Goal: Task Accomplishment & Management: Manage account settings

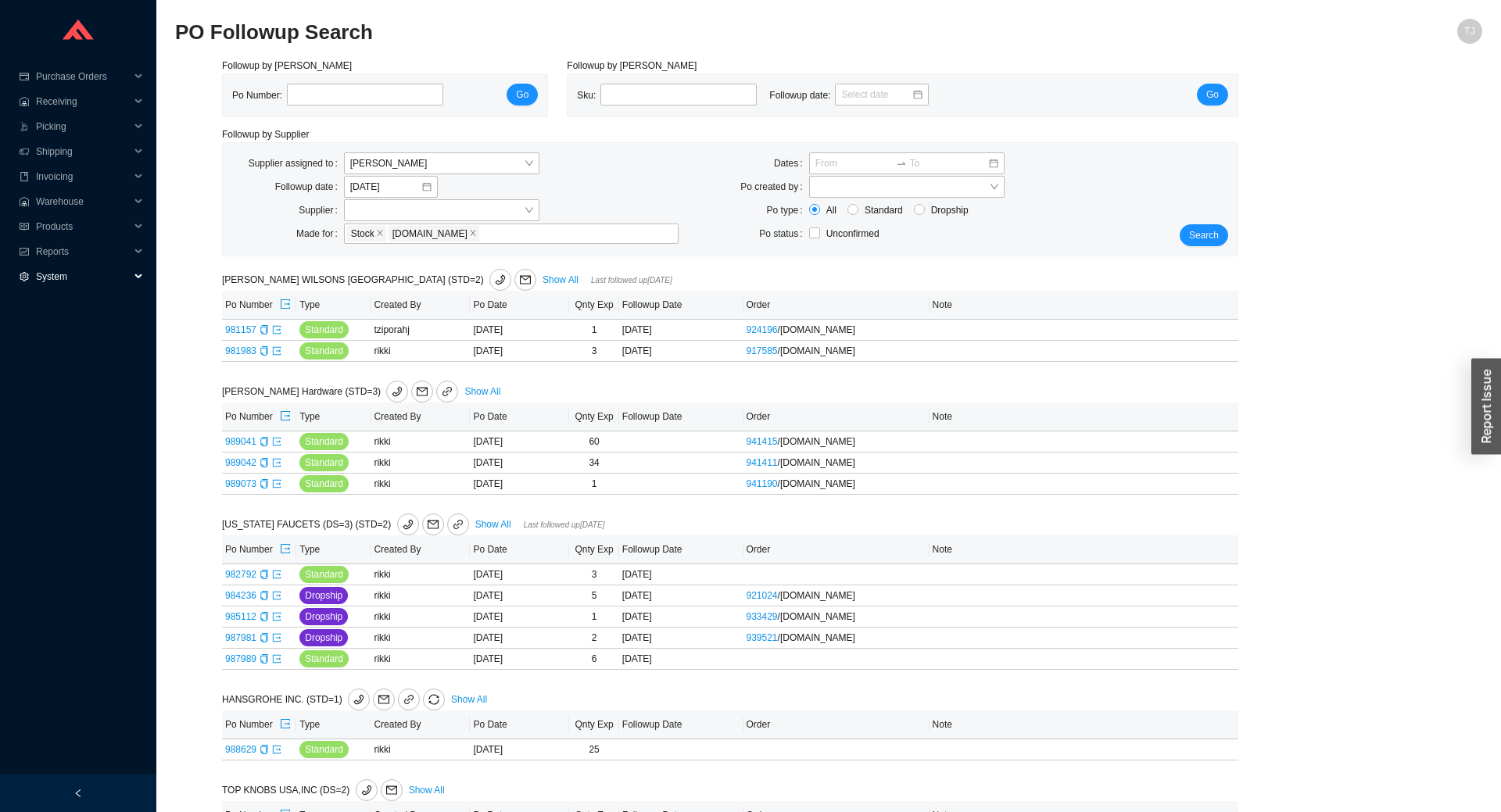
click at [47, 275] on span "System" at bounding box center [83, 276] width 94 height 25
click at [61, 304] on link "Manufacturers" at bounding box center [68, 301] width 60 height 11
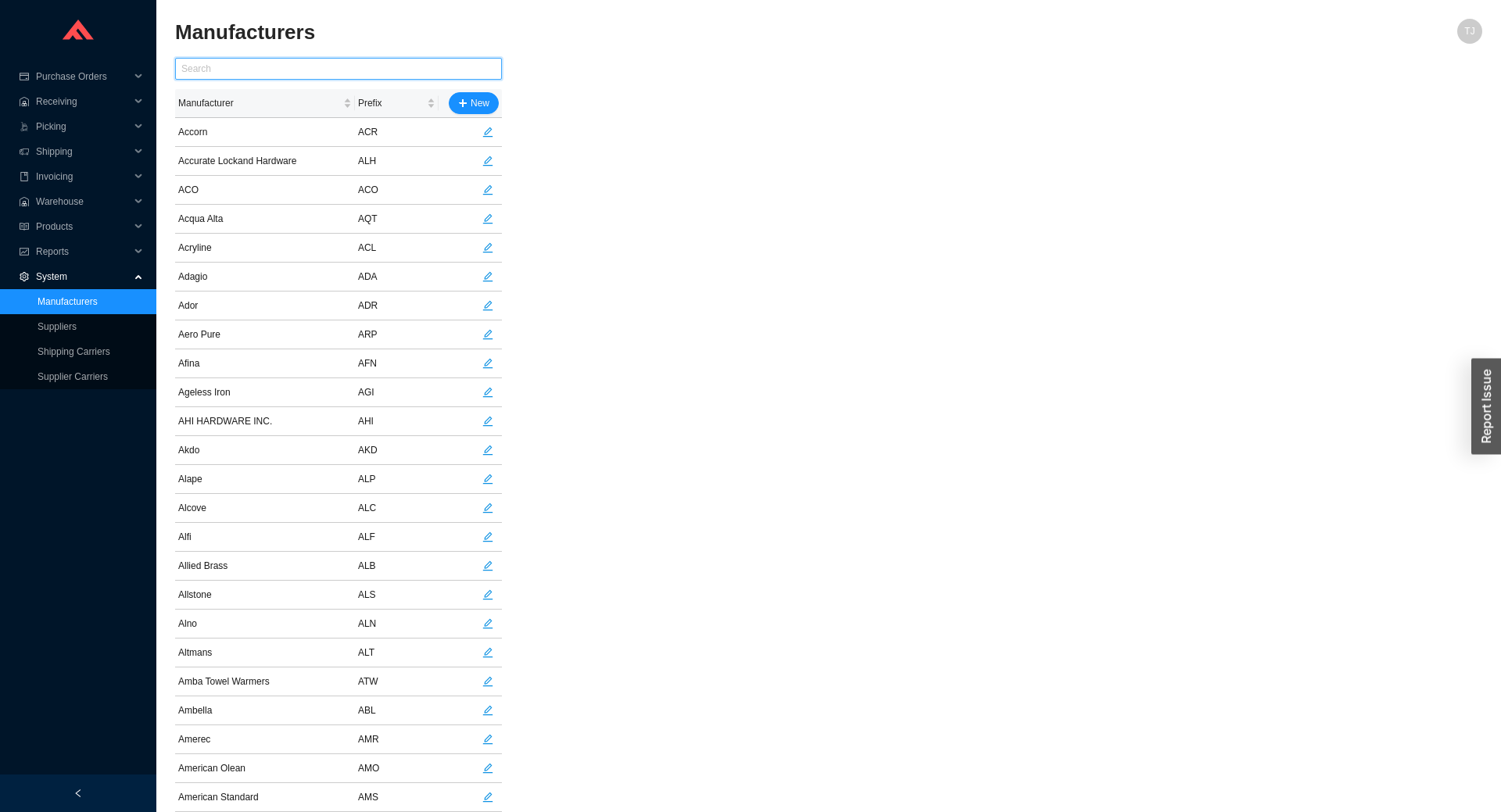
click at [300, 62] on input "text" at bounding box center [338, 68] width 326 height 22
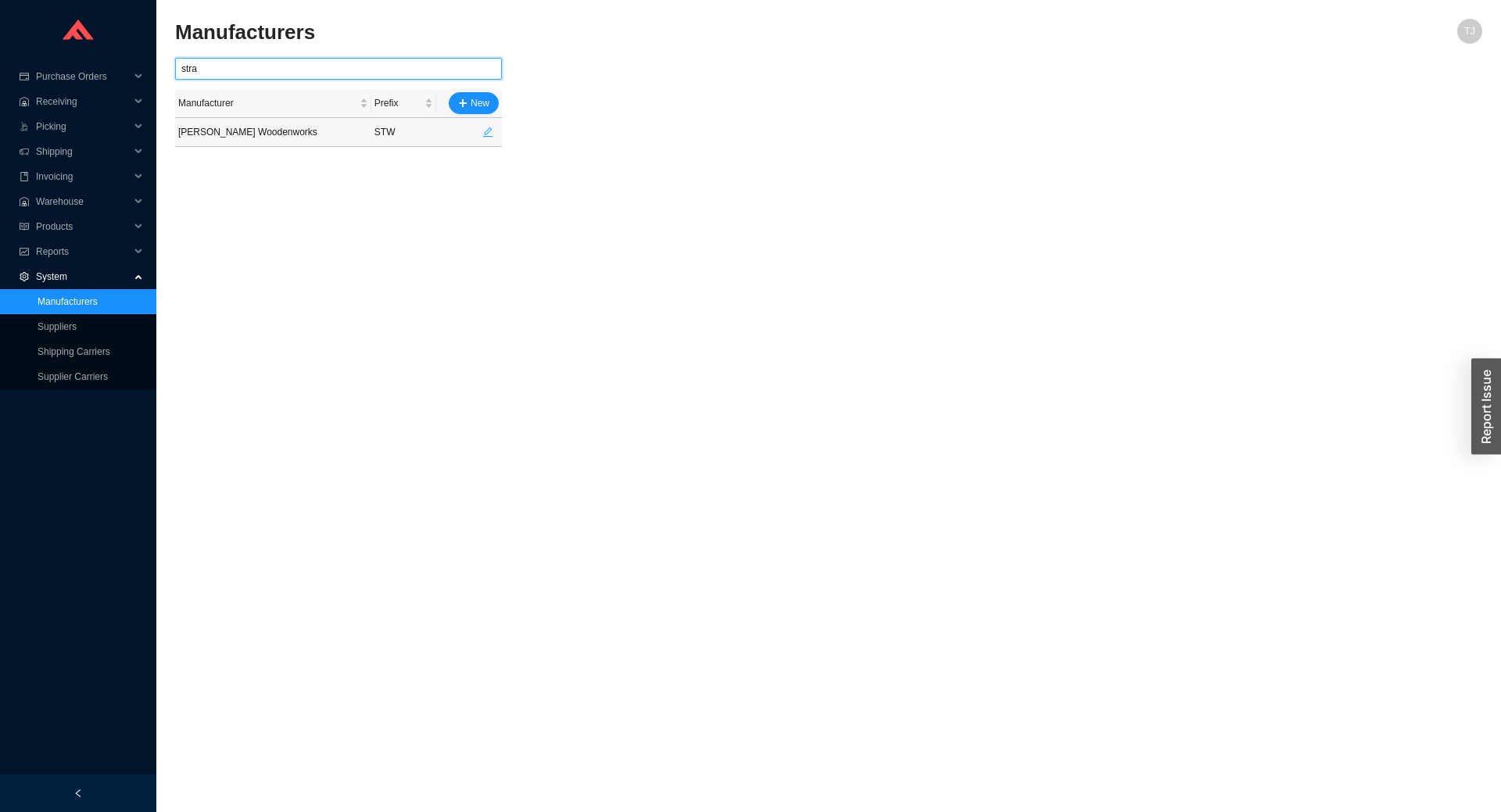
type input "stra"
click at [487, 126] on button "button" at bounding box center [487, 132] width 22 height 22
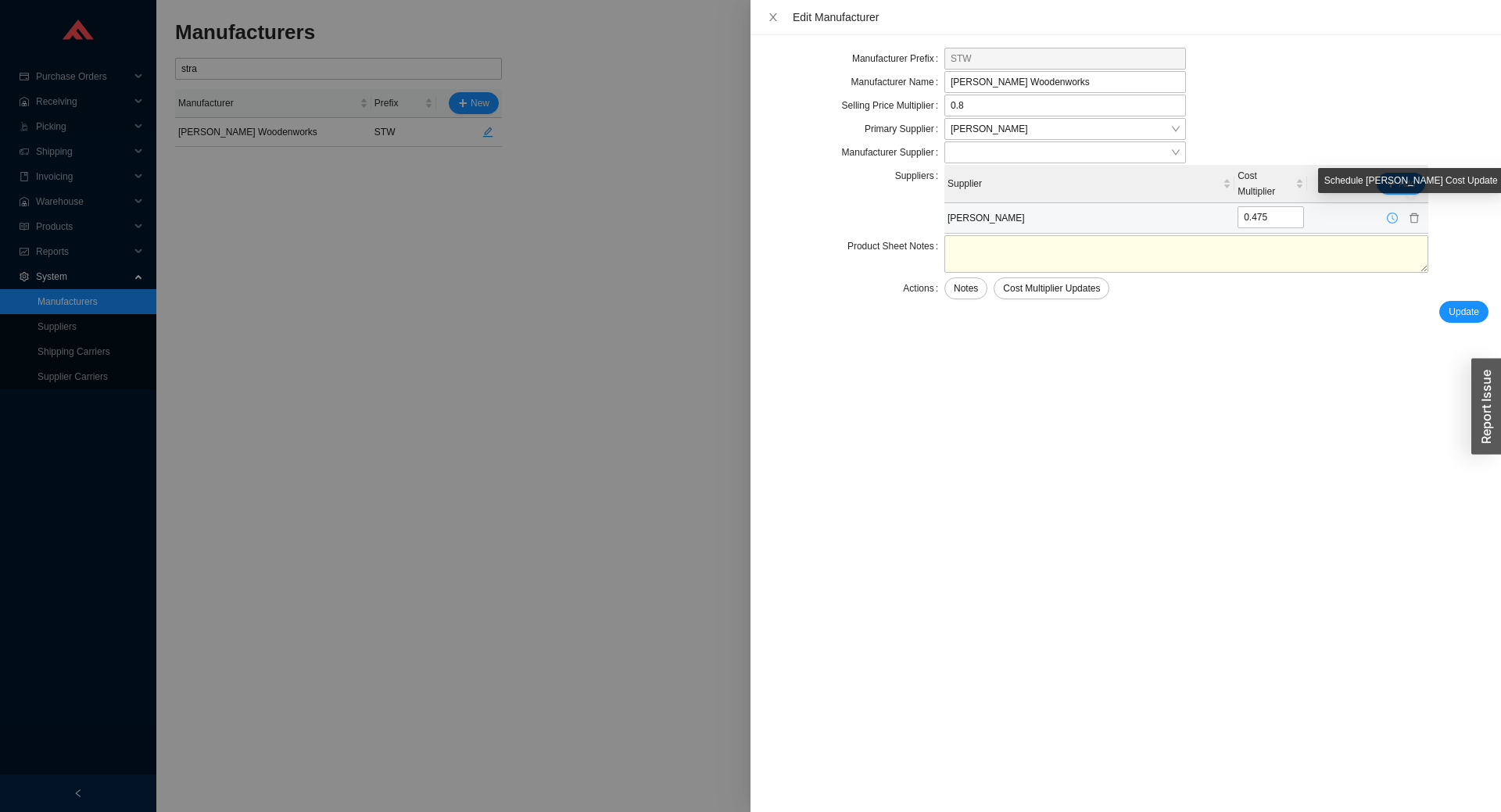
click at [1396, 215] on icon "clock-circle" at bounding box center [1392, 218] width 11 height 11
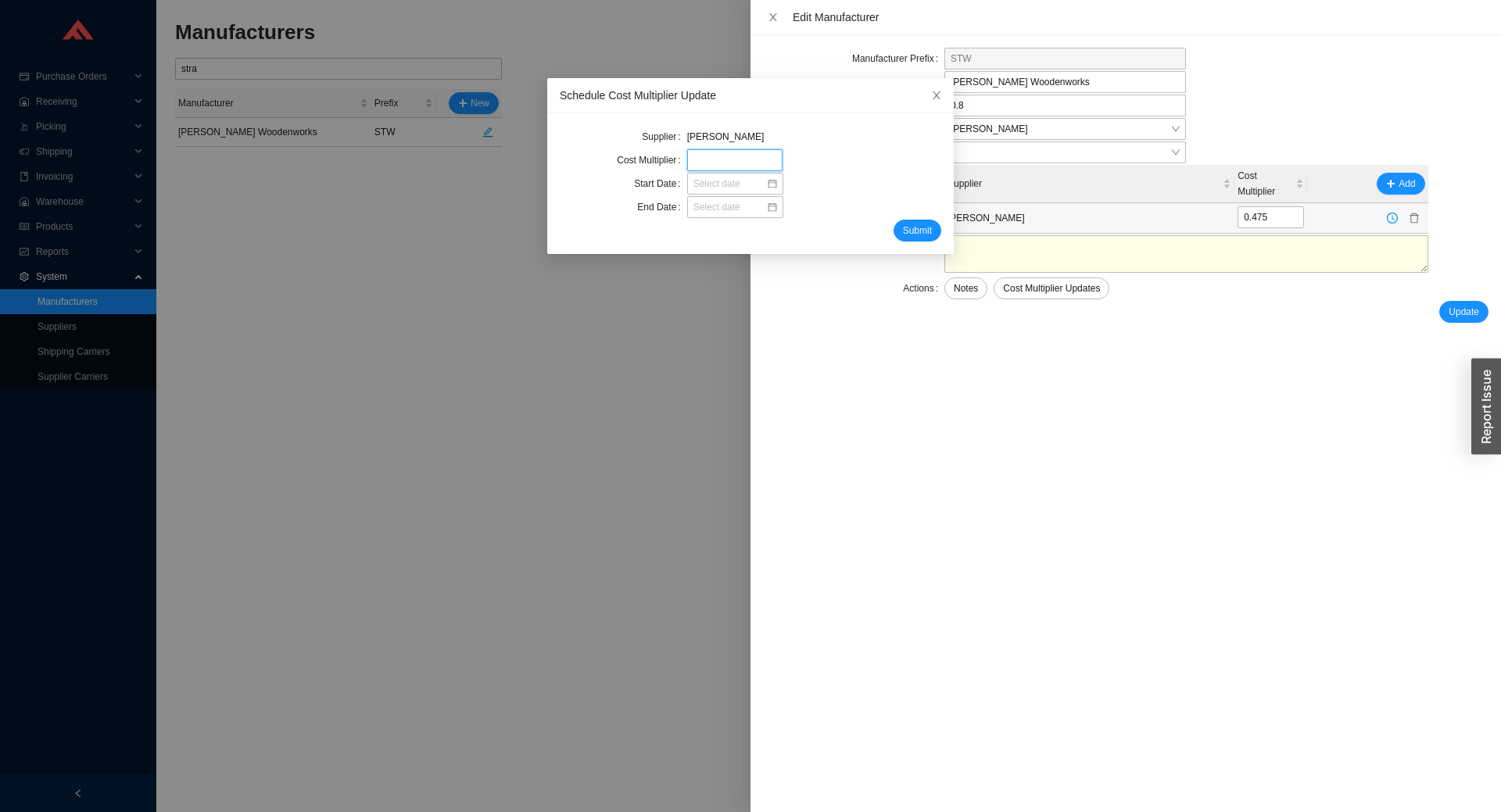
click at [698, 164] on input "tel" at bounding box center [735, 159] width 96 height 22
type input "0.45"
click at [748, 183] on input at bounding box center [729, 183] width 72 height 15
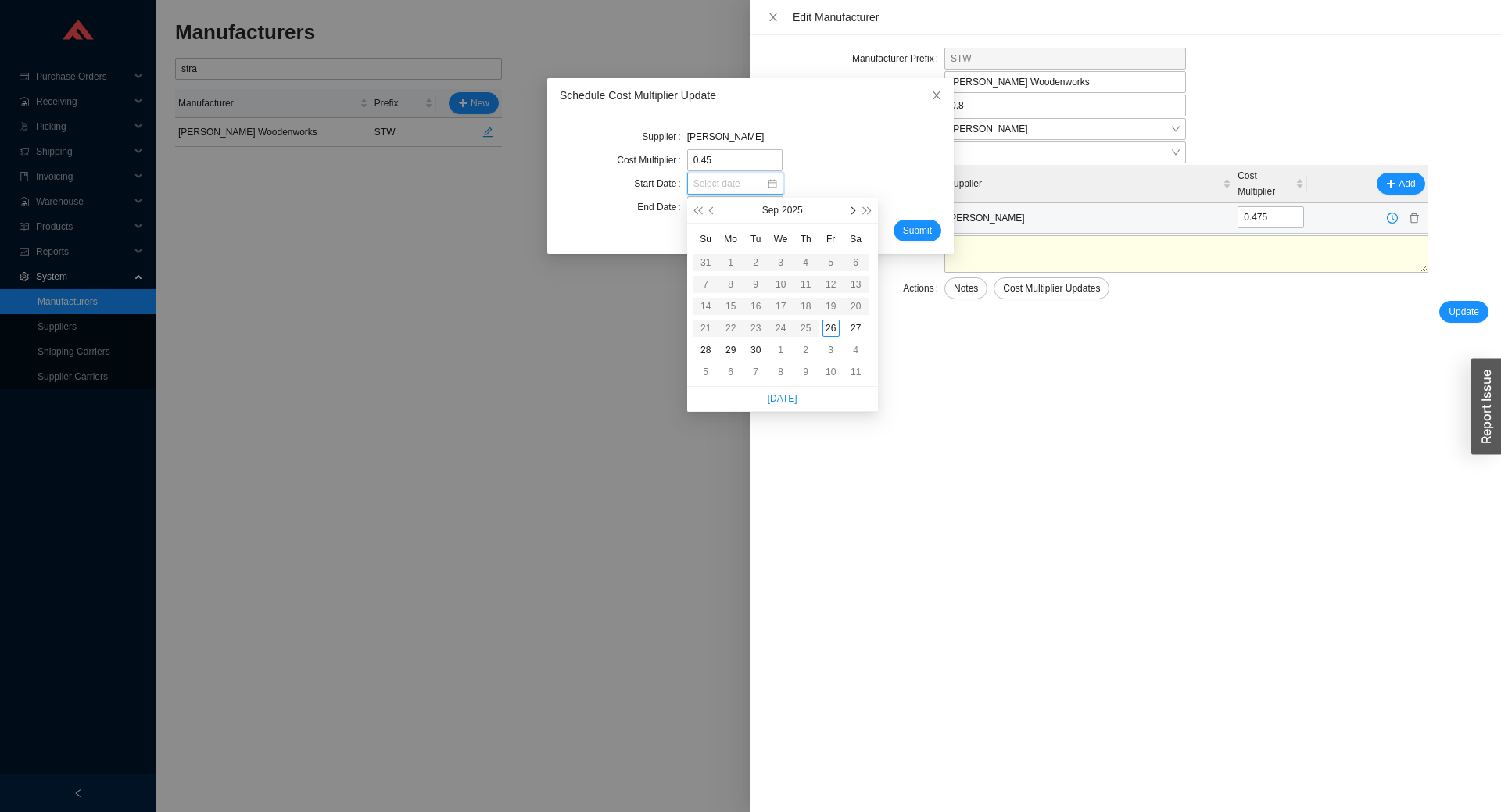
click at [851, 212] on span "button" at bounding box center [852, 211] width 8 height 8
type input "11/01/2025"
click at [858, 262] on div "1" at bounding box center [856, 263] width 17 height 17
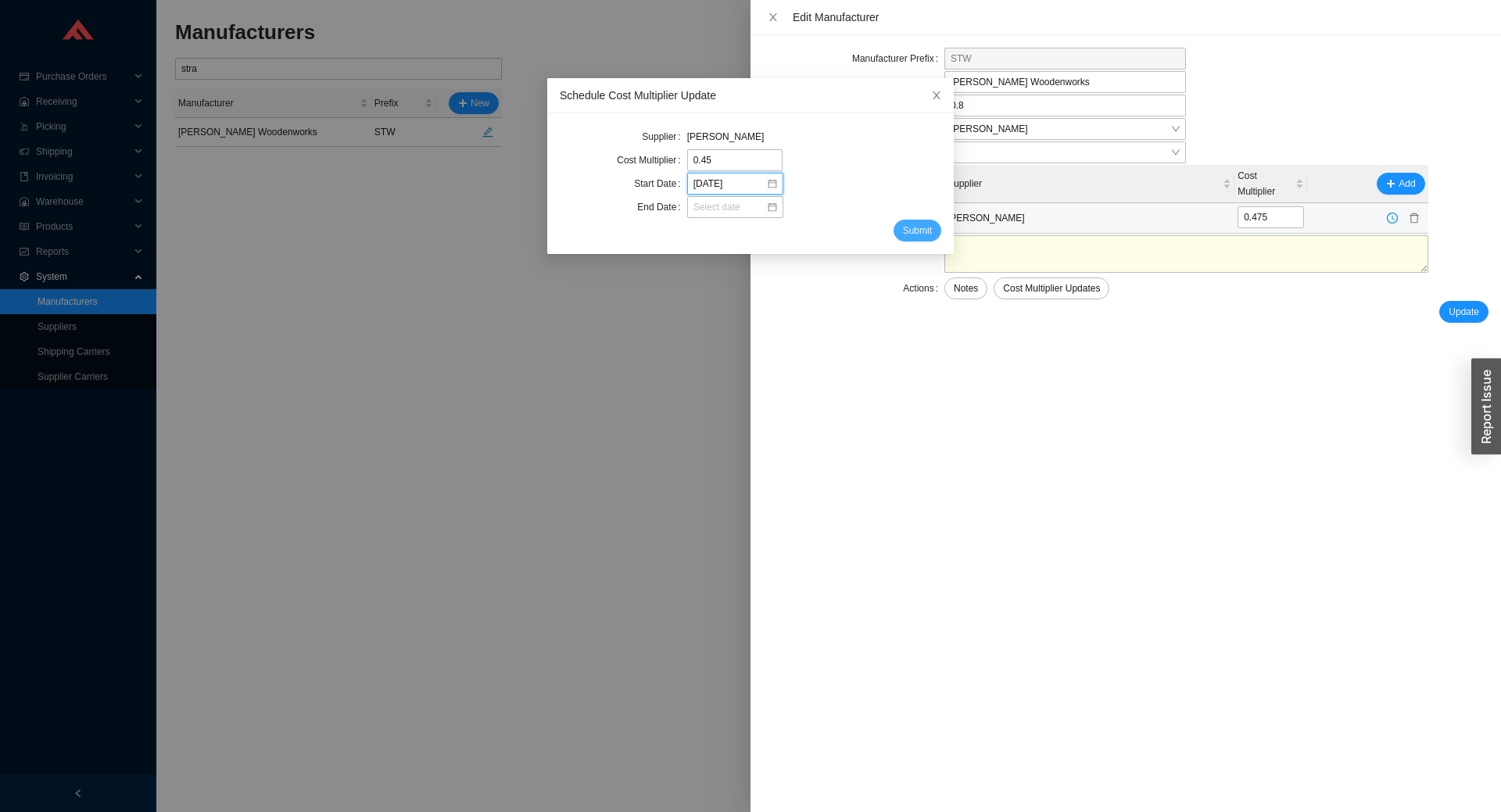
click at [913, 234] on span "Submit" at bounding box center [917, 231] width 29 height 15
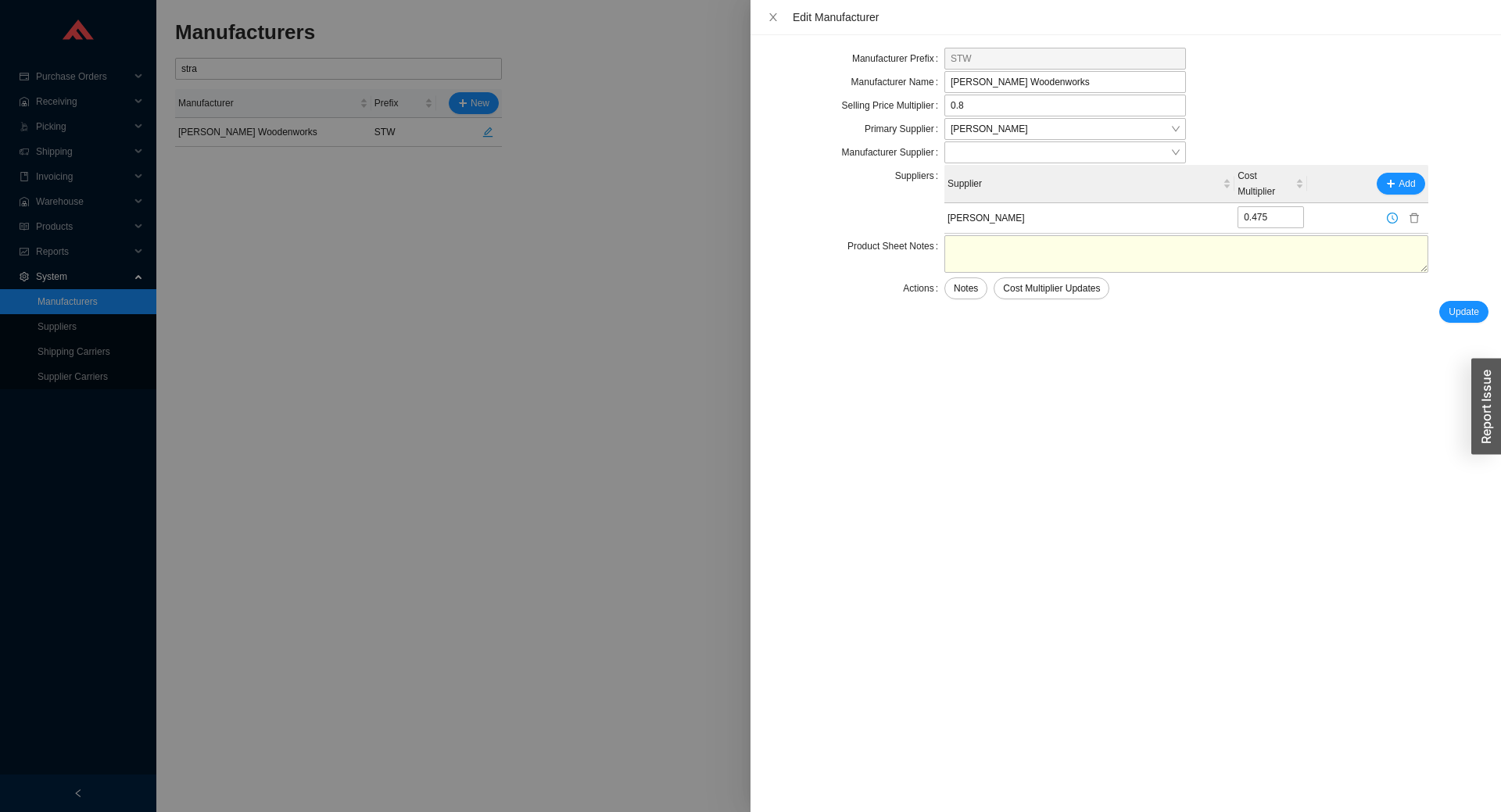
click at [580, 568] on div at bounding box center [750, 406] width 1501 height 812
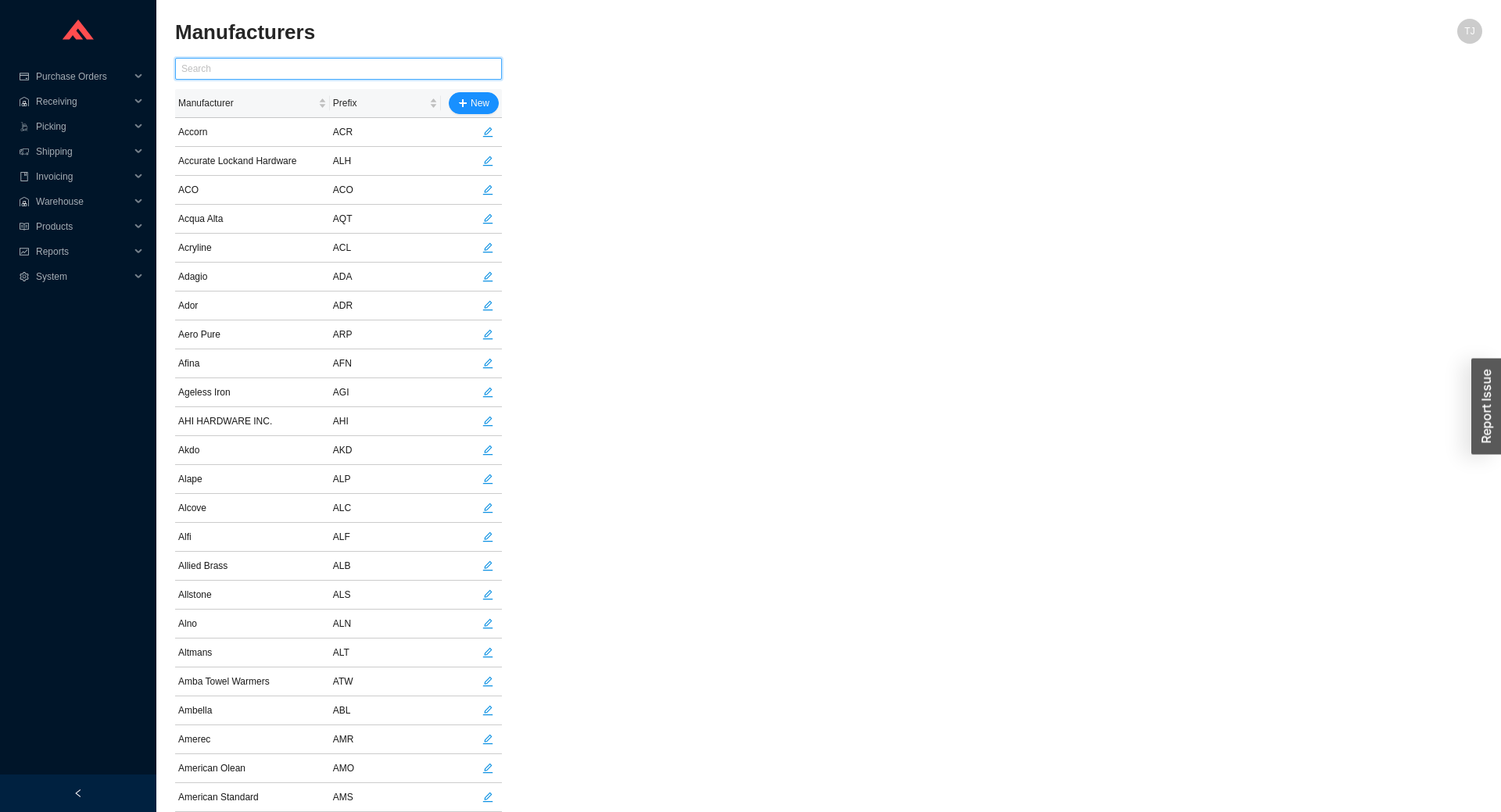
click at [322, 73] on input "text" at bounding box center [338, 68] width 326 height 22
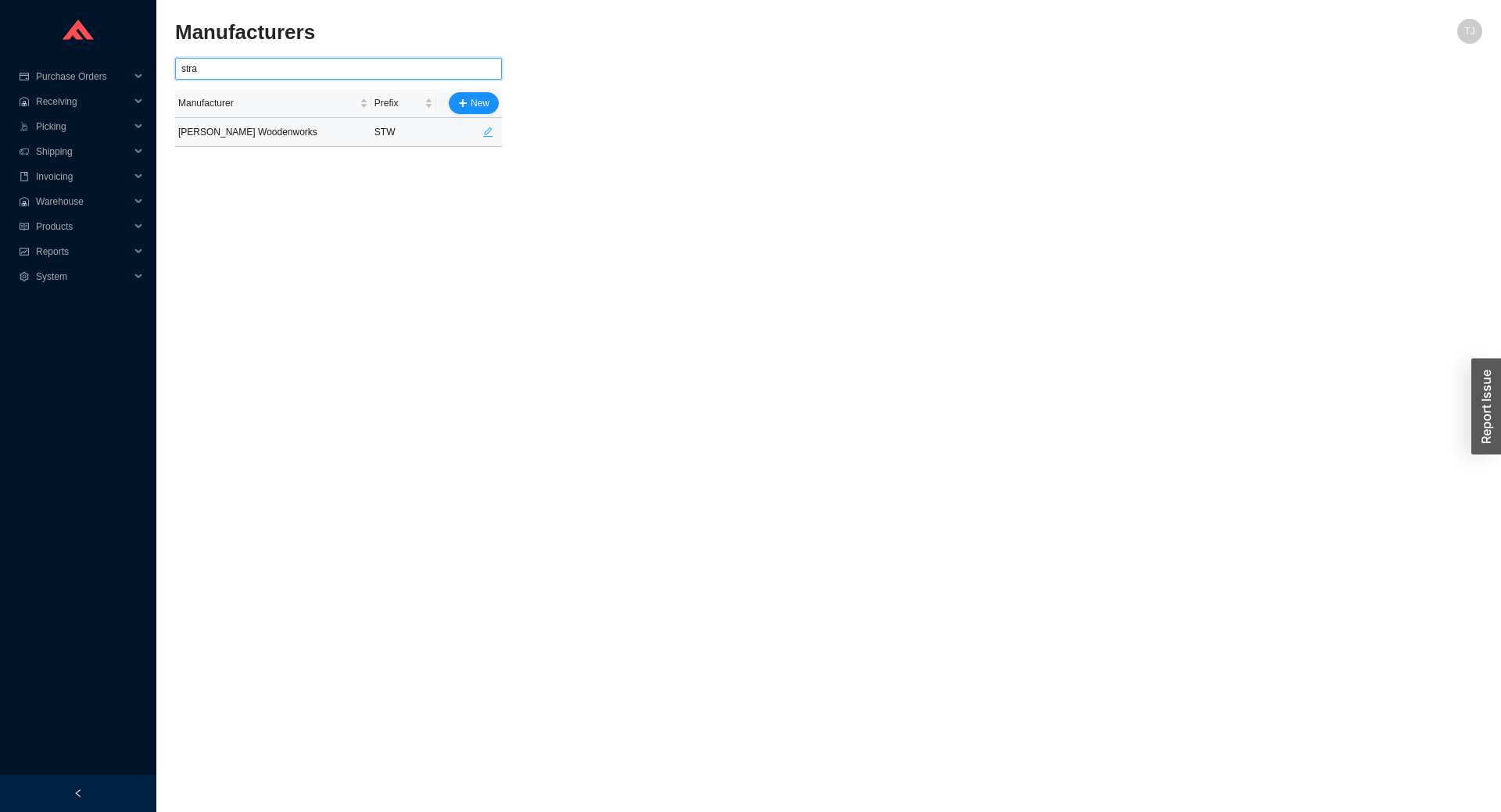
type input "stra"
click at [481, 138] on span "edit" at bounding box center [488, 132] width 21 height 11
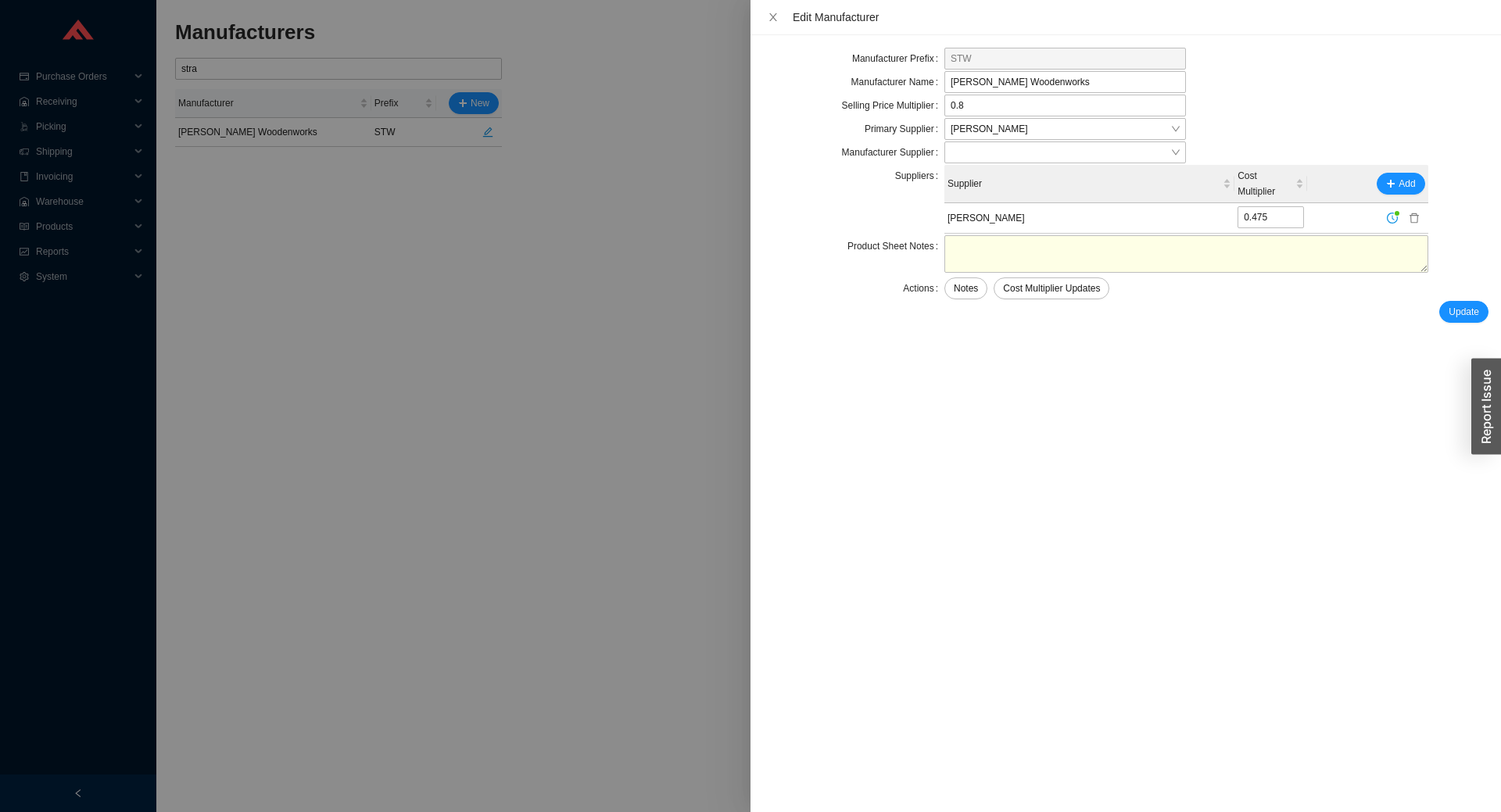
click at [524, 329] on div at bounding box center [750, 406] width 1501 height 812
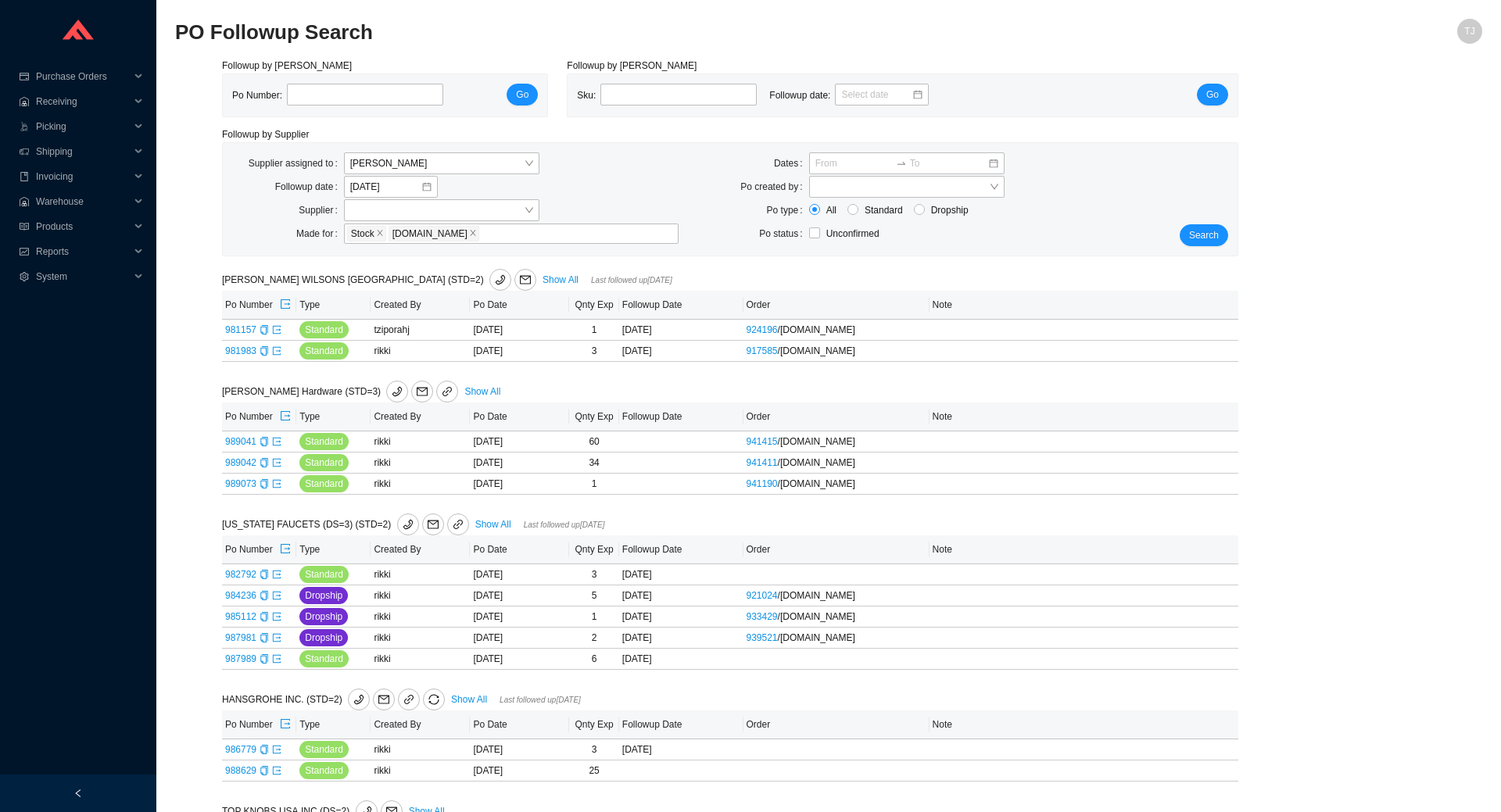
scroll to position [102, 0]
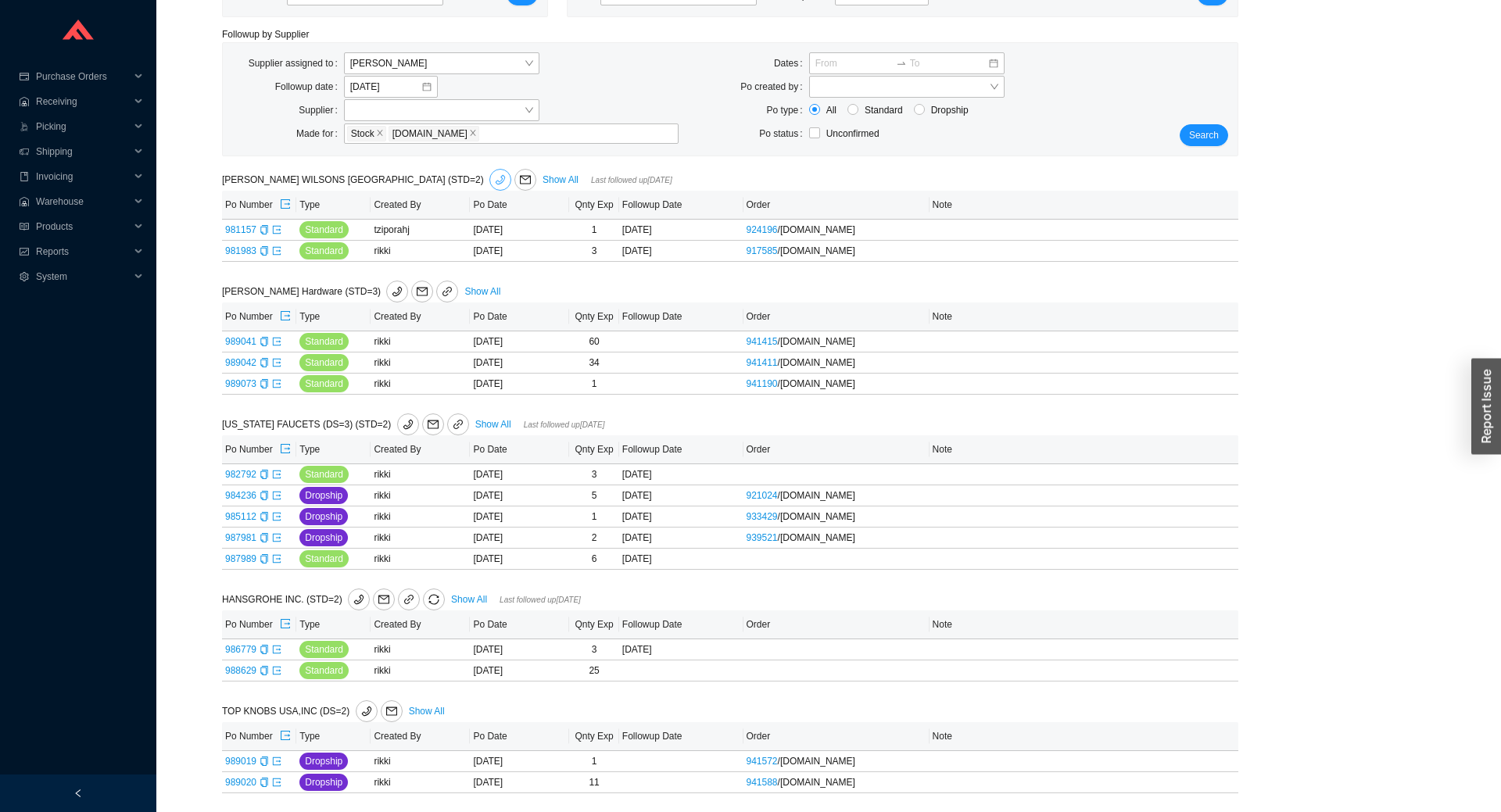
click at [494, 180] on icon "phone" at bounding box center [499, 179] width 11 height 11
click at [1179, 139] on div "Search" at bounding box center [1195, 99] width 84 height 94
click at [1192, 137] on span "Search" at bounding box center [1203, 135] width 29 height 15
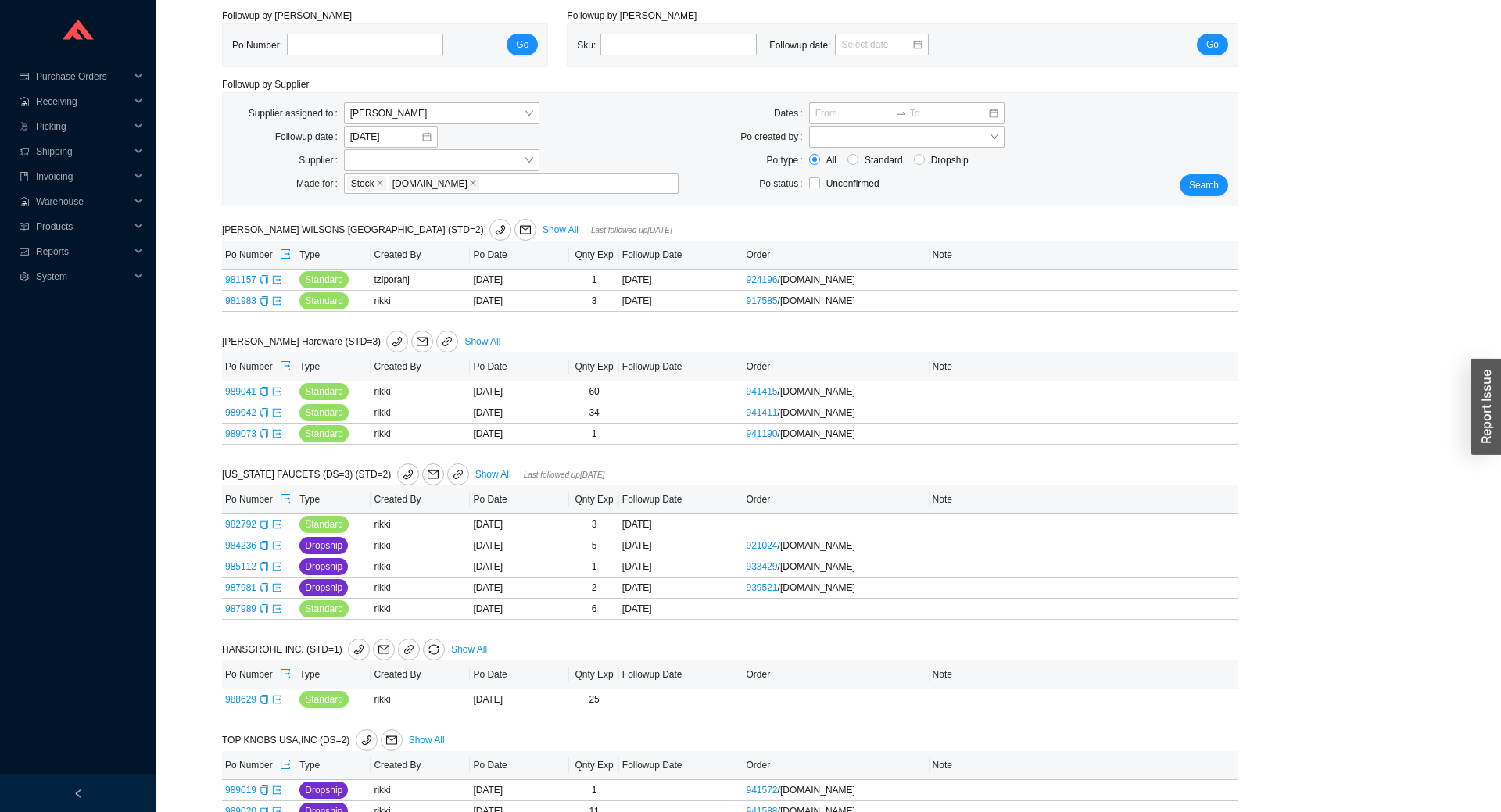
scroll to position [80, 0]
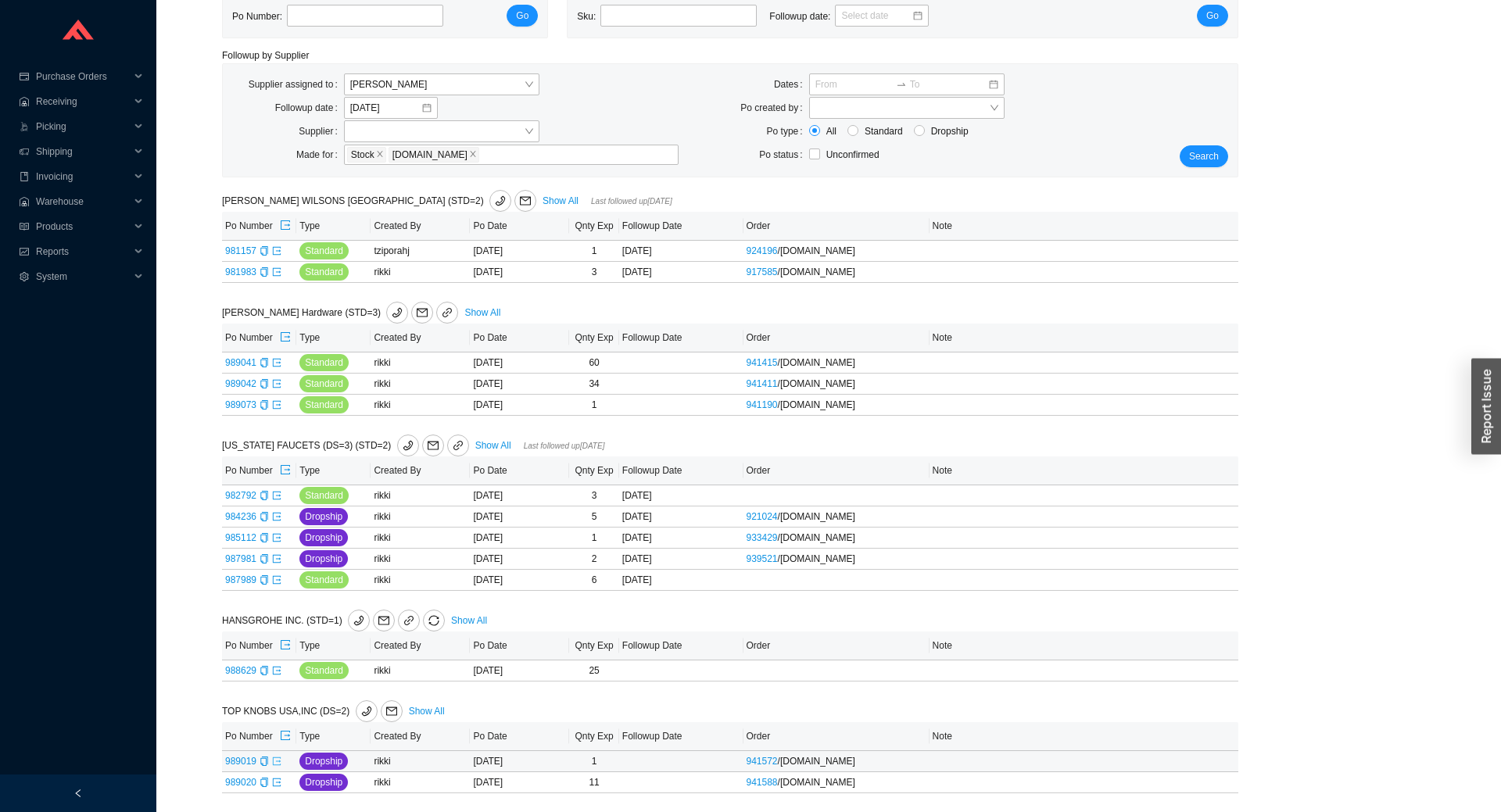
click at [276, 759] on icon "export" at bounding box center [276, 761] width 9 height 9
click at [1229, 148] on div "Search" at bounding box center [1195, 120] width 84 height 94
click at [1213, 156] on span "Search" at bounding box center [1203, 156] width 29 height 15
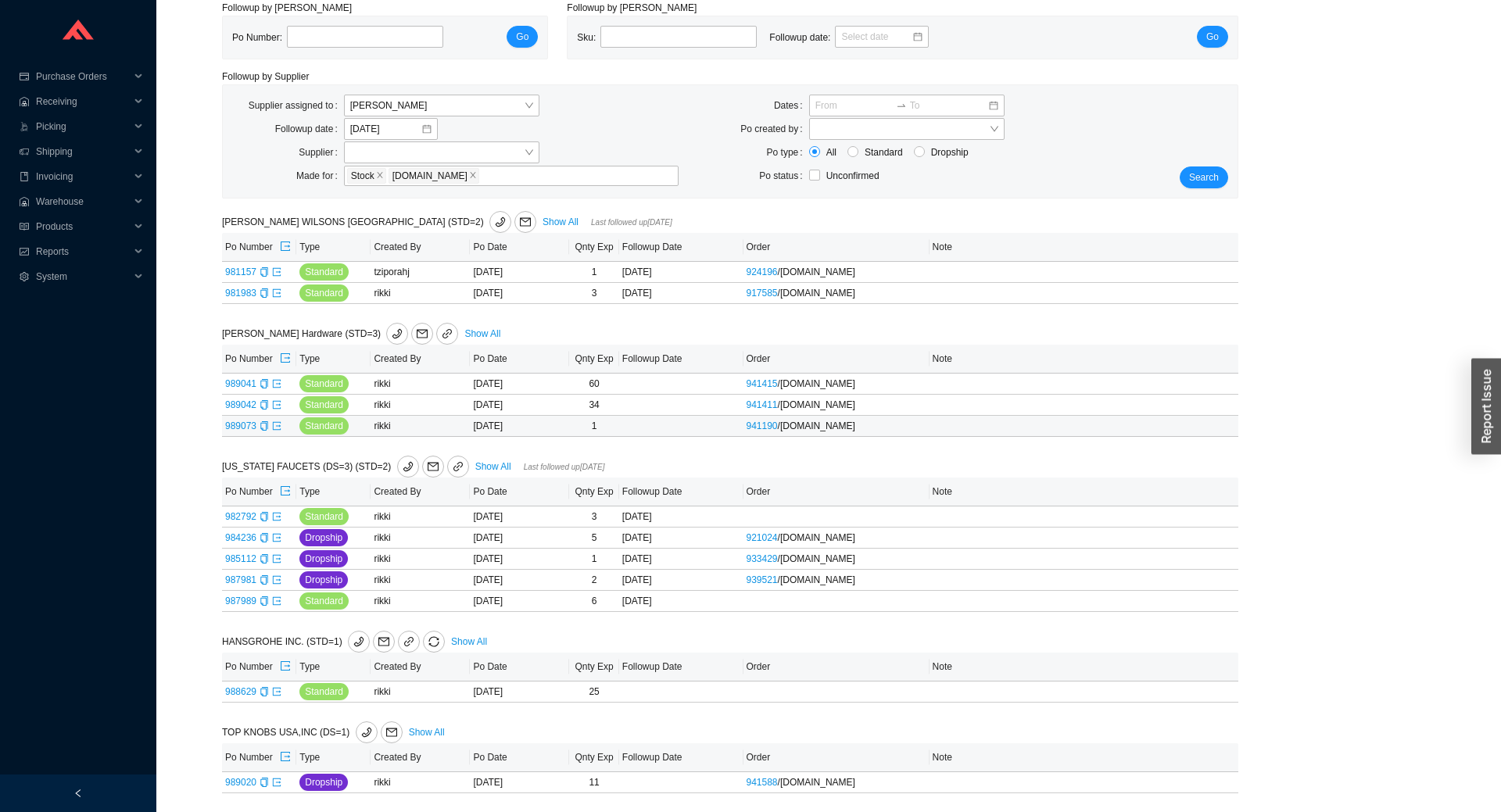
scroll to position [0, 0]
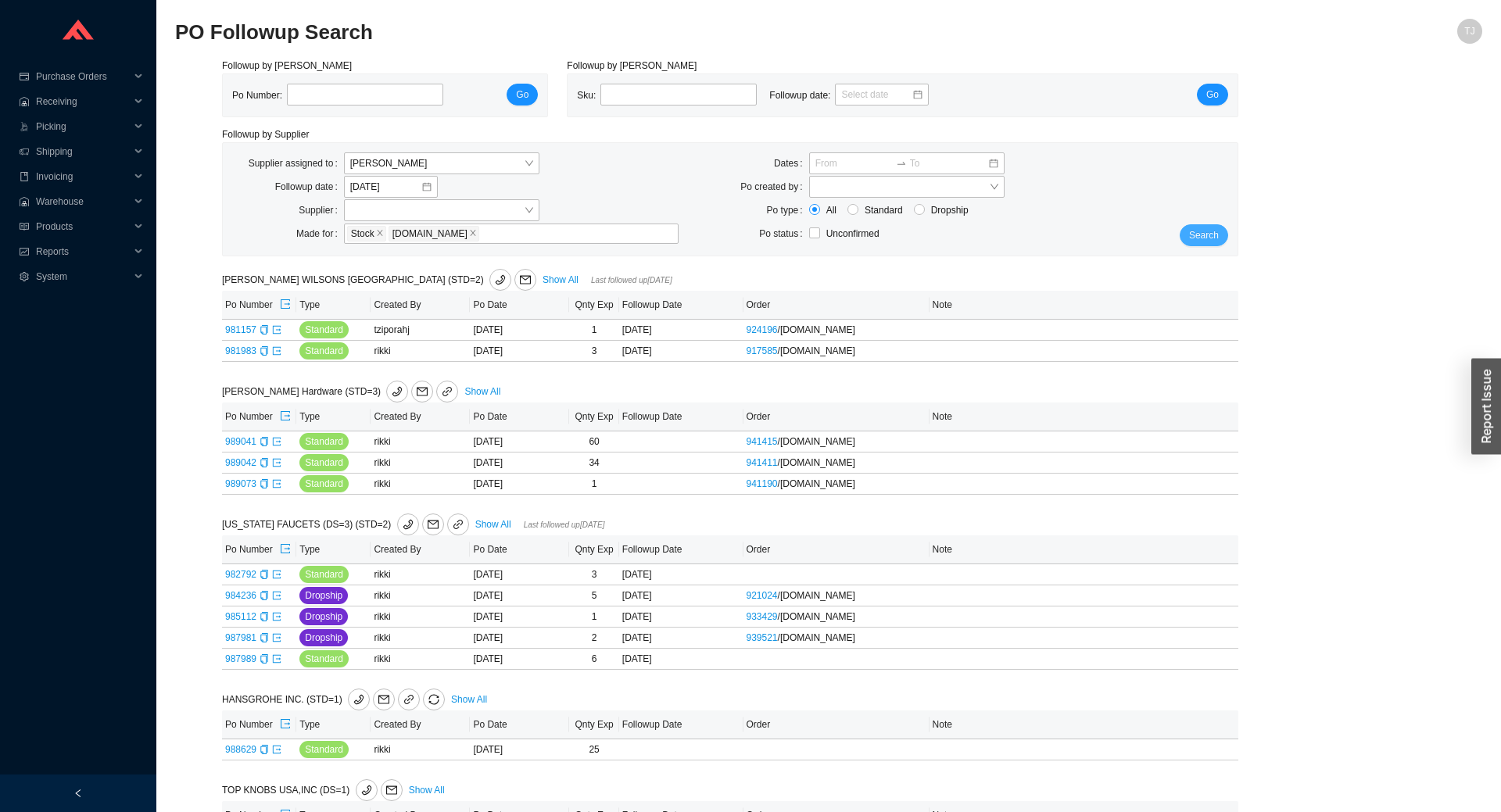
click at [1213, 239] on span "Search" at bounding box center [1203, 235] width 29 height 15
click at [403, 164] on span "[PERSON_NAME]" at bounding box center [442, 164] width 183 height 21
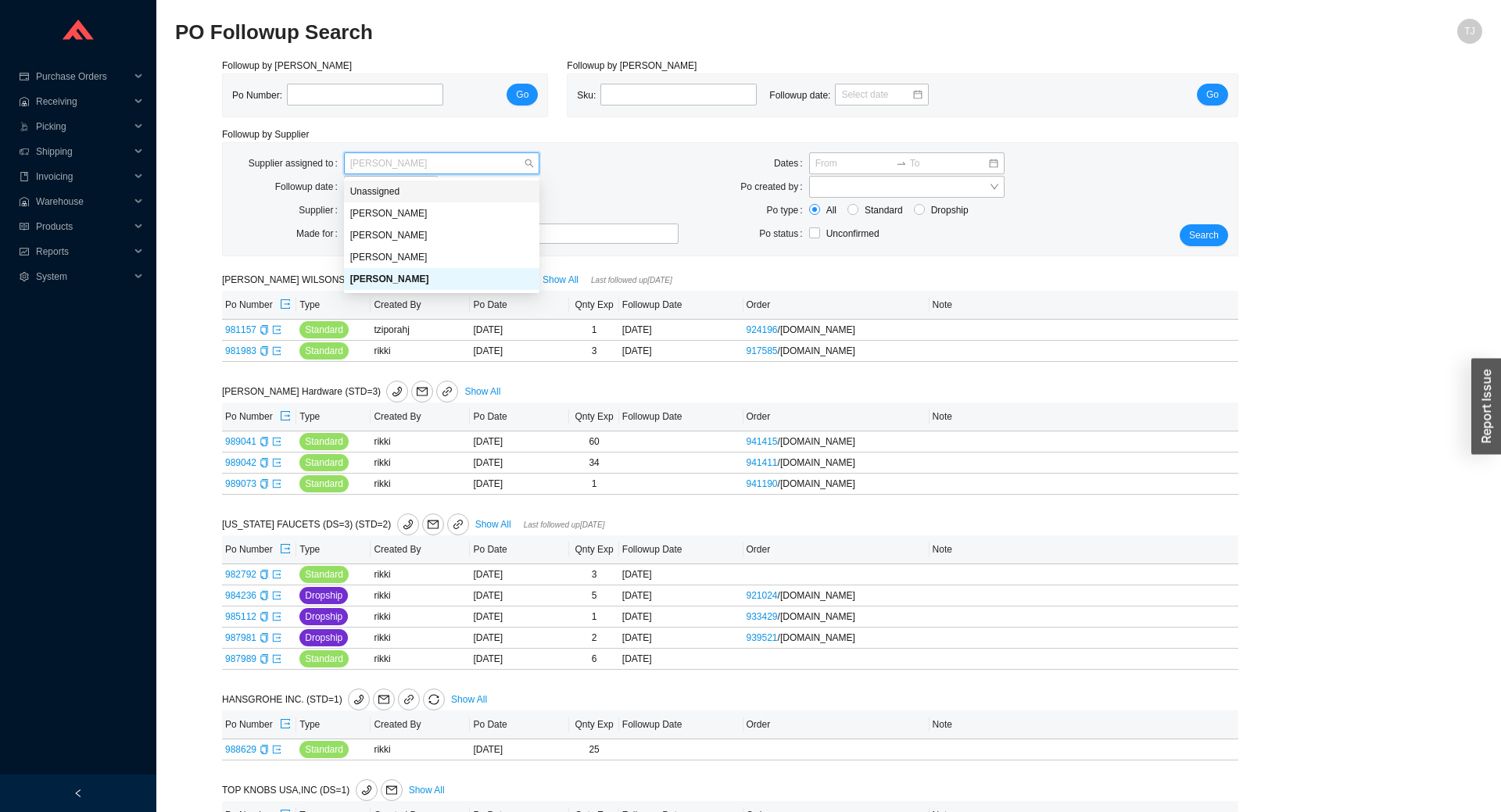
click at [438, 122] on div "Followup by PO Po Number: Go Followup by Sku Sku: Followup date: Go Followup by…" at bounding box center [730, 463] width 1016 height 812
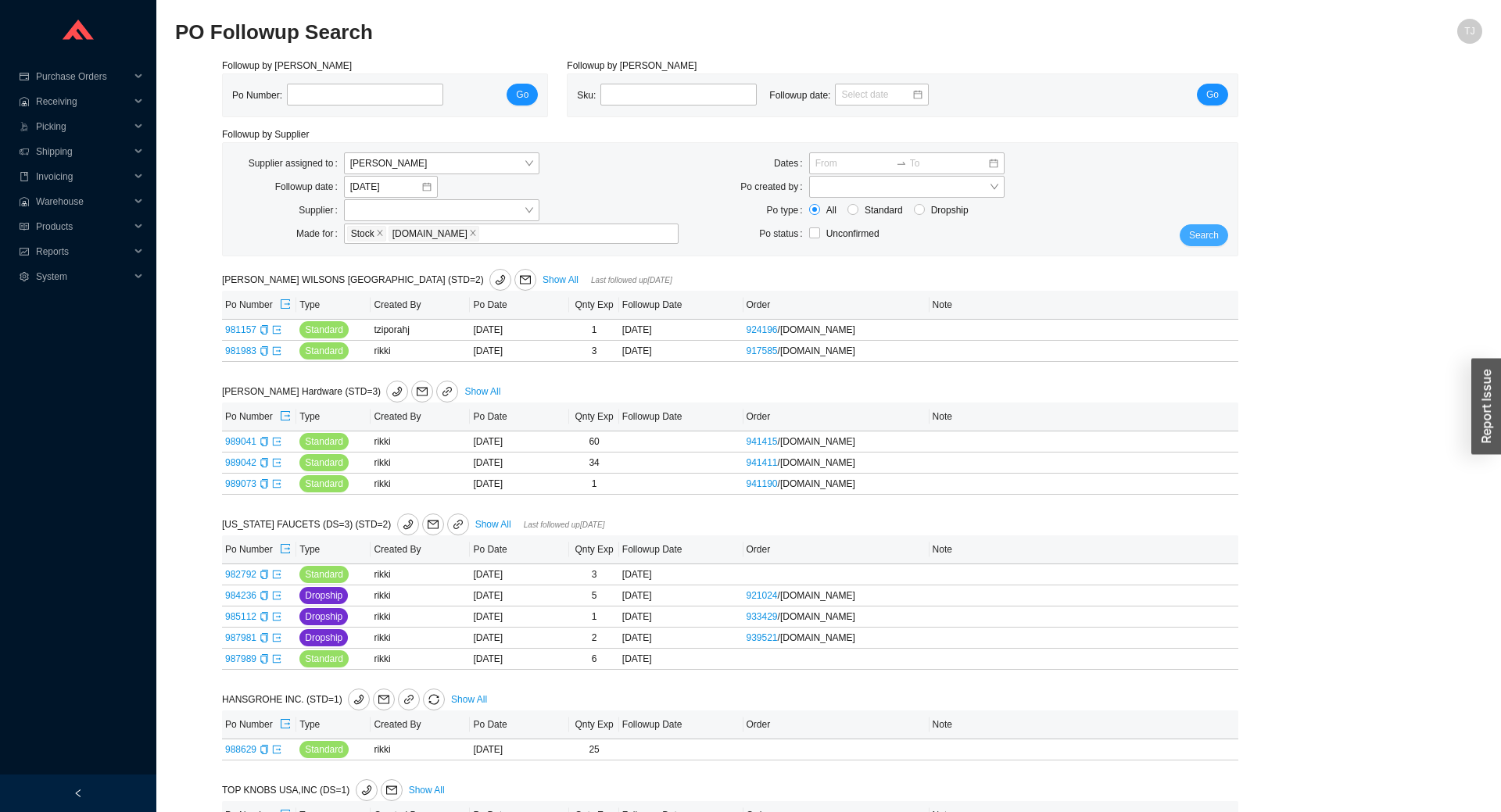
click at [1213, 239] on span "Search" at bounding box center [1203, 235] width 29 height 15
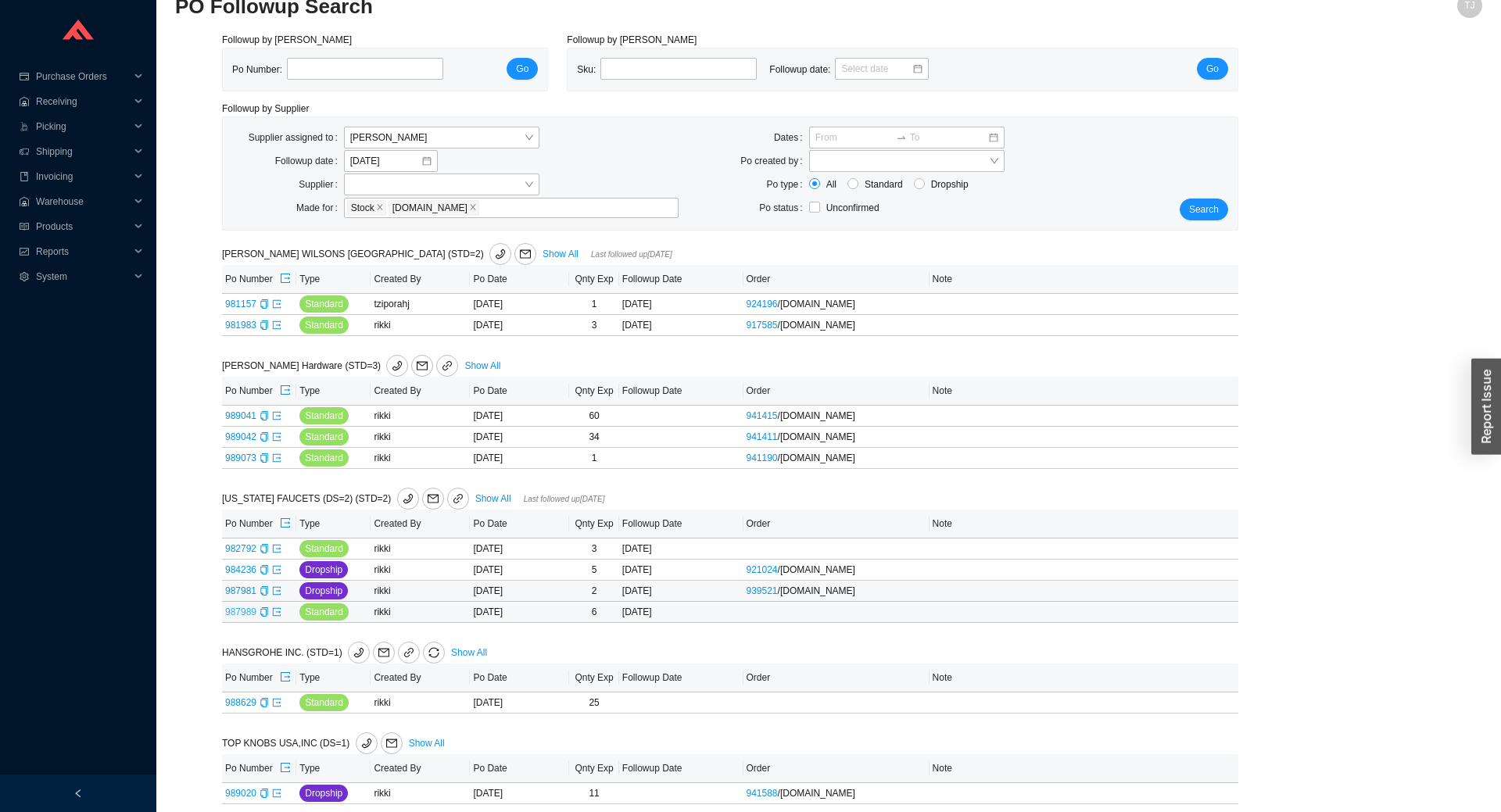
scroll to position [38, 0]
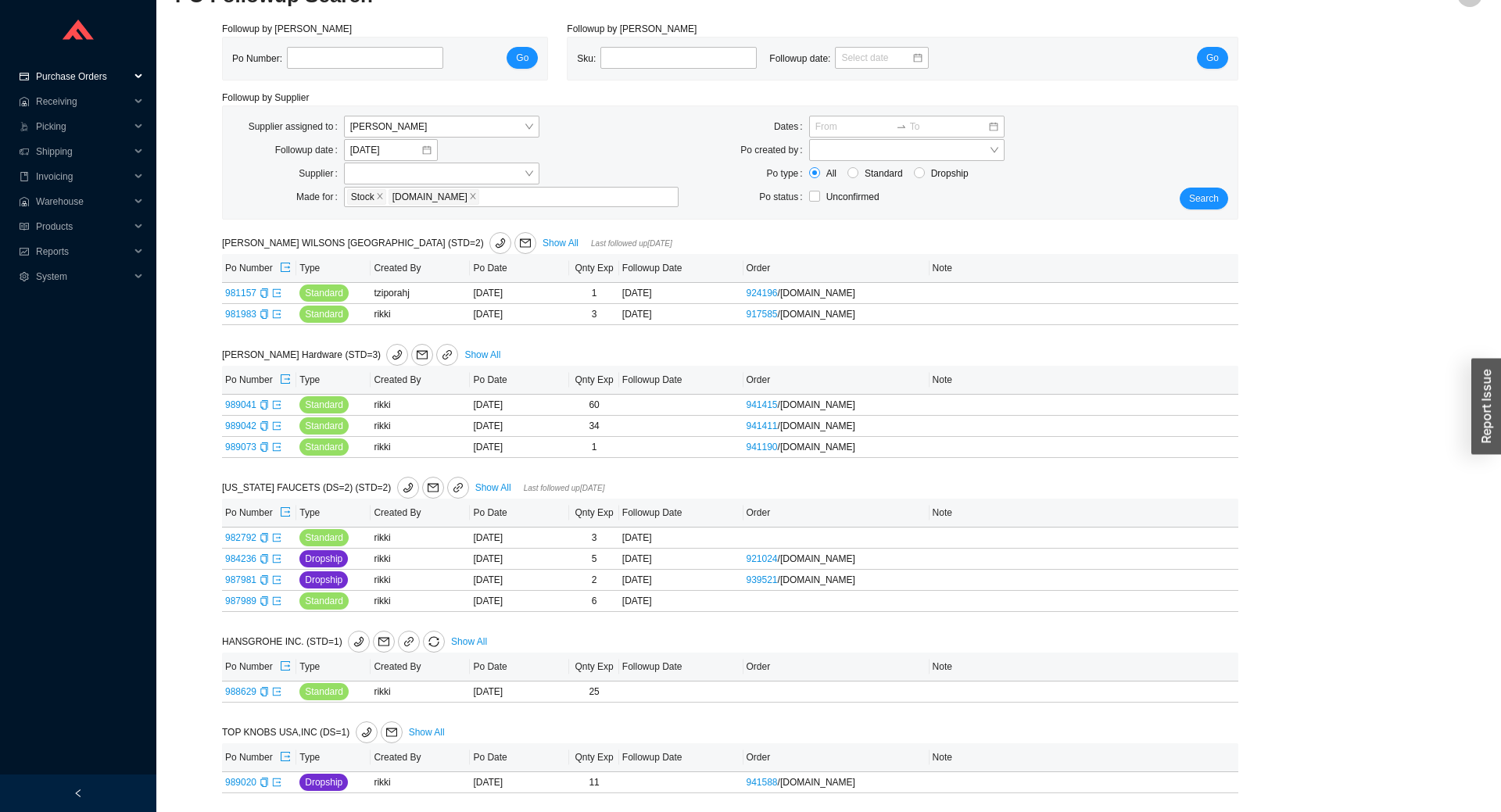
click at [80, 67] on span "Purchase Orders" at bounding box center [83, 76] width 94 height 25
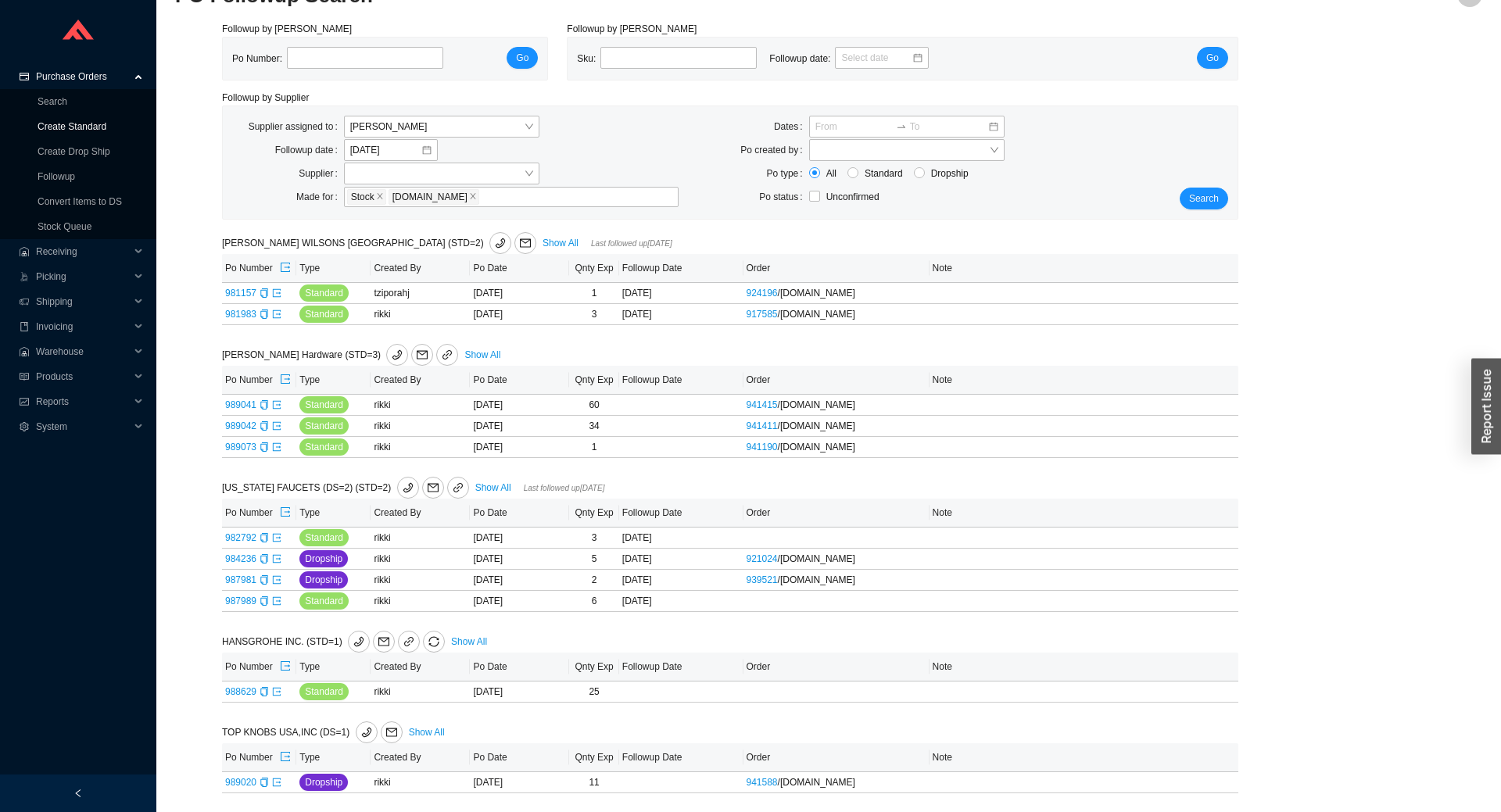
click at [71, 126] on link "Create Standard" at bounding box center [72, 127] width 69 height 11
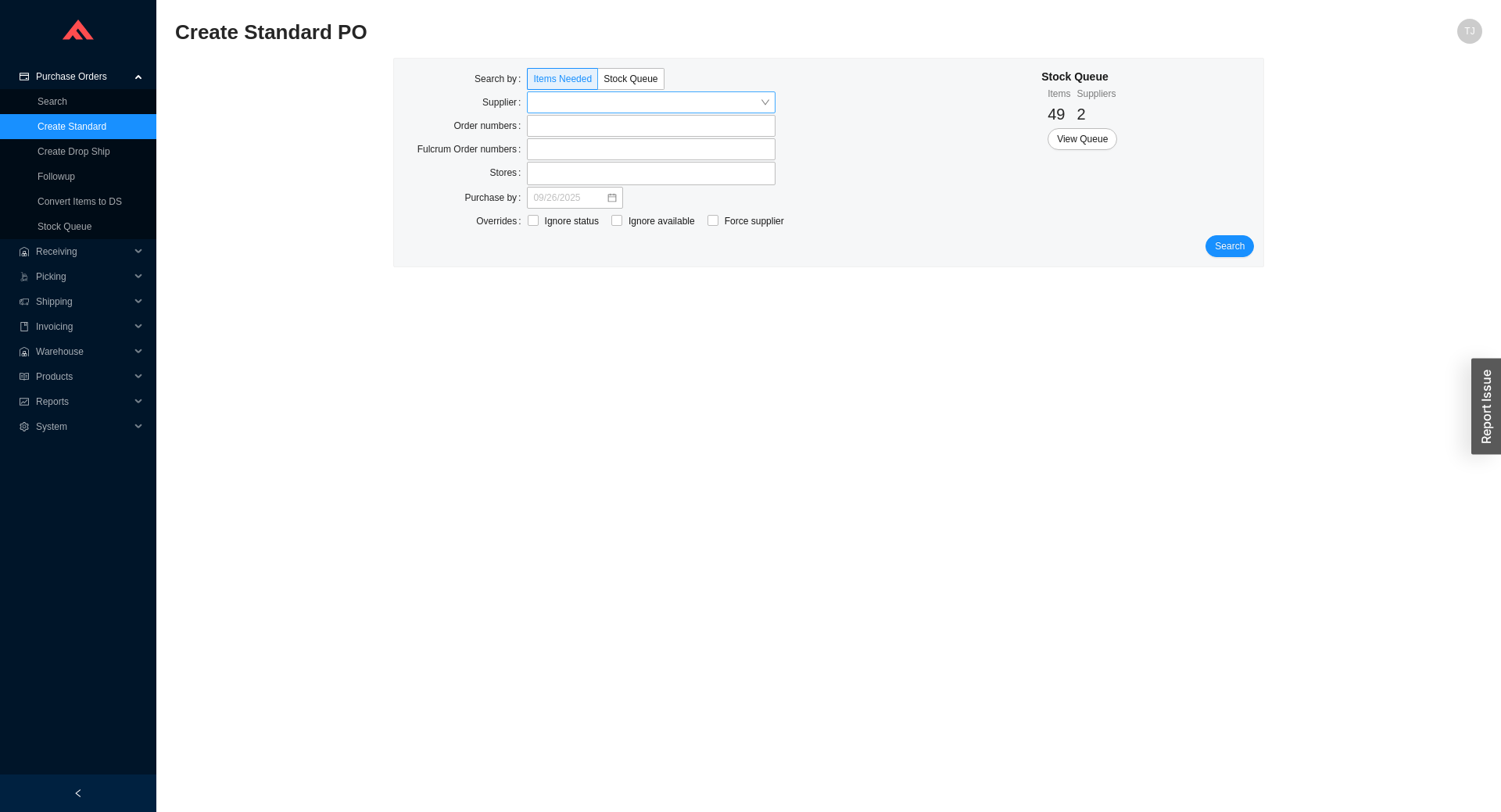
click at [586, 103] on input "search" at bounding box center [646, 102] width 226 height 21
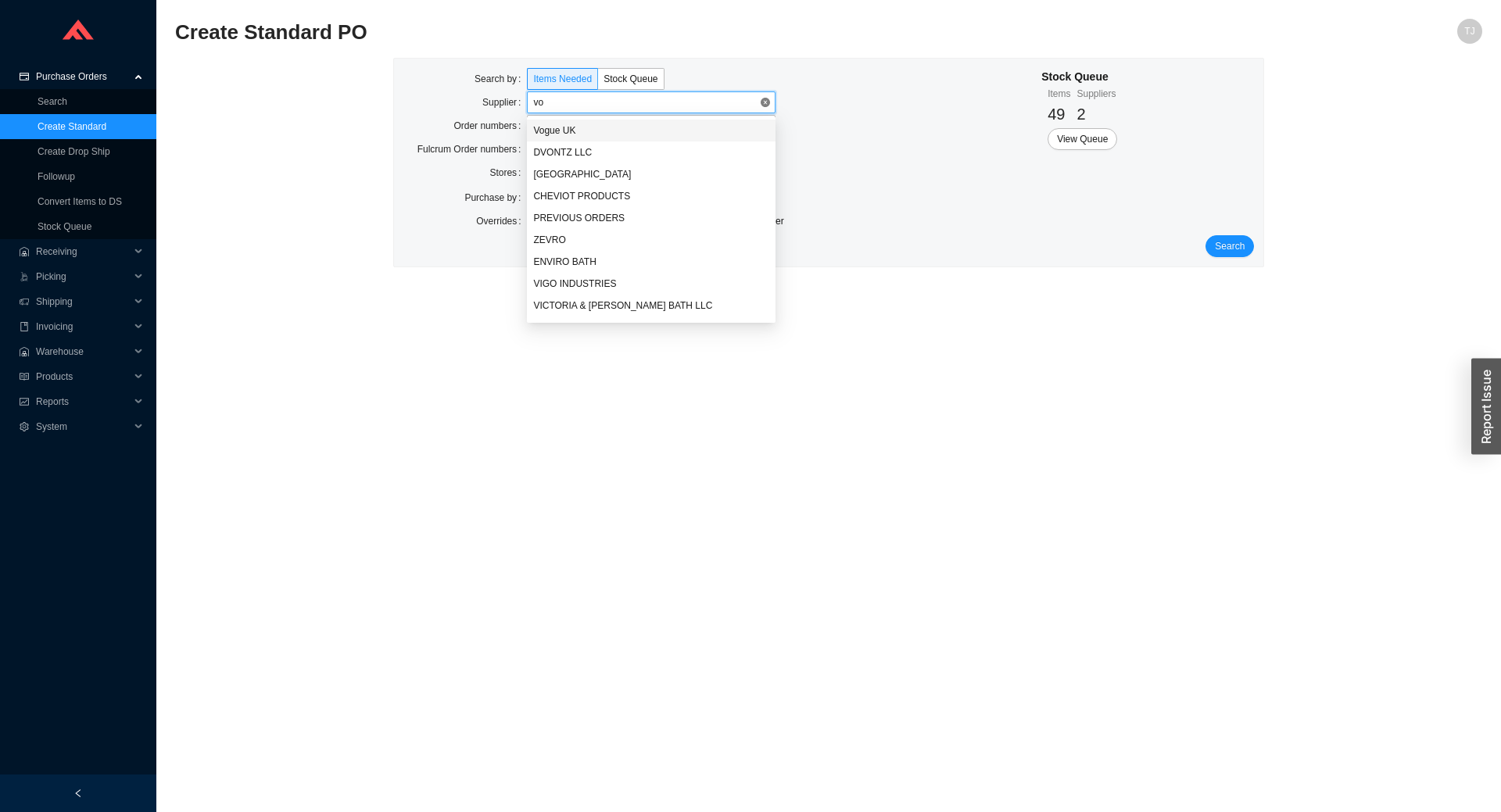
type input "v"
type input "has"
click at [553, 123] on div "Hastings" at bounding box center [651, 130] width 249 height 22
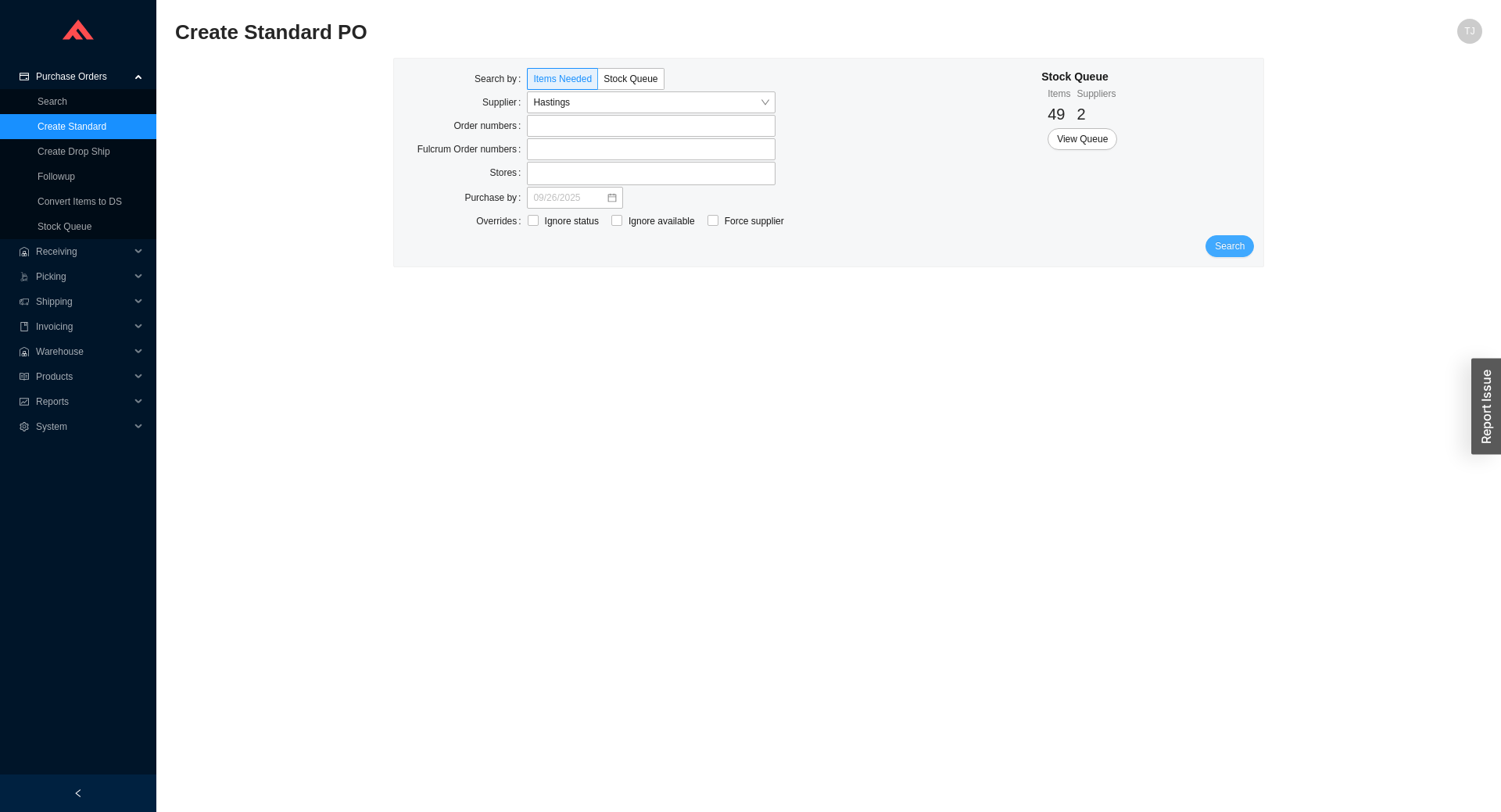
click at [1249, 250] on button "Search" at bounding box center [1229, 245] width 48 height 22
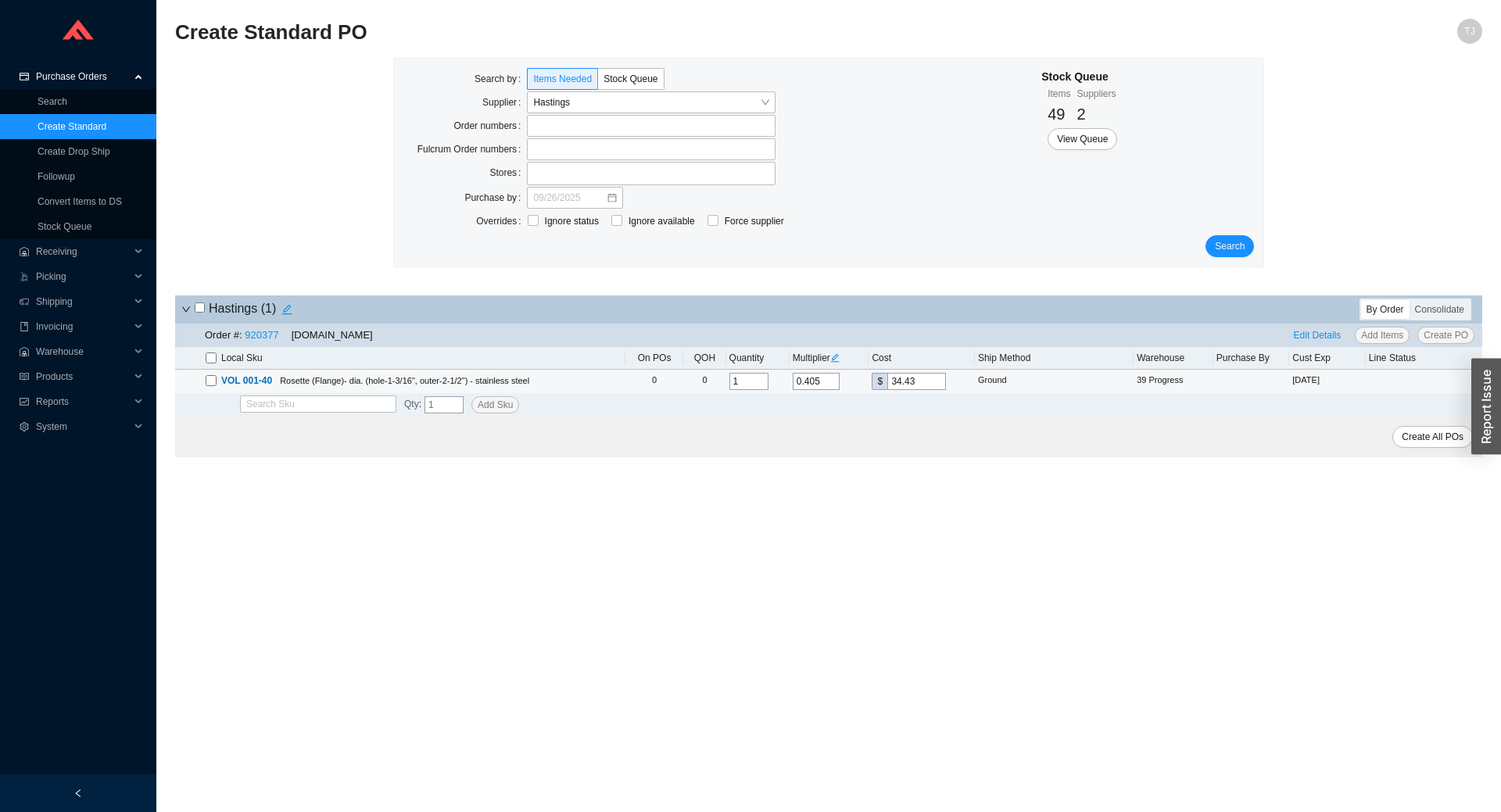
click at [209, 385] on input "checkbox" at bounding box center [211, 381] width 11 height 11
checkbox input "true"
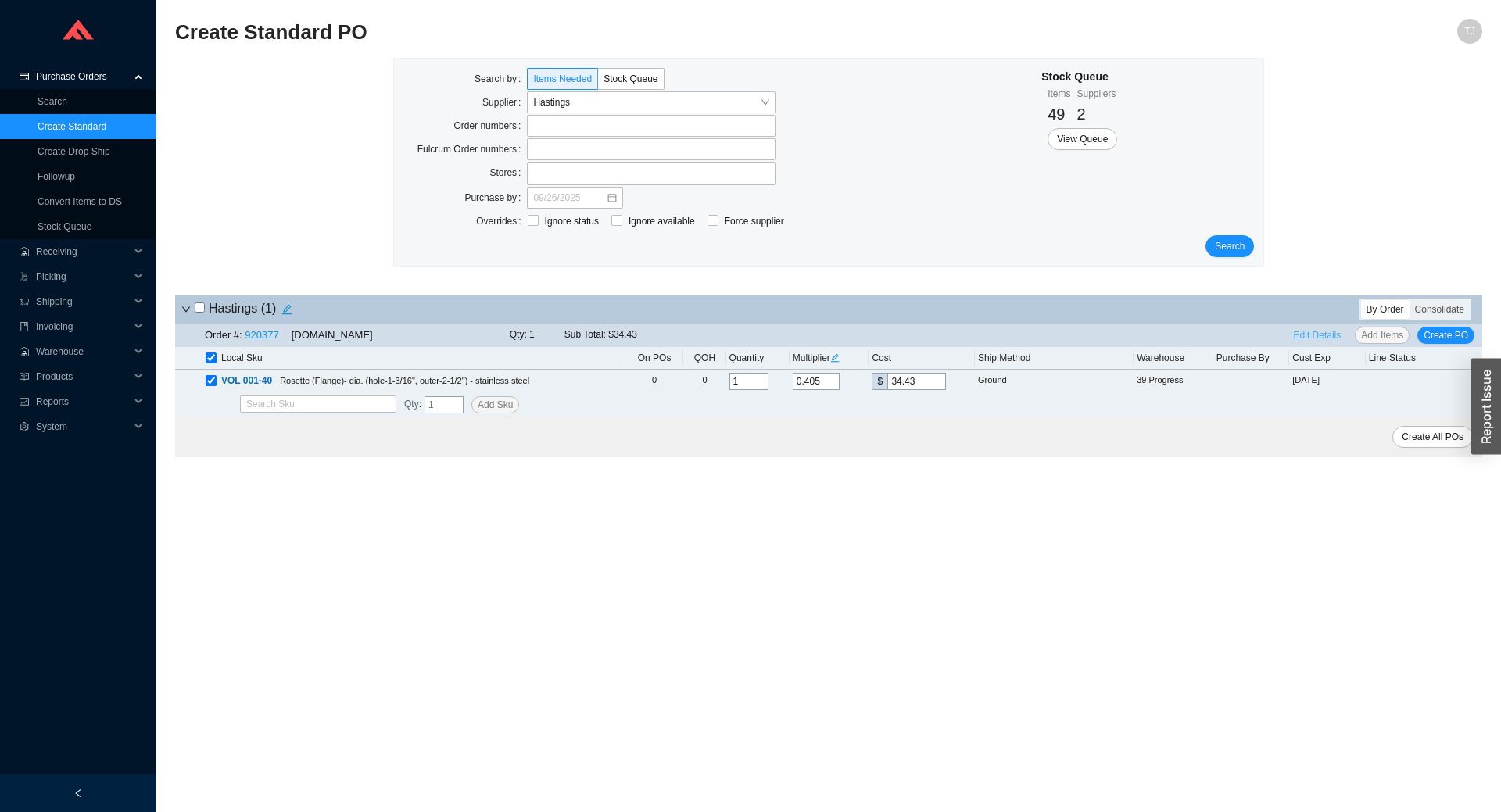
click at [1313, 337] on span "Edit Details" at bounding box center [1317, 335] width 47 height 15
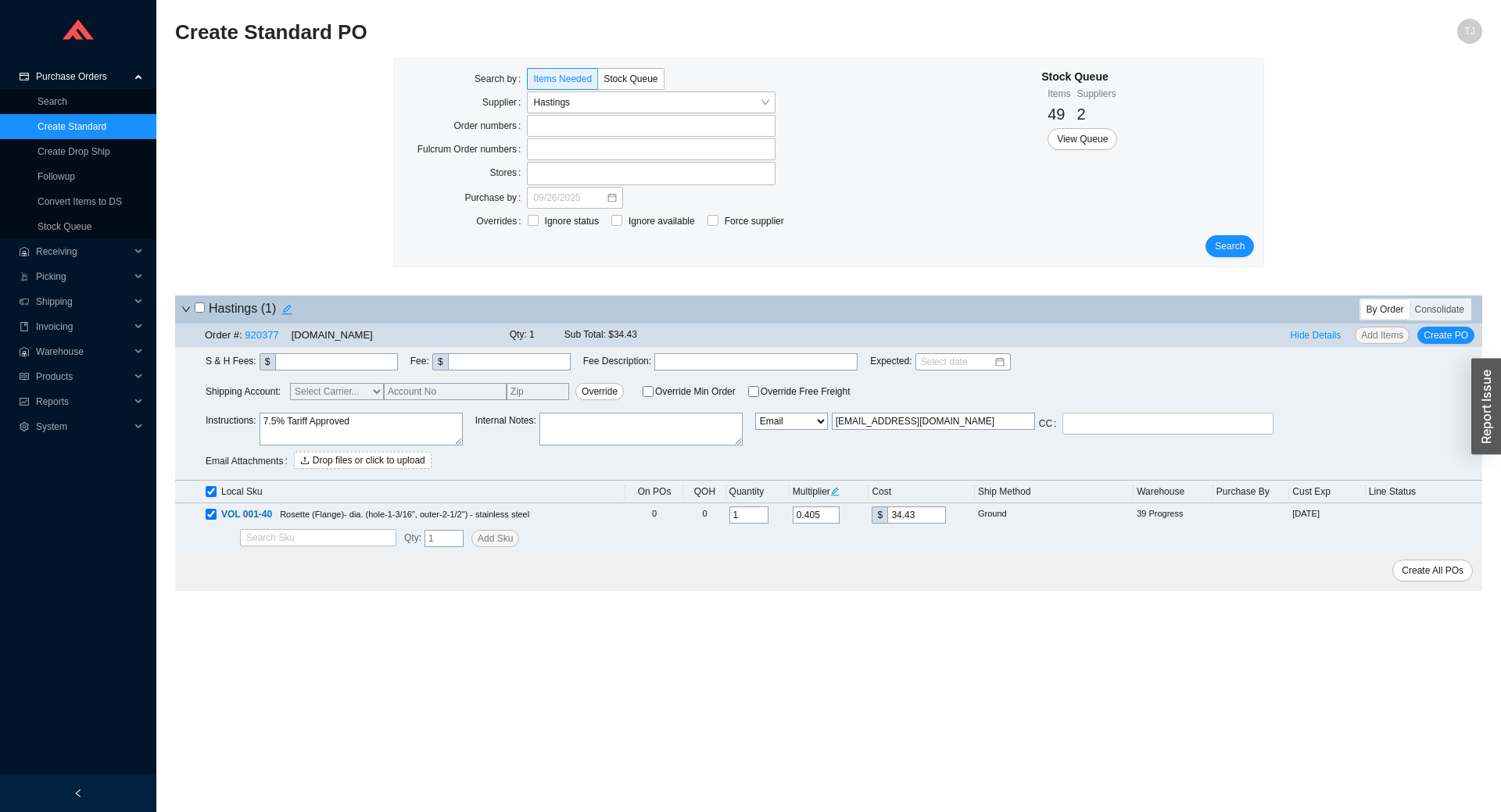
click at [587, 433] on textarea at bounding box center [641, 429] width 203 height 33
click at [364, 432] on textarea "7.5% Tariff Approved" at bounding box center [361, 429] width 203 height 33
paste textarea "attn chris-po for missing rosete on po 985036"
click at [267, 427] on textarea "attn chris-po for missing rosete on po 985036 7.5% Tariff Approved" at bounding box center [361, 429] width 203 height 33
click at [283, 427] on textarea "Attn chris-po for missing rosete on po 985036 7.5% Tariff Approved" at bounding box center [361, 429] width 203 height 33
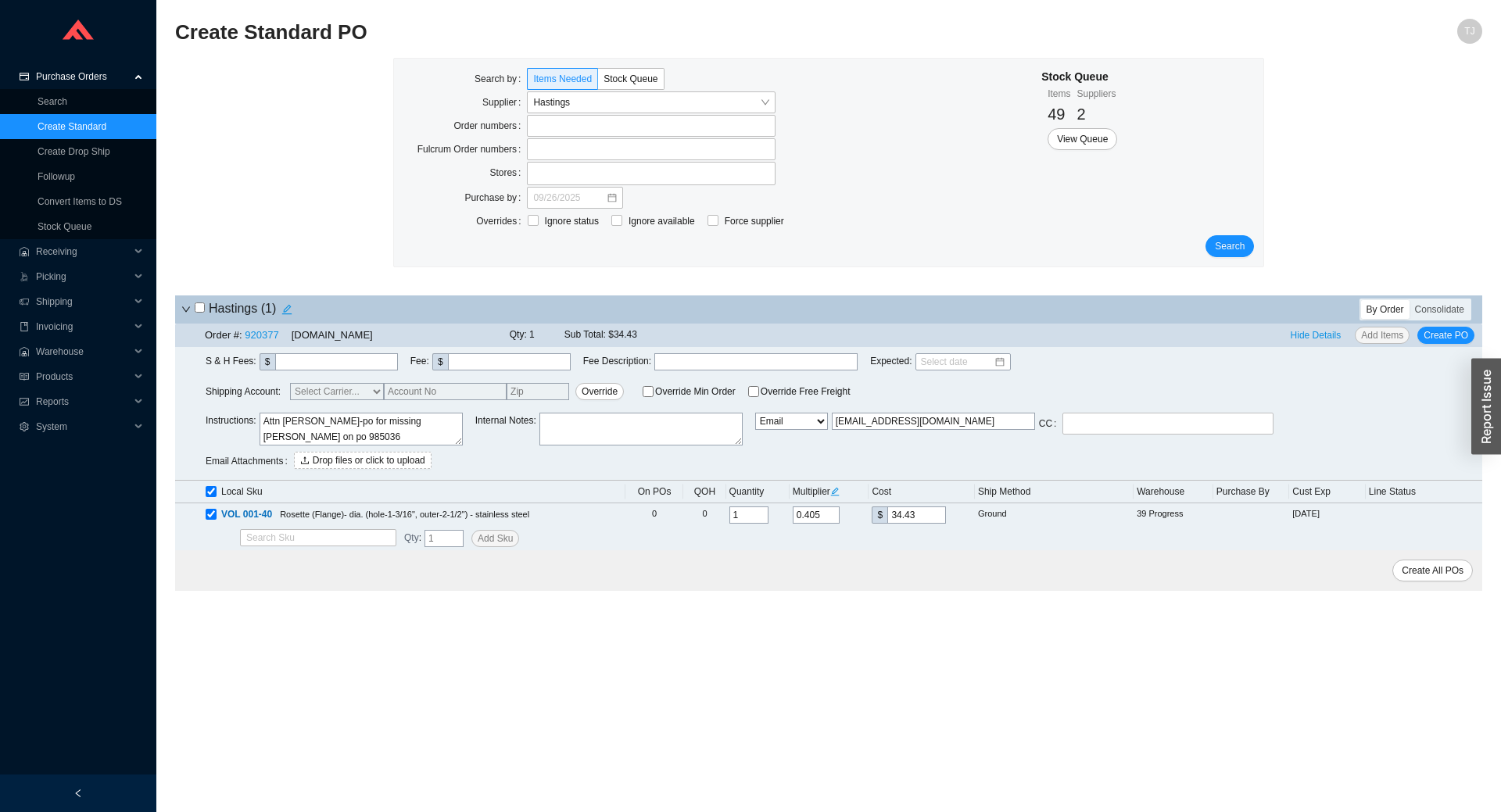
click at [306, 427] on textarea "Attn Chris-po for missing rosete on po 985036 7.5% Tariff Approved" at bounding box center [361, 429] width 203 height 33
click at [385, 420] on textarea "Attn Chris - PO for missing rosete on po 985036 7.5% Tariff Approved" at bounding box center [361, 429] width 203 height 33
click at [424, 426] on textarea "Attn Chris - PO for missing rossete on po 985036 7.5% Tariff Approved" at bounding box center [361, 429] width 203 height 33
click at [388, 420] on textarea "Attn Chris - PO for missing rossete on PO 985036 7.5% Tariff Approved" at bounding box center [361, 429] width 203 height 33
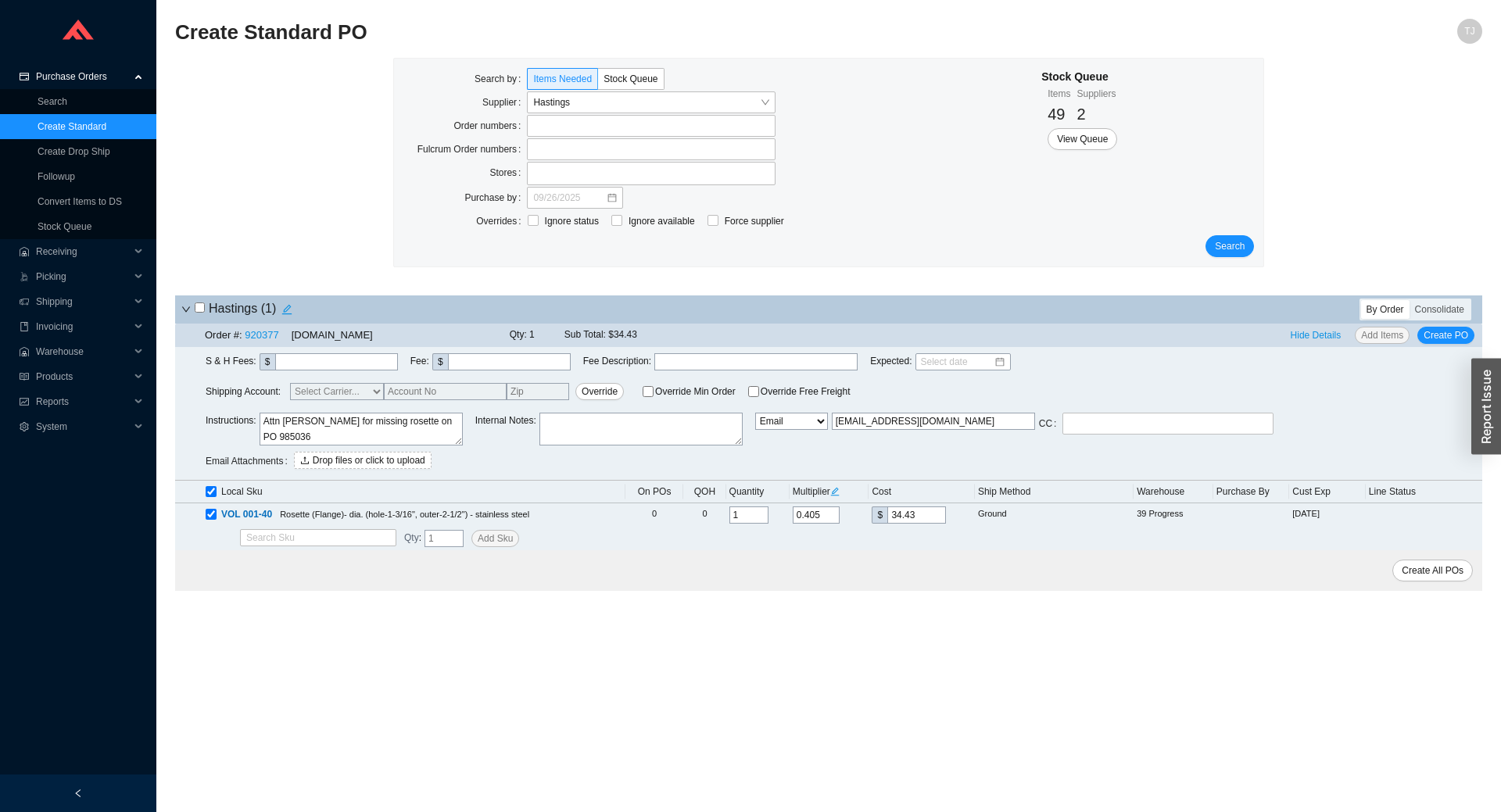
click at [413, 435] on textarea "Attn Chris - PO for missing rosette on PO 985036 7.5% Tariff Approved" at bounding box center [361, 429] width 203 height 33
type textarea "Attn Chris - PO for missing rosette on PO 985036 7.5% Tariff Approved"
click at [1428, 338] on span "Create PO" at bounding box center [1446, 335] width 45 height 15
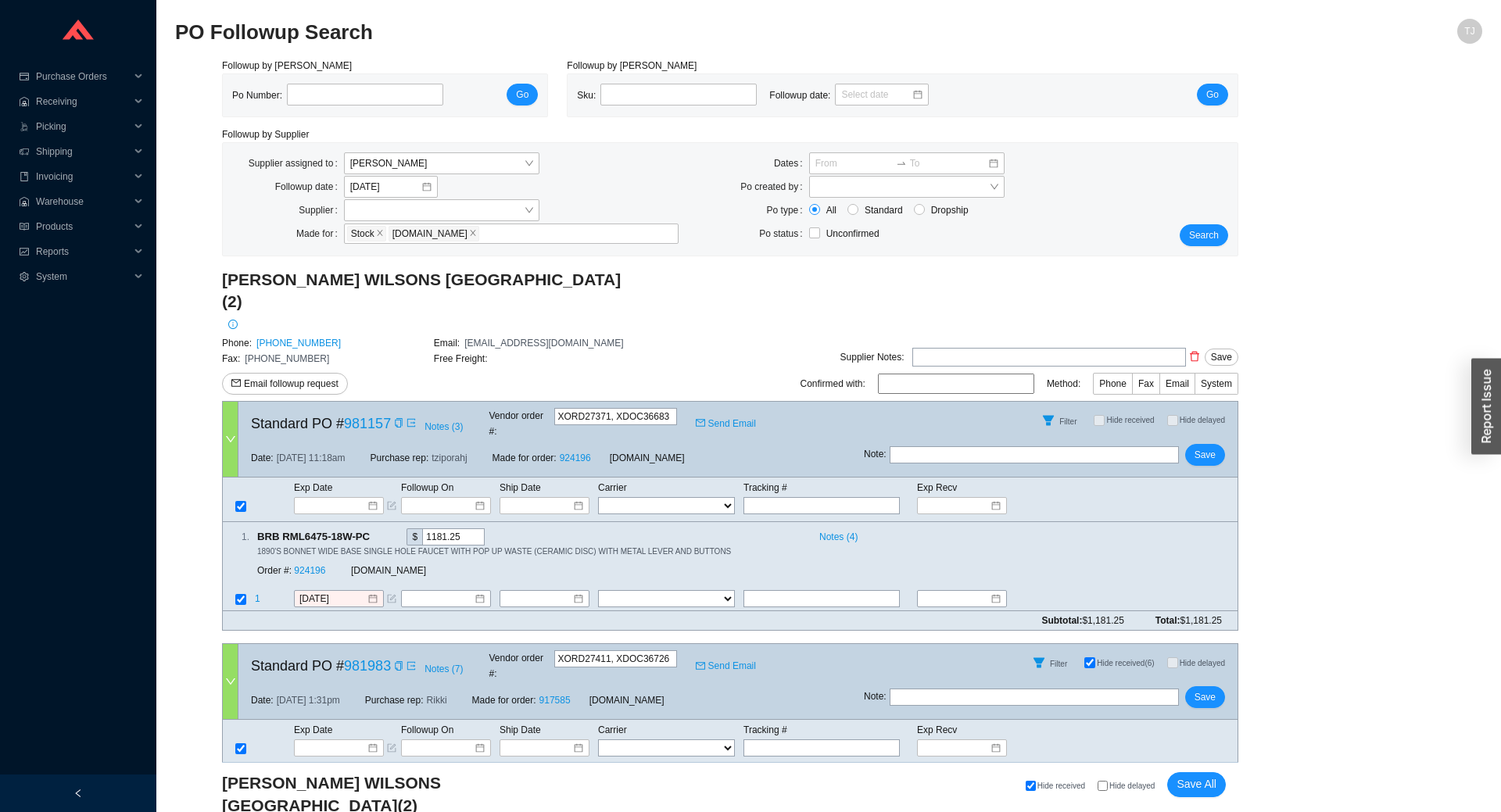
scroll to position [229, 0]
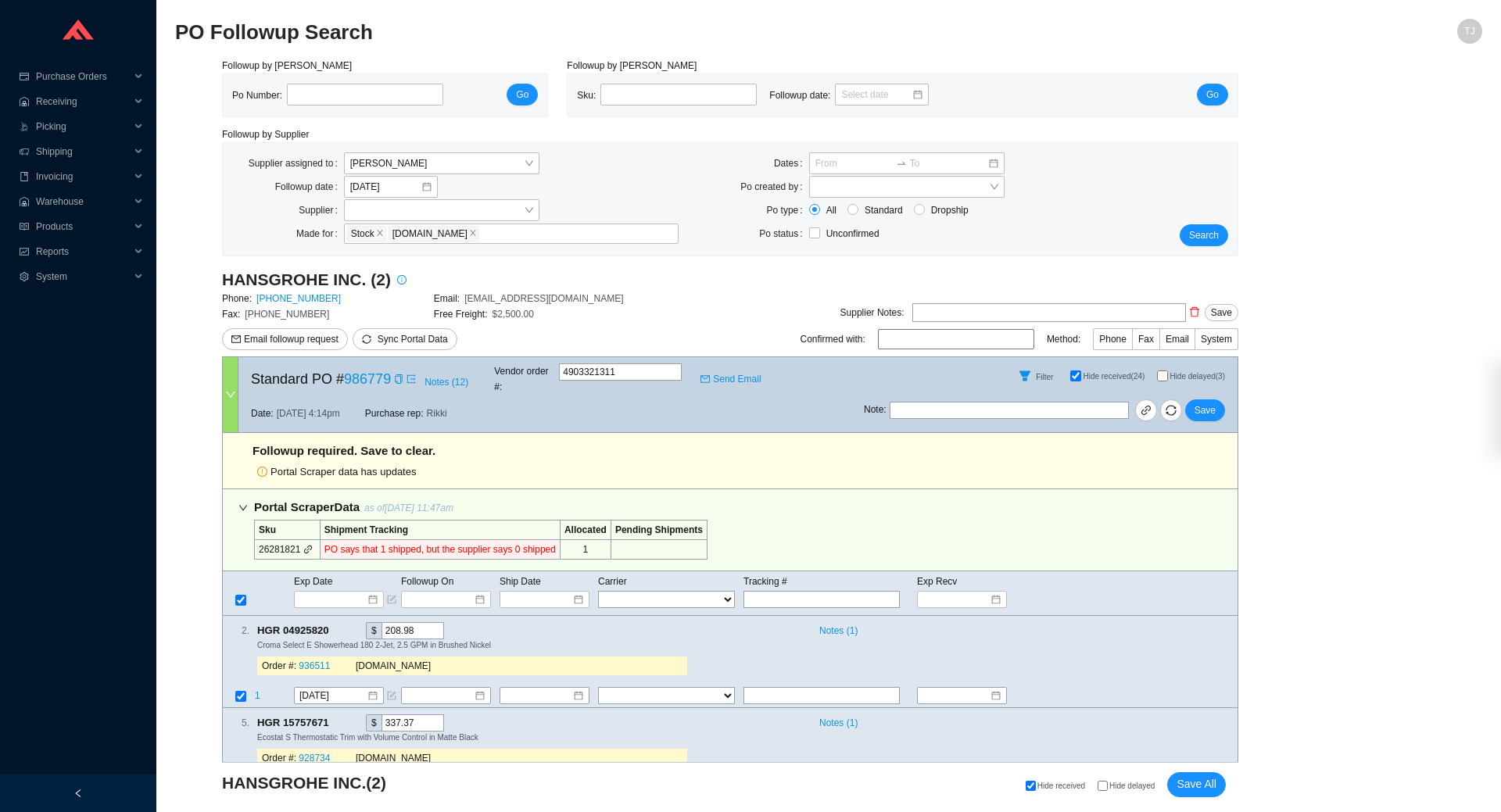
select select "1"
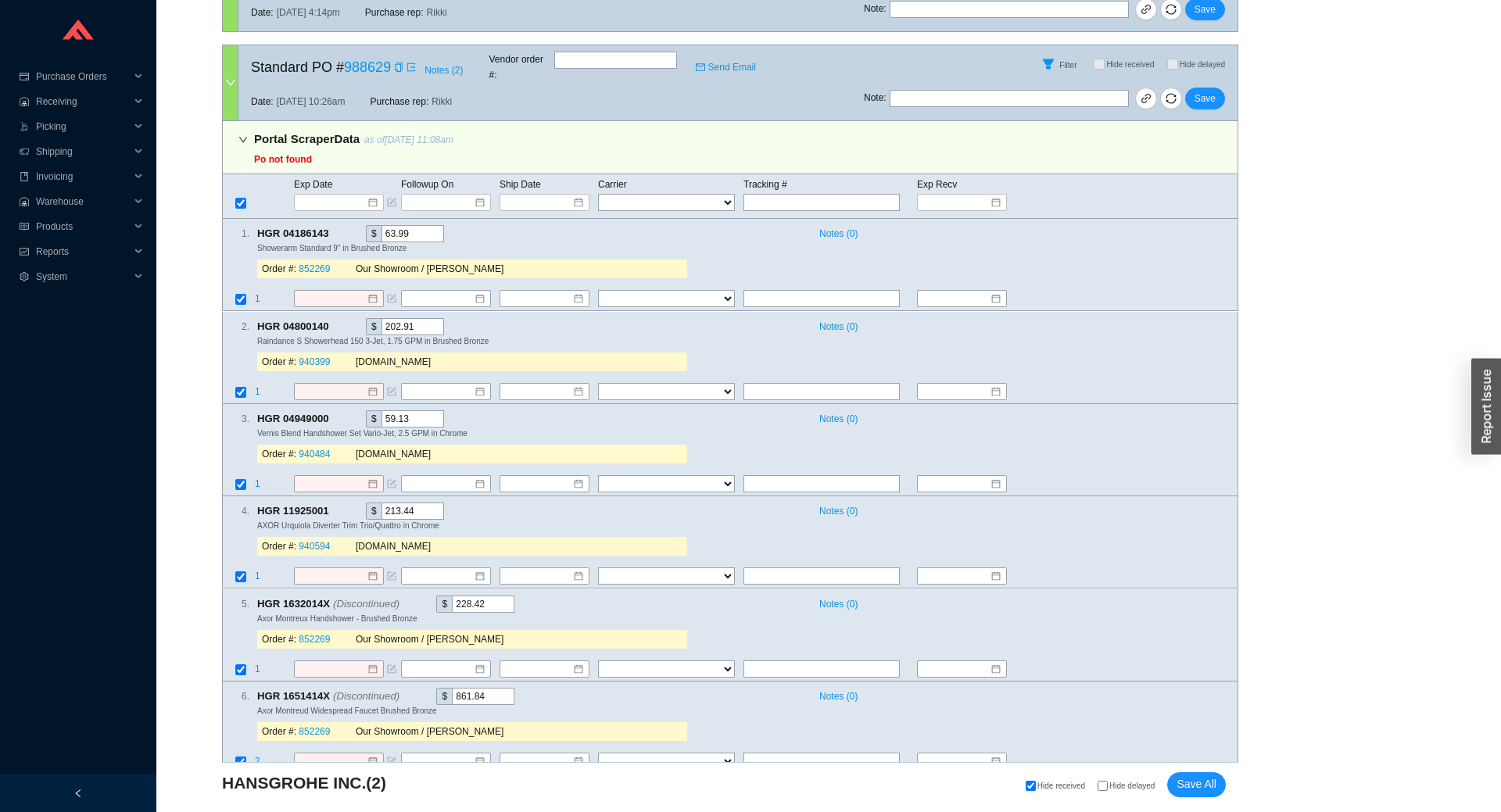
scroll to position [1382, 0]
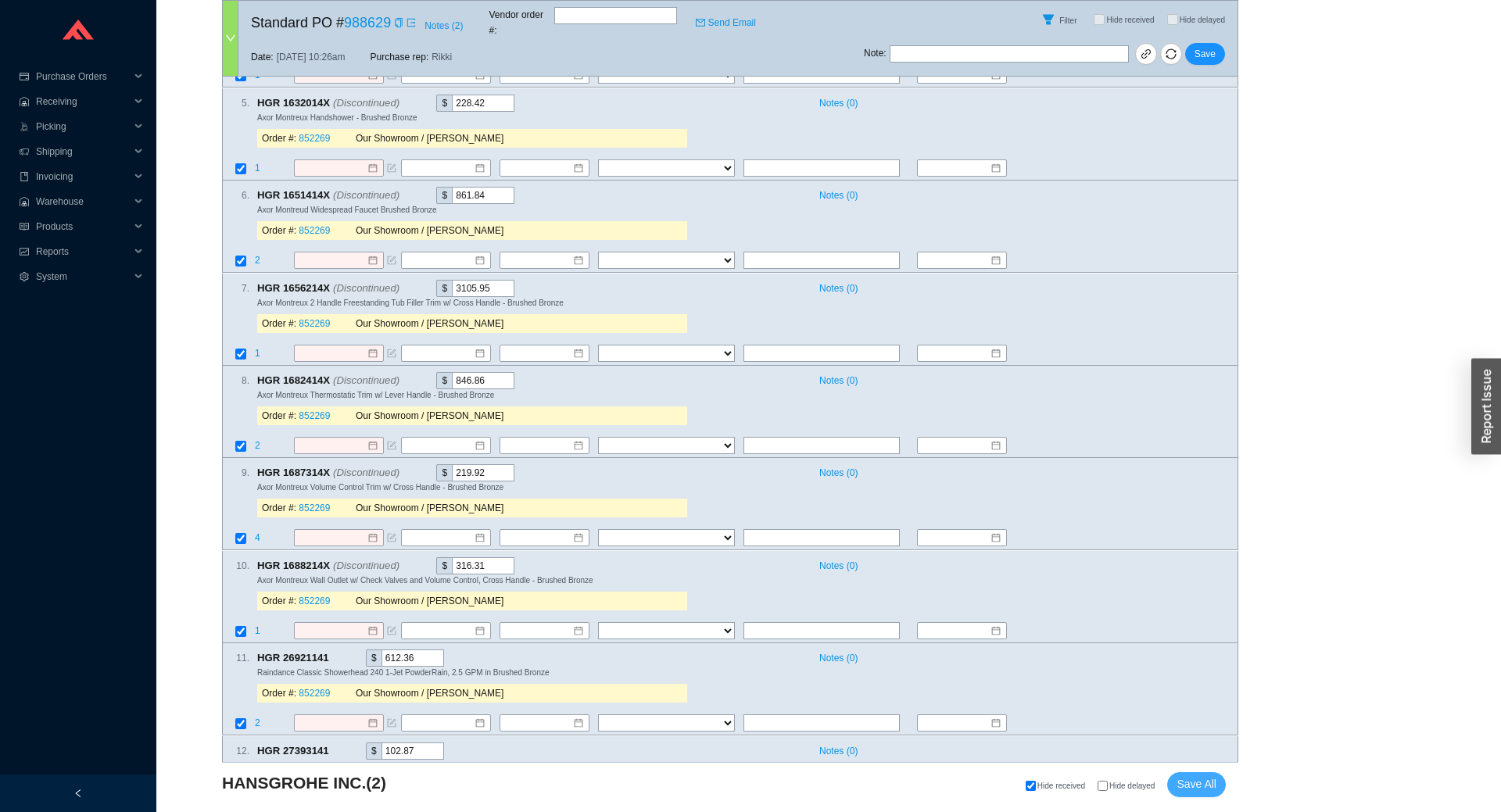
click at [1202, 790] on span "Save All" at bounding box center [1196, 784] width 40 height 18
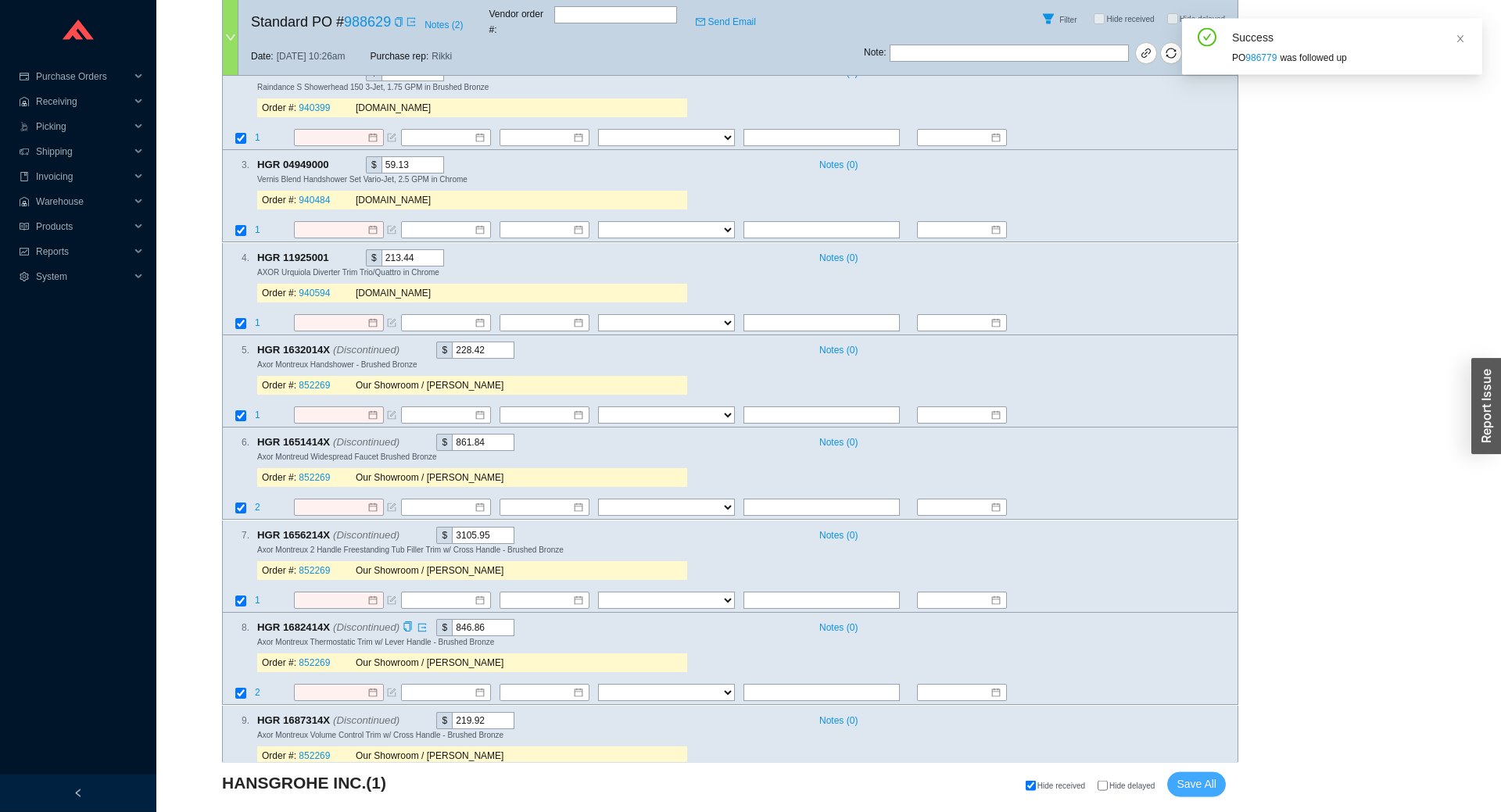
scroll to position [0, 0]
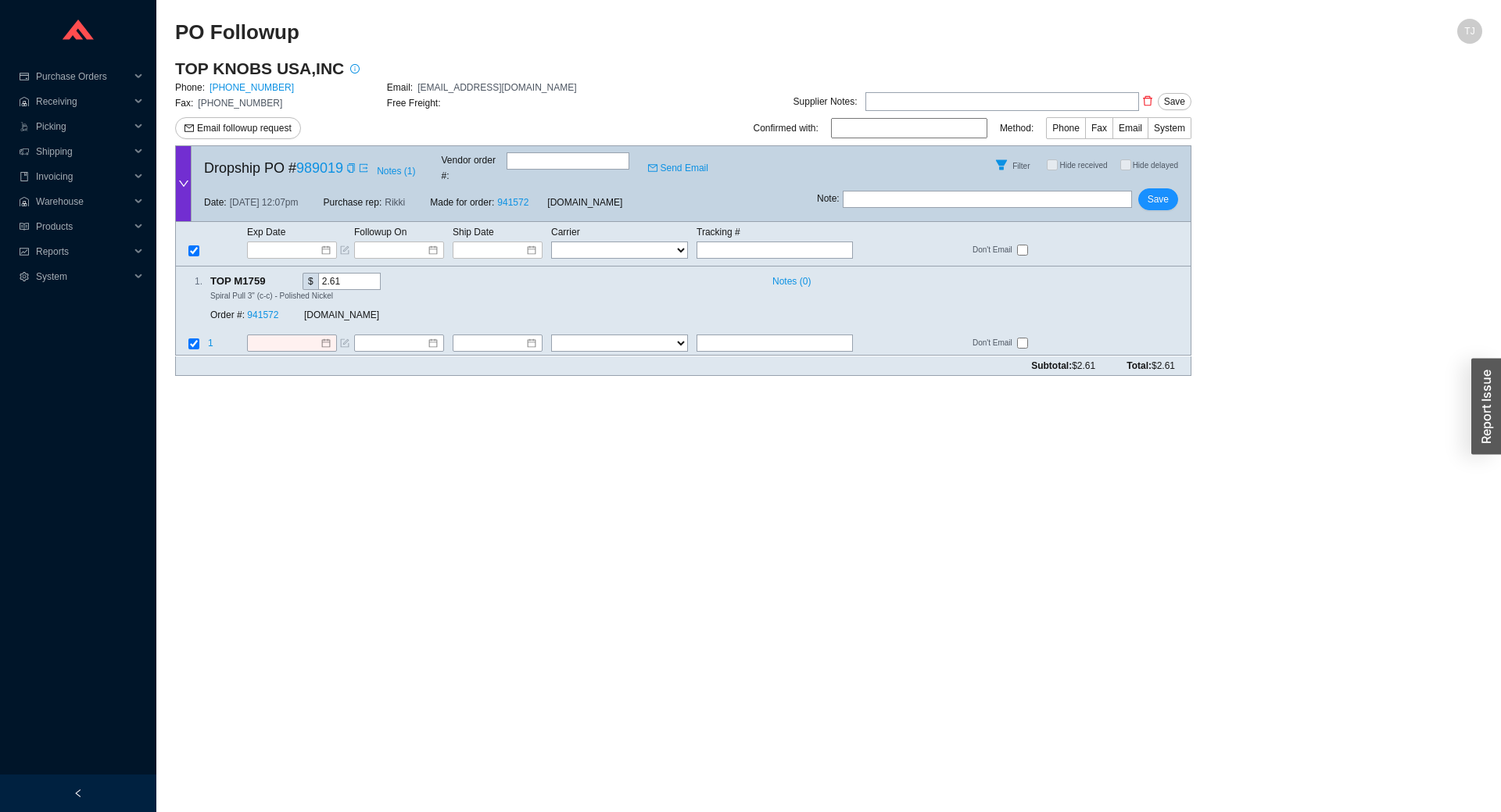
click at [550, 155] on div "Dropship PO # 989019 Notes ( 1 ) Vendor order # : Send Email" at bounding box center [504, 165] width 625 height 38
click at [550, 160] on input "text" at bounding box center [568, 161] width 122 height 17
paste input "7424766"
type input "7424766"
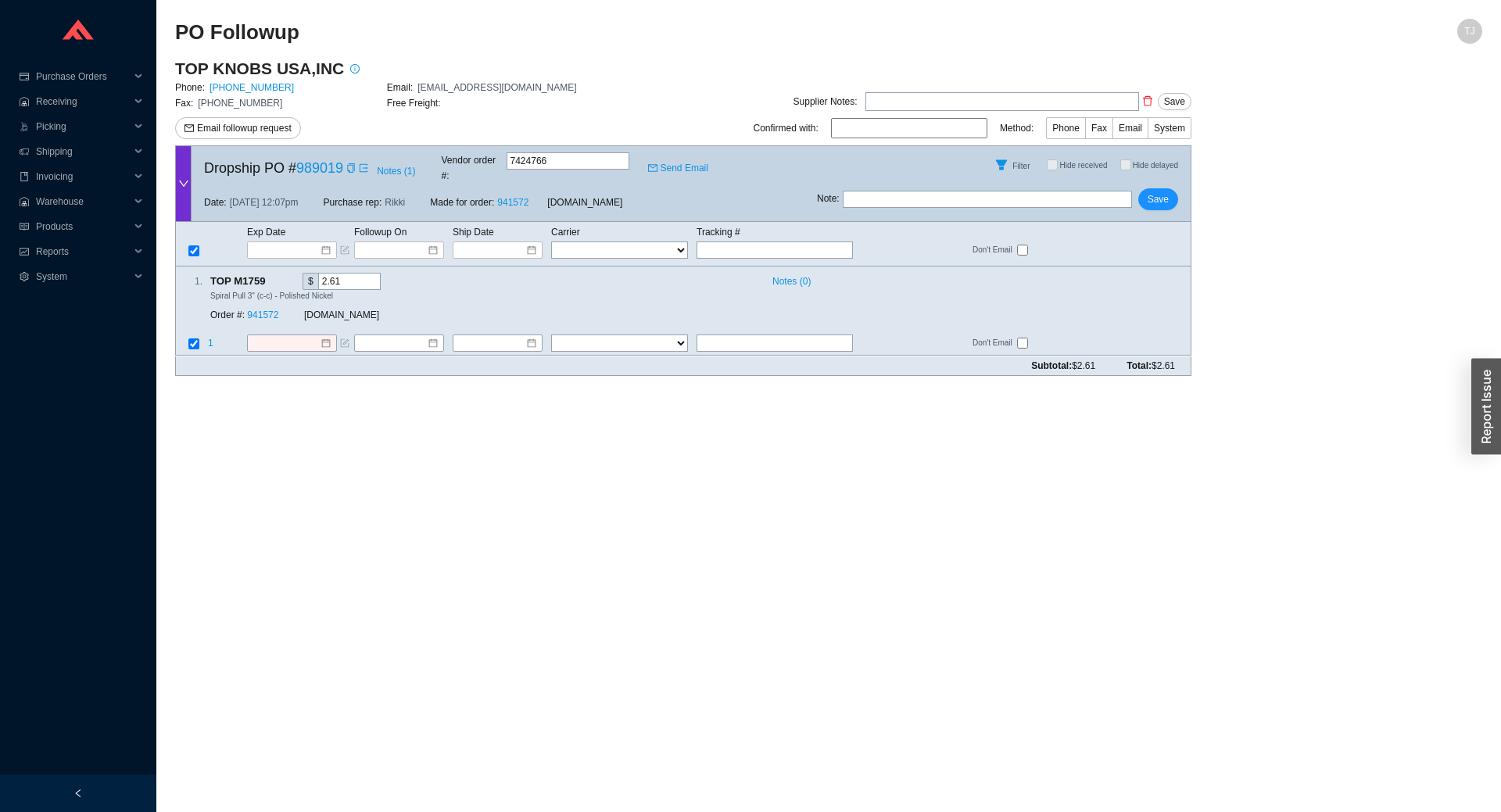
drag, startPoint x: 670, startPoint y: 592, endPoint x: 424, endPoint y: 598, distance: 246.1
click at [631, 594] on main "PO Followup TJ TOP KNOBS [GEOGRAPHIC_DATA],INC Phone: [PHONE_NUMBER] Email: [EM…" at bounding box center [828, 415] width 1306 height 793
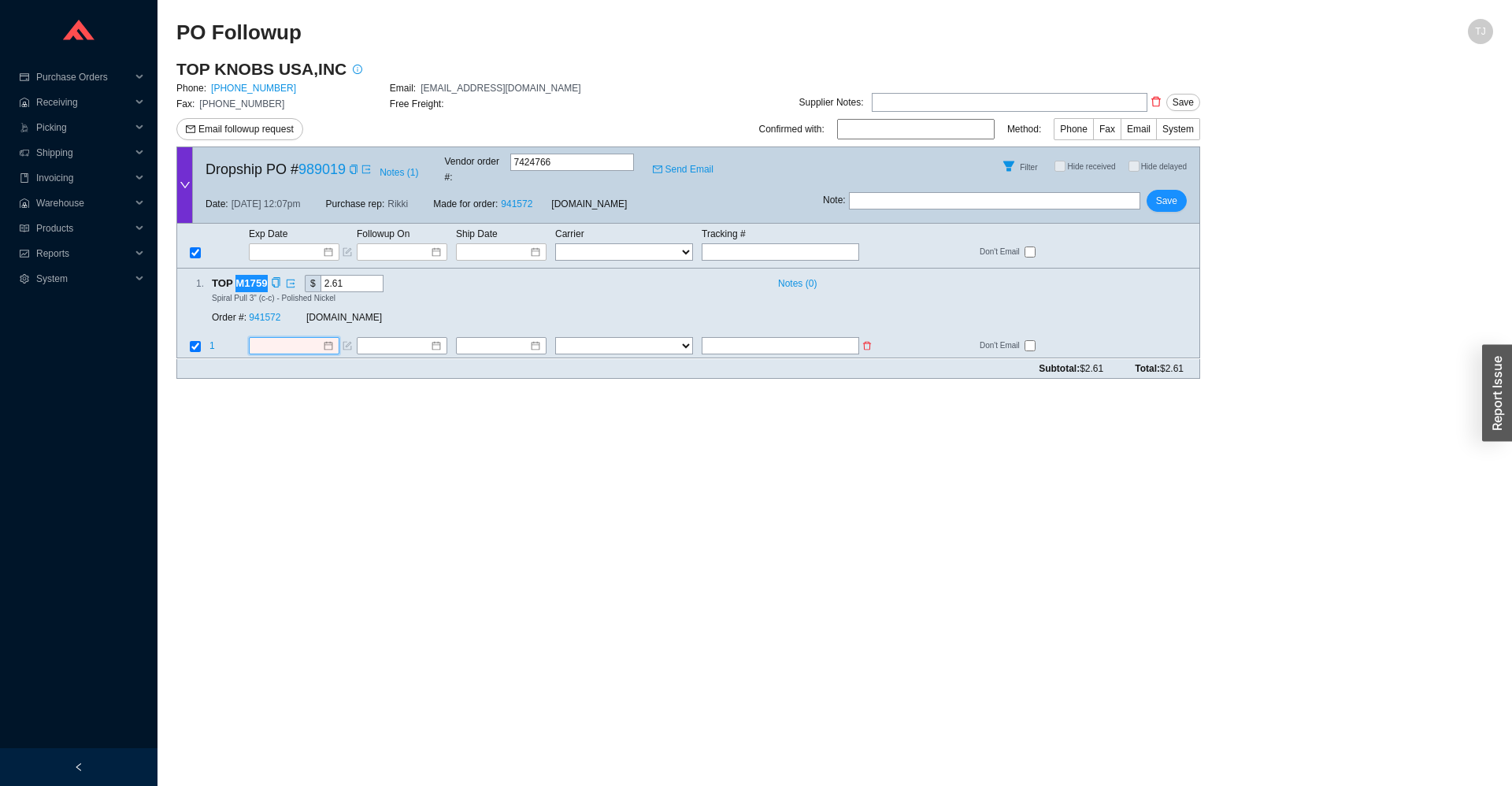
click at [293, 338] on input at bounding box center [288, 346] width 68 height 16
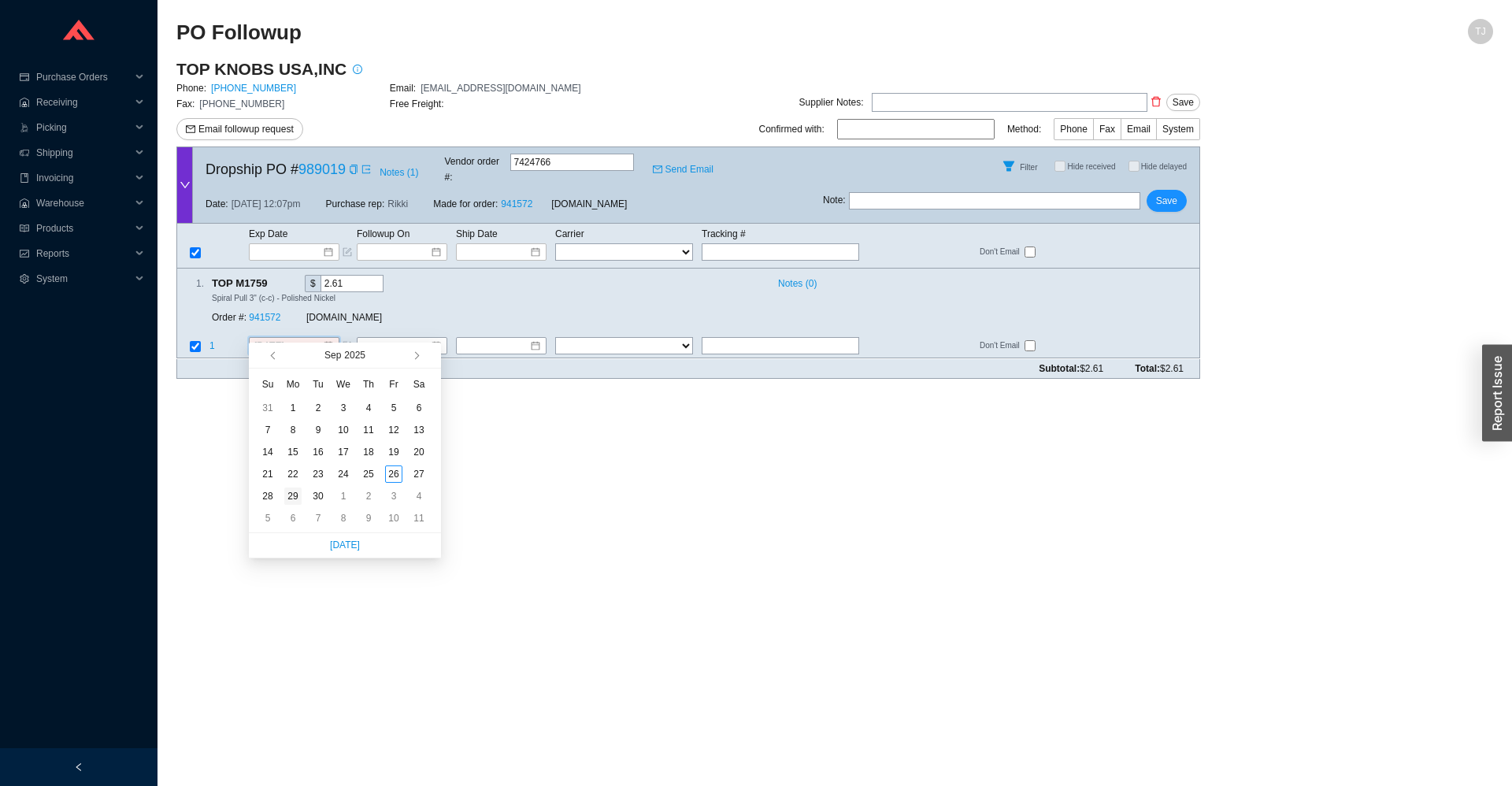
type input "[DATE]"
click at [302, 493] on td "29" at bounding box center [292, 495] width 25 height 22
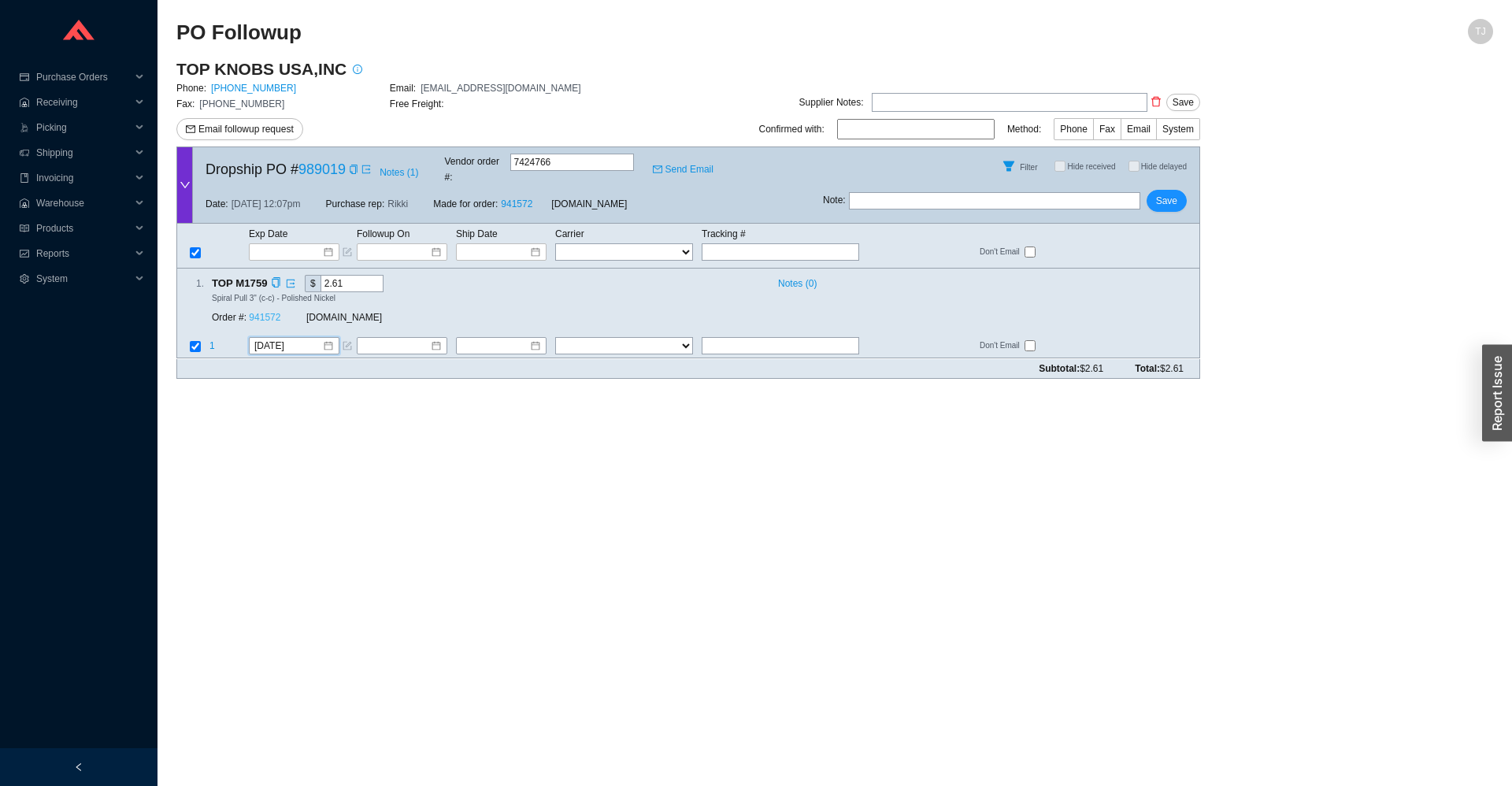
click at [257, 312] on link "941572" at bounding box center [265, 318] width 31 height 11
click at [1165, 194] on span "Save" at bounding box center [1166, 200] width 22 height 16
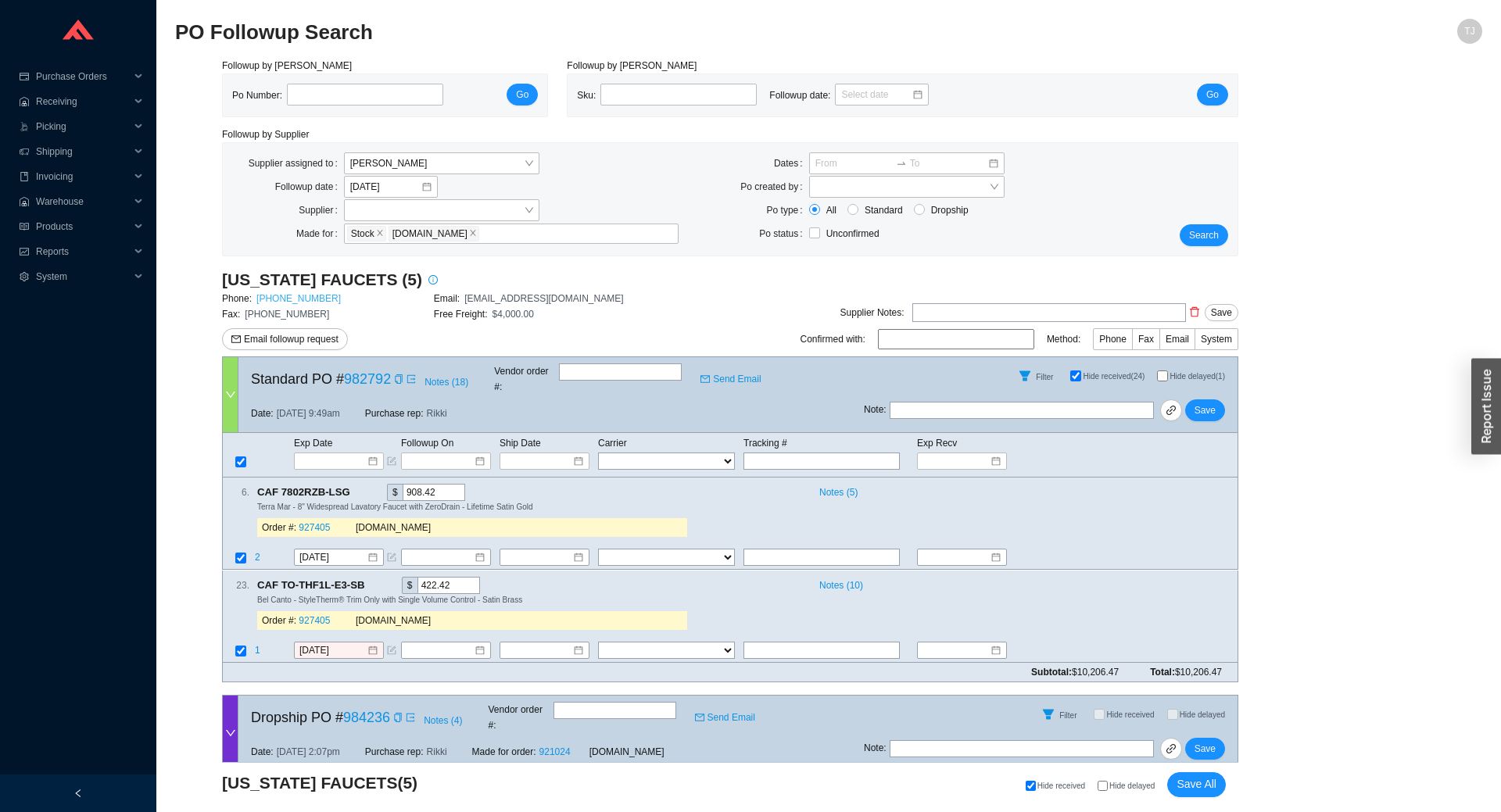
click at [289, 299] on link "[PHONE_NUMBER]" at bounding box center [299, 298] width 84 height 11
click at [1122, 786] on span "Hide delayed" at bounding box center [1132, 786] width 46 height 9
click at [1107, 786] on input "Hide delayed" at bounding box center [1102, 786] width 10 height 10
checkbox input "true"
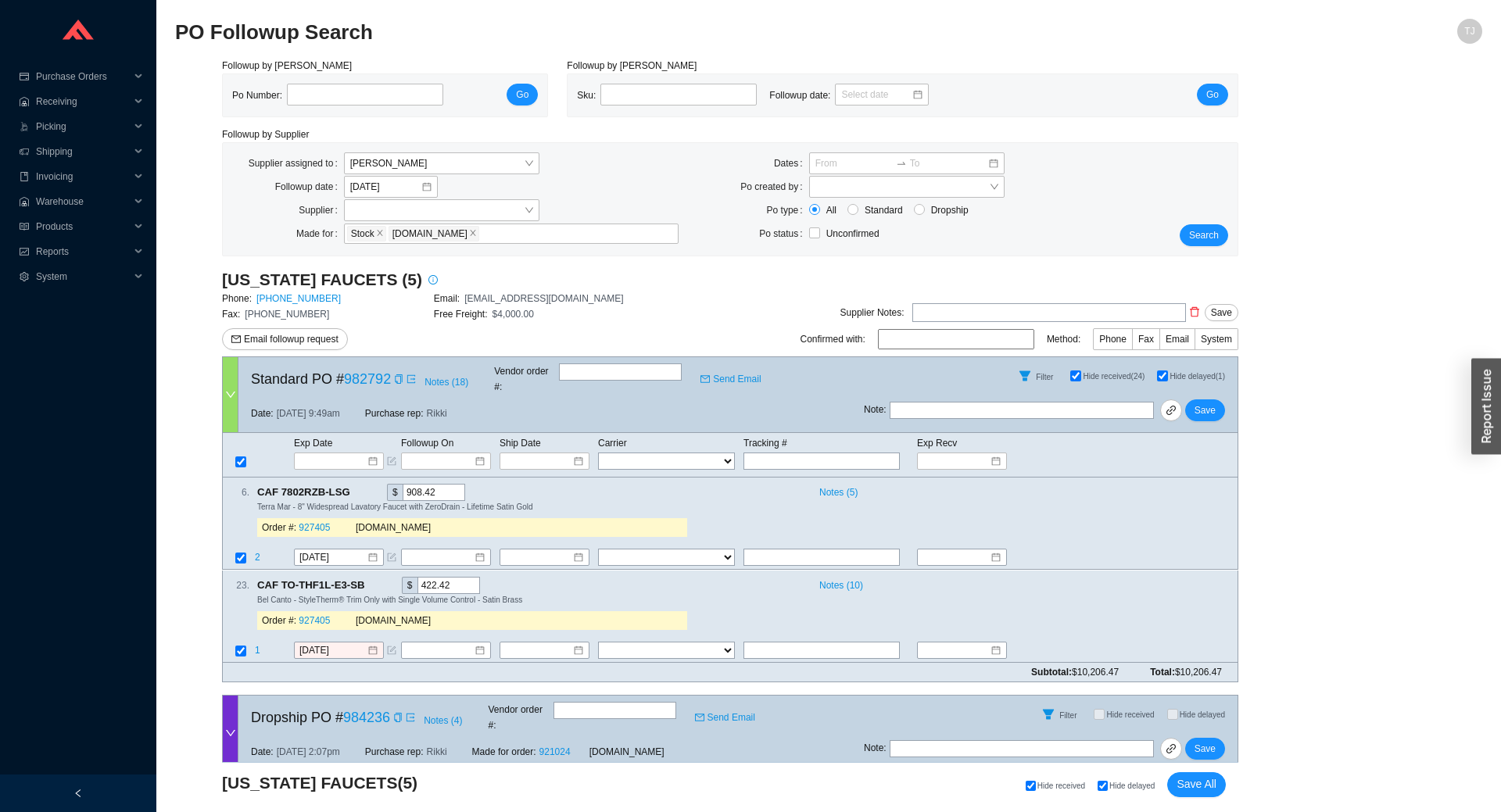
checkbox input "true"
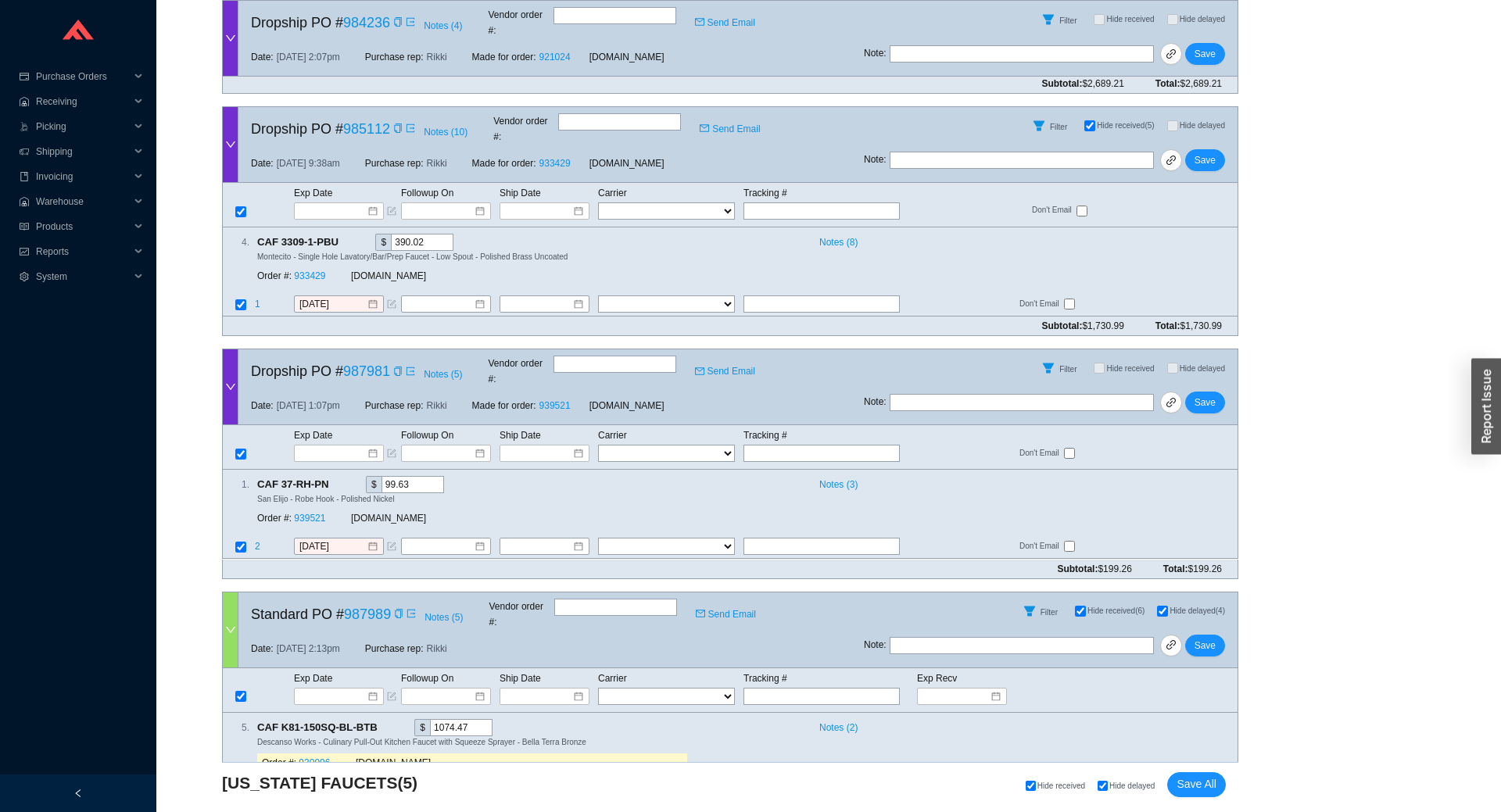
scroll to position [60, 0]
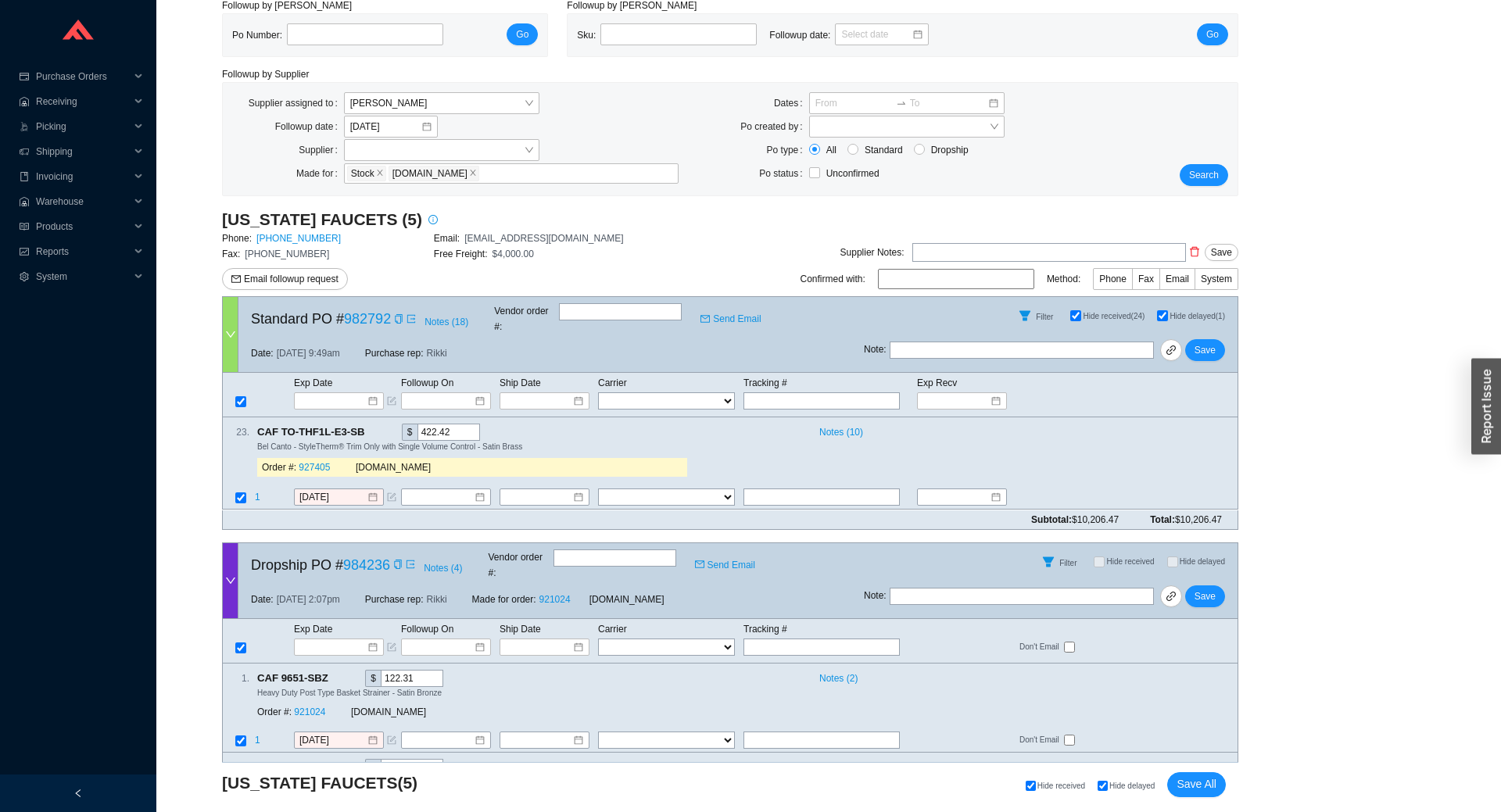
click at [917, 279] on input at bounding box center [956, 279] width 157 height 21
type input "Araceli"
click at [1120, 281] on span "Phone" at bounding box center [1113, 279] width 28 height 11
click at [1132, 282] on input "Phone" at bounding box center [1132, 282] width 0 height 0
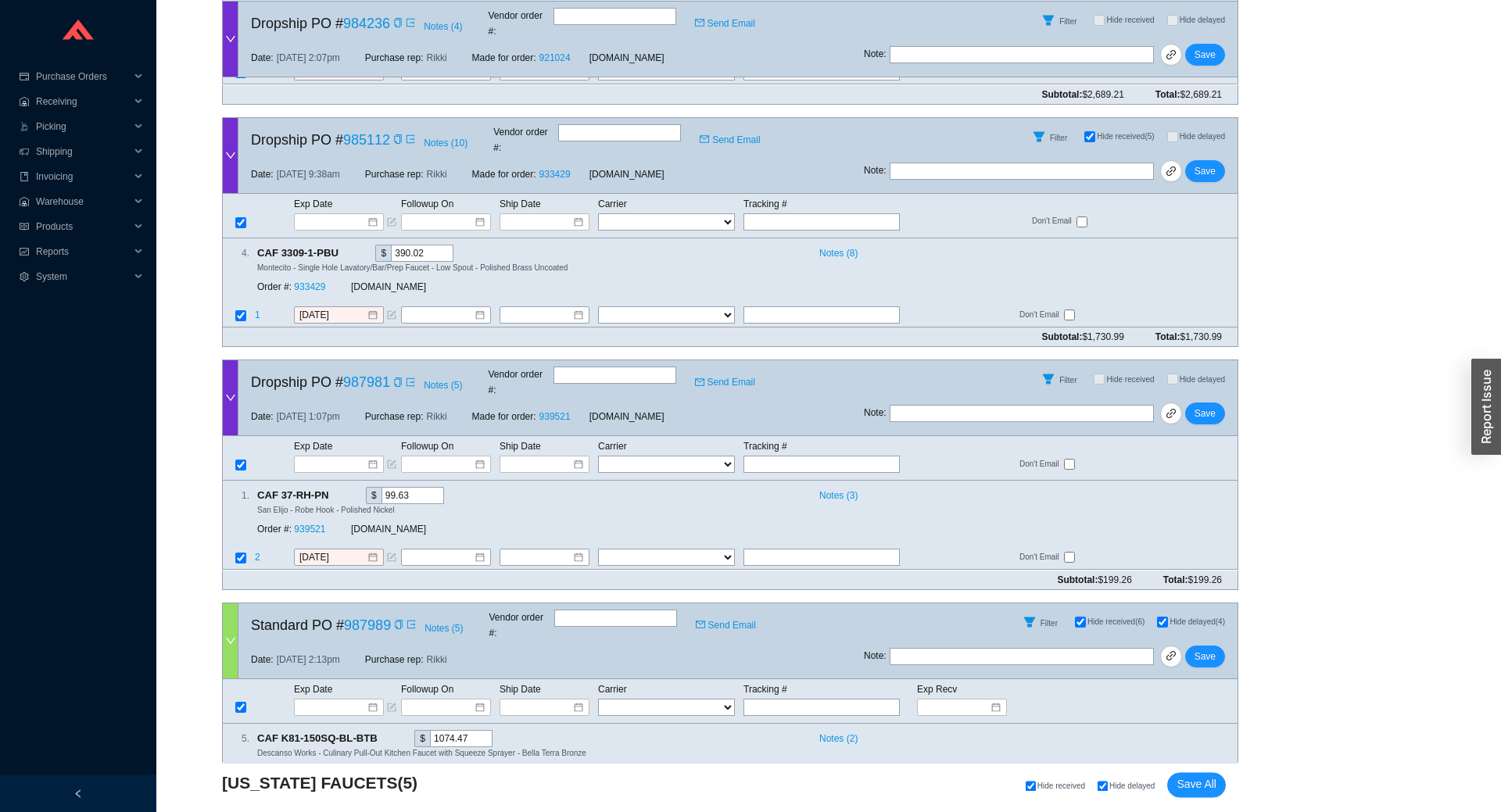
scroll to position [1096, 0]
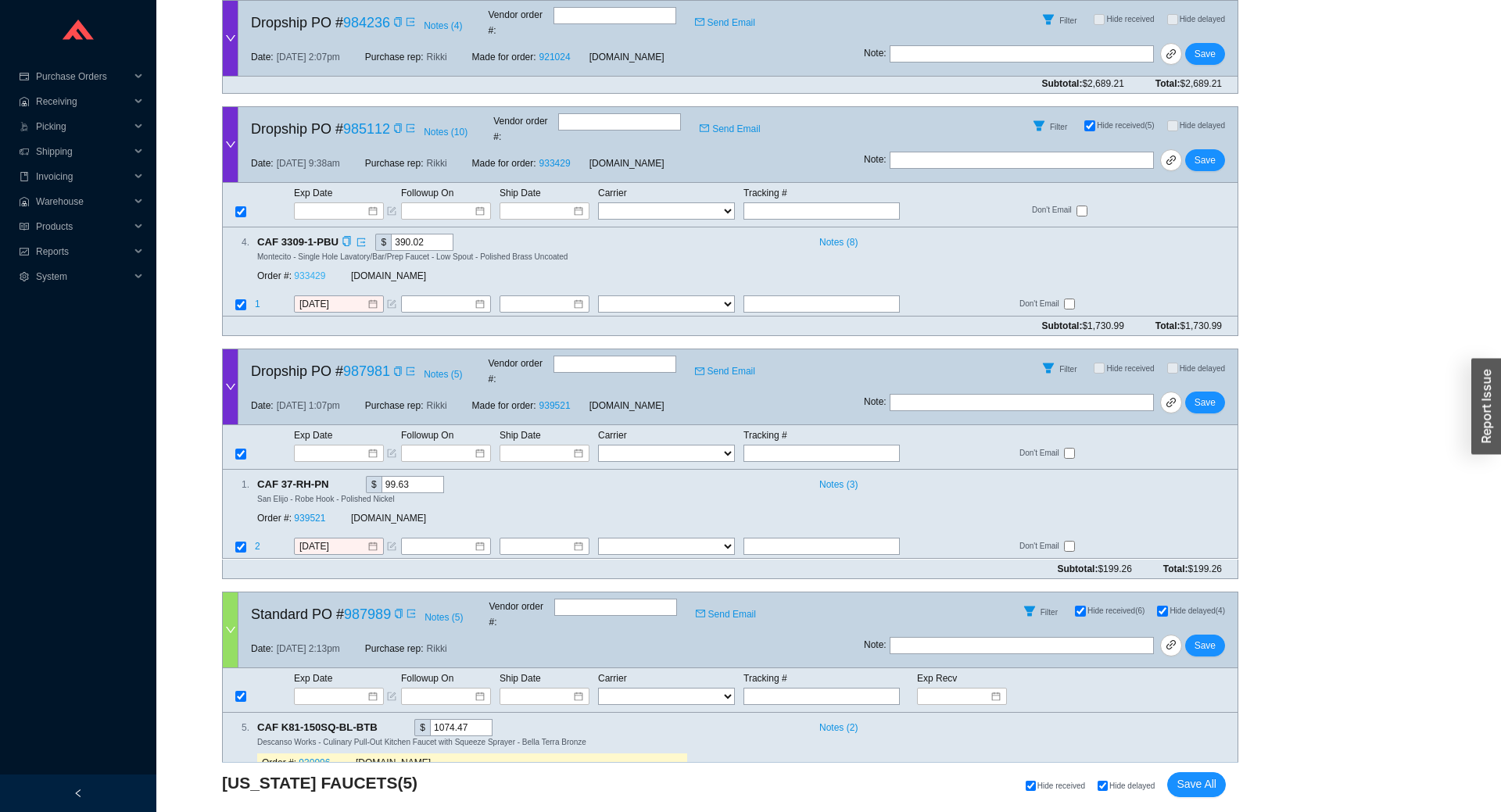
click at [307, 270] on link "933429" at bounding box center [309, 276] width 31 height 11
click at [233, 122] on div at bounding box center [231, 144] width 16 height 75
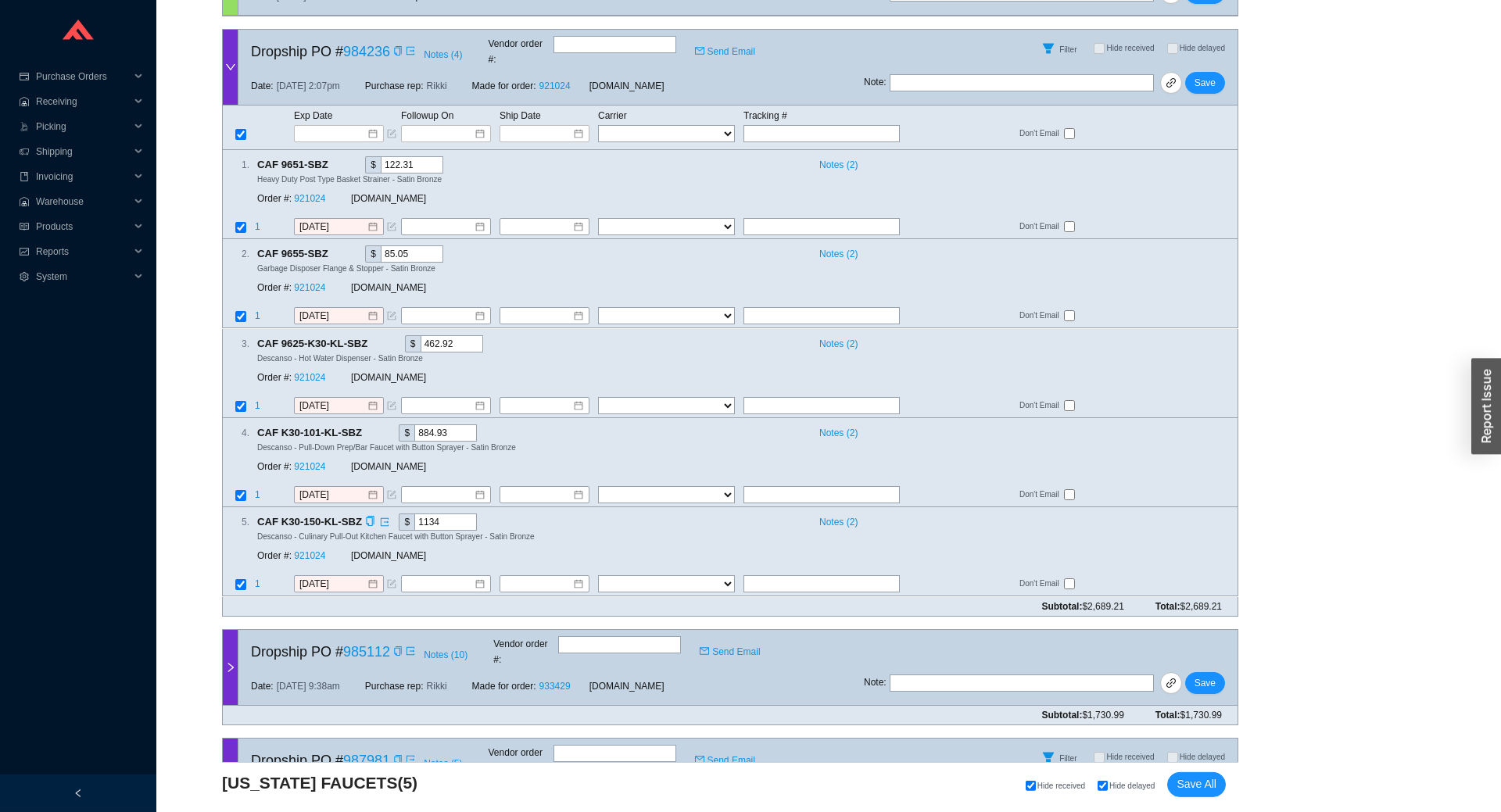
scroll to position [963, 0]
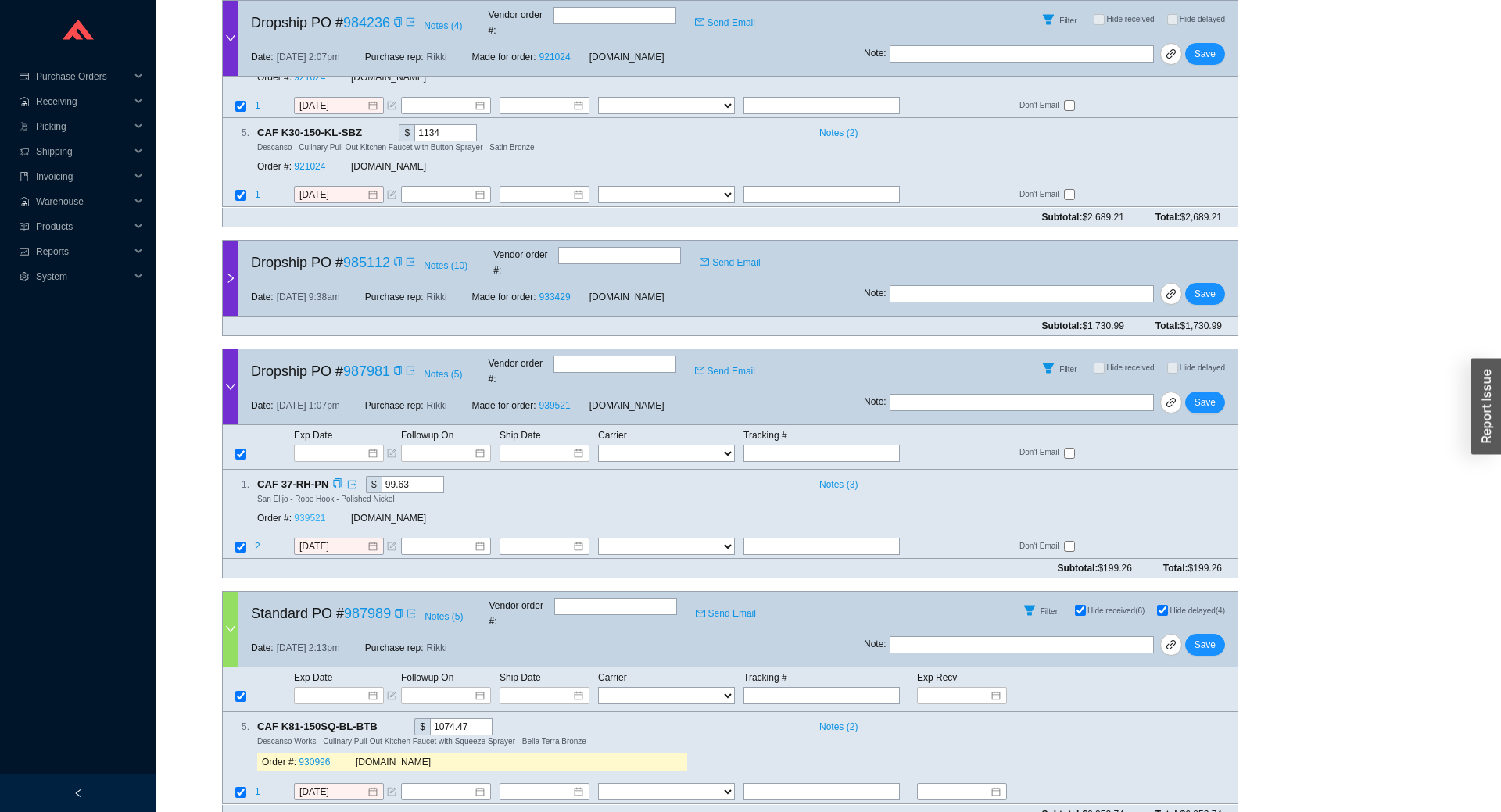
click at [317, 512] on link "939521" at bounding box center [309, 518] width 31 height 11
click at [397, 257] on icon "copy" at bounding box center [398, 262] width 9 height 9
click at [1164, 283] on link at bounding box center [1170, 294] width 22 height 22
click at [229, 273] on icon "right" at bounding box center [230, 278] width 11 height 11
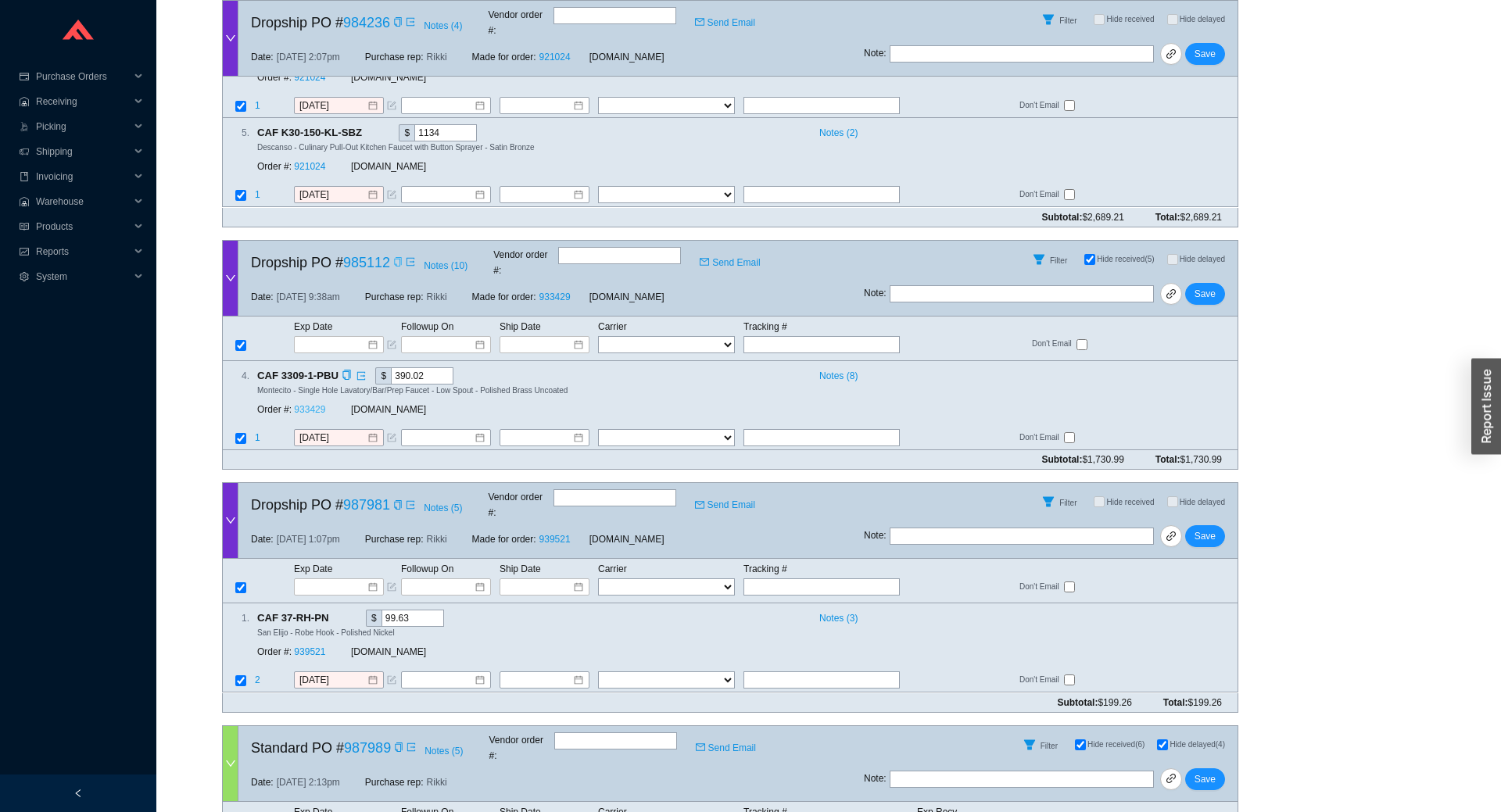
click at [302, 404] on link "933429" at bounding box center [309, 409] width 31 height 11
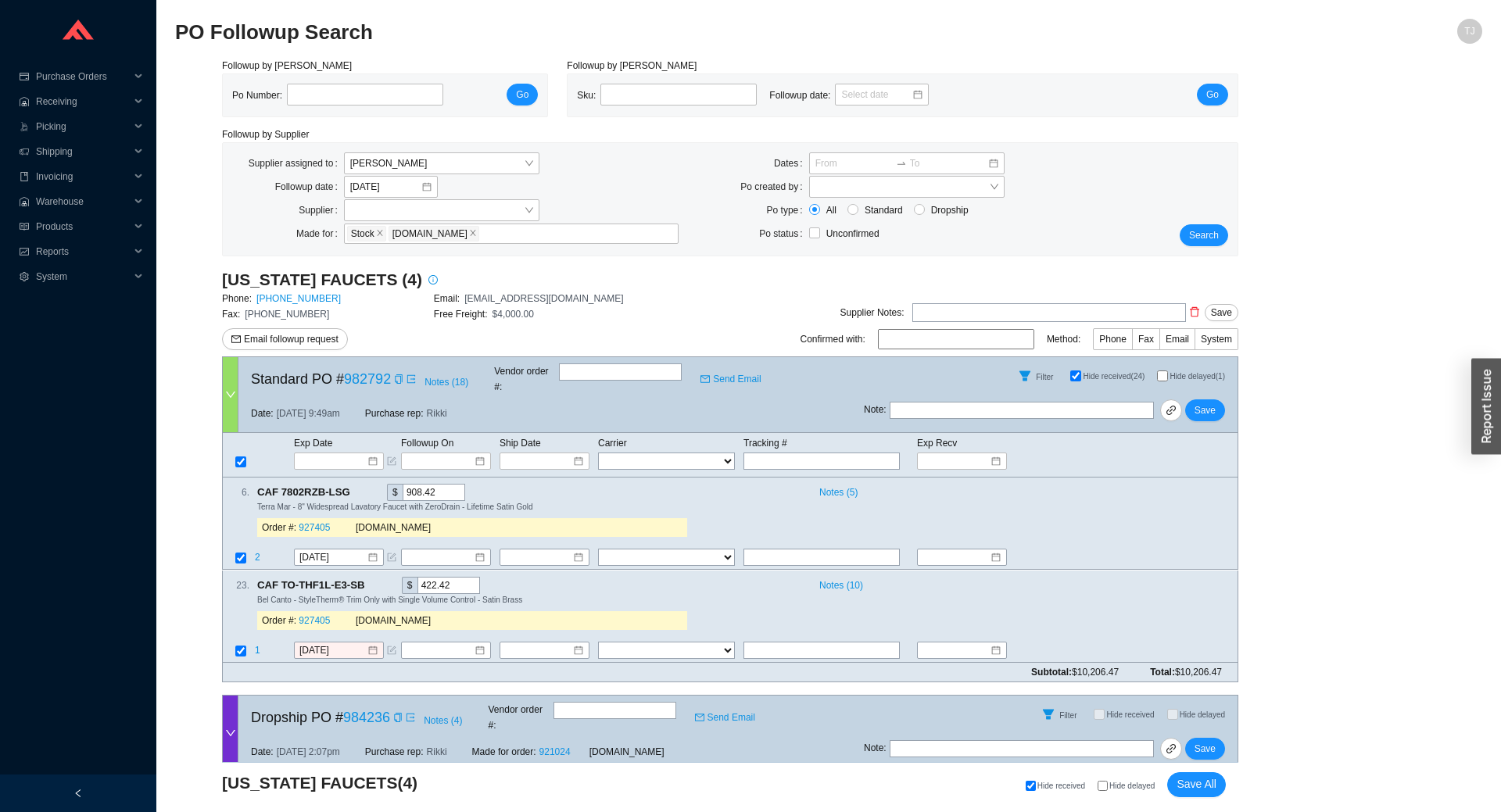
click at [1123, 786] on span "Hide delayed" at bounding box center [1132, 786] width 46 height 9
click at [1107, 786] on input "Hide delayed" at bounding box center [1102, 786] width 10 height 10
checkbox input "true"
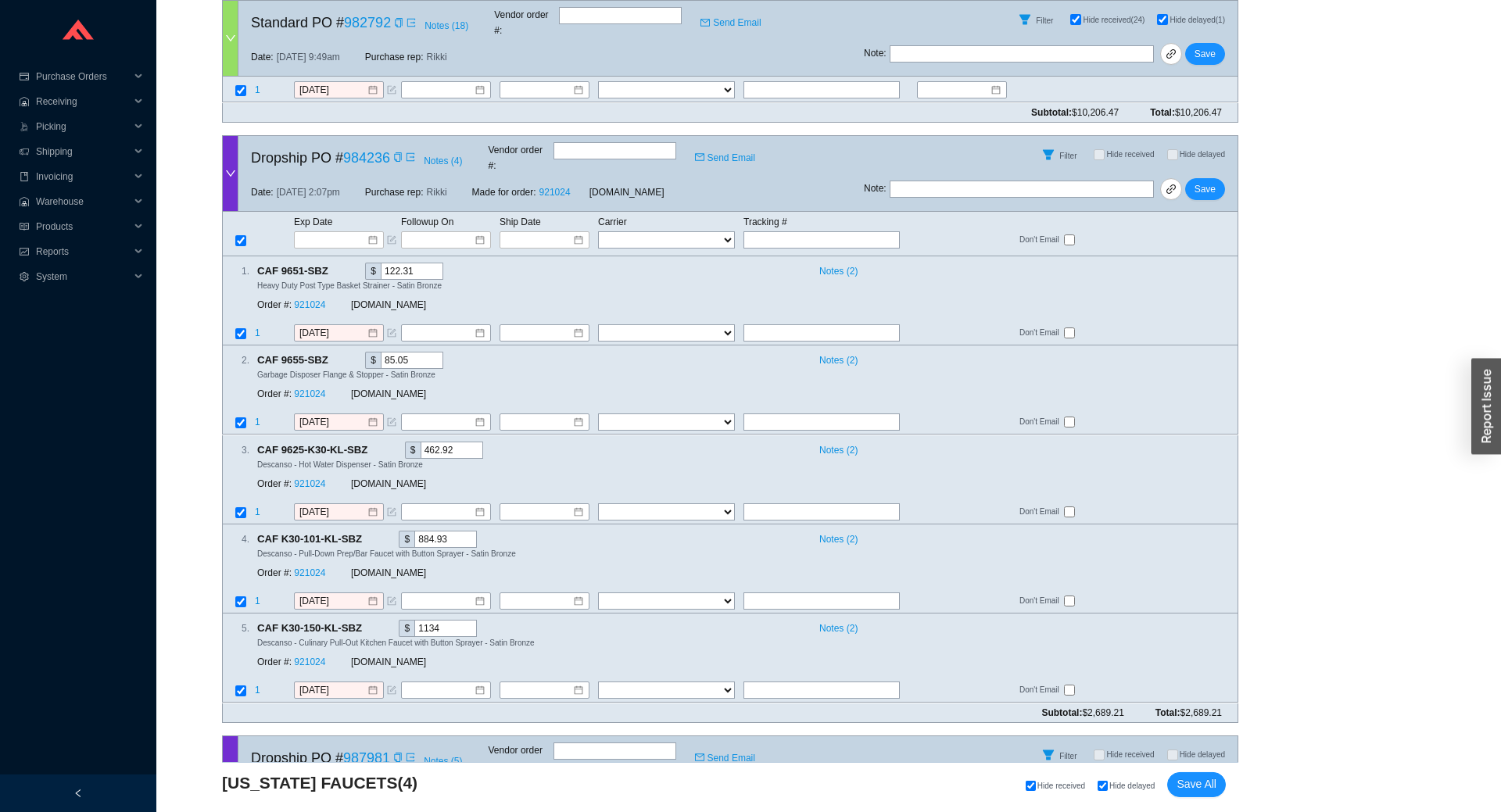
scroll to position [179, 0]
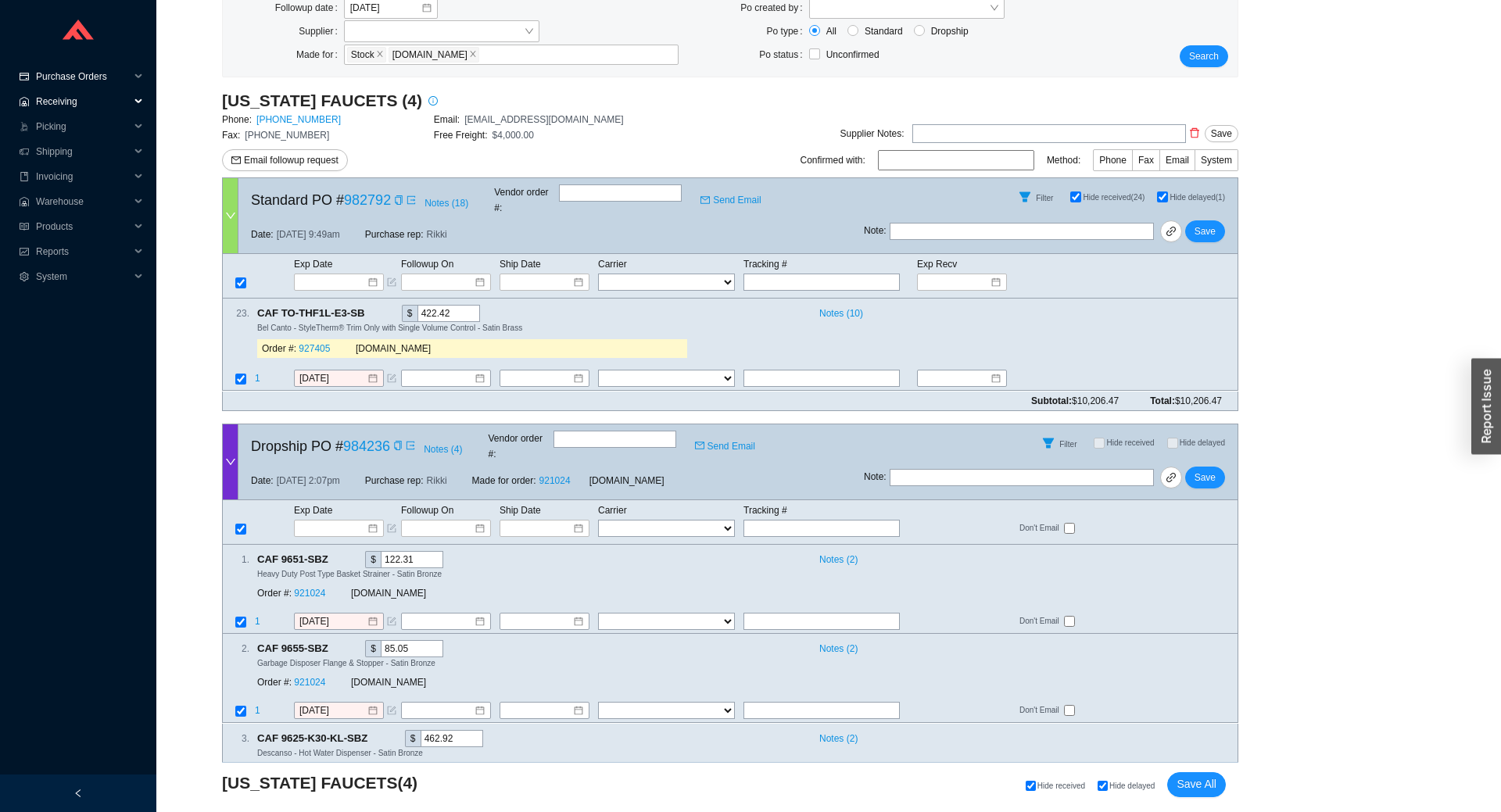
click at [71, 77] on span "Purchase Orders" at bounding box center [83, 76] width 94 height 25
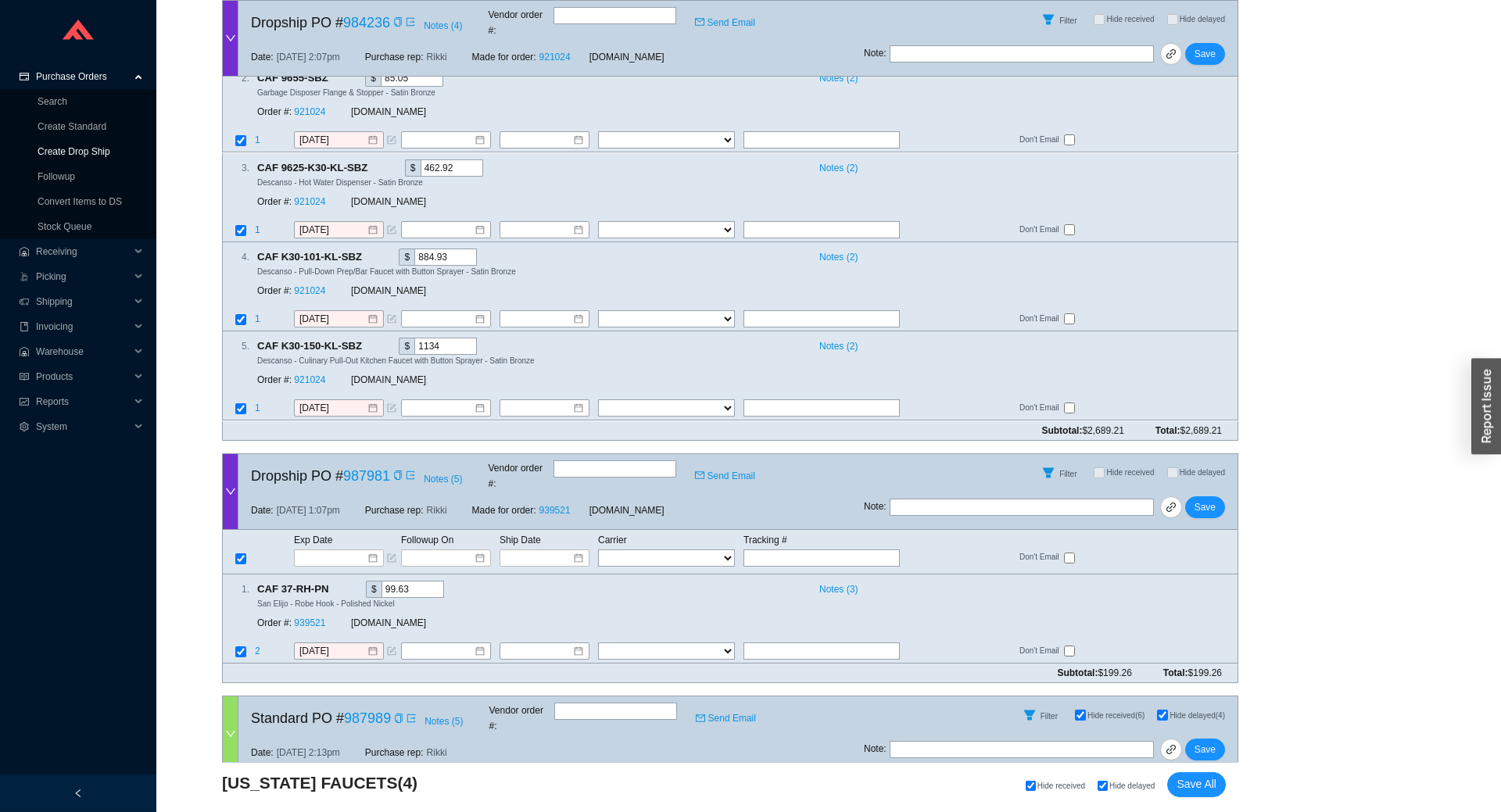
scroll to position [870, 0]
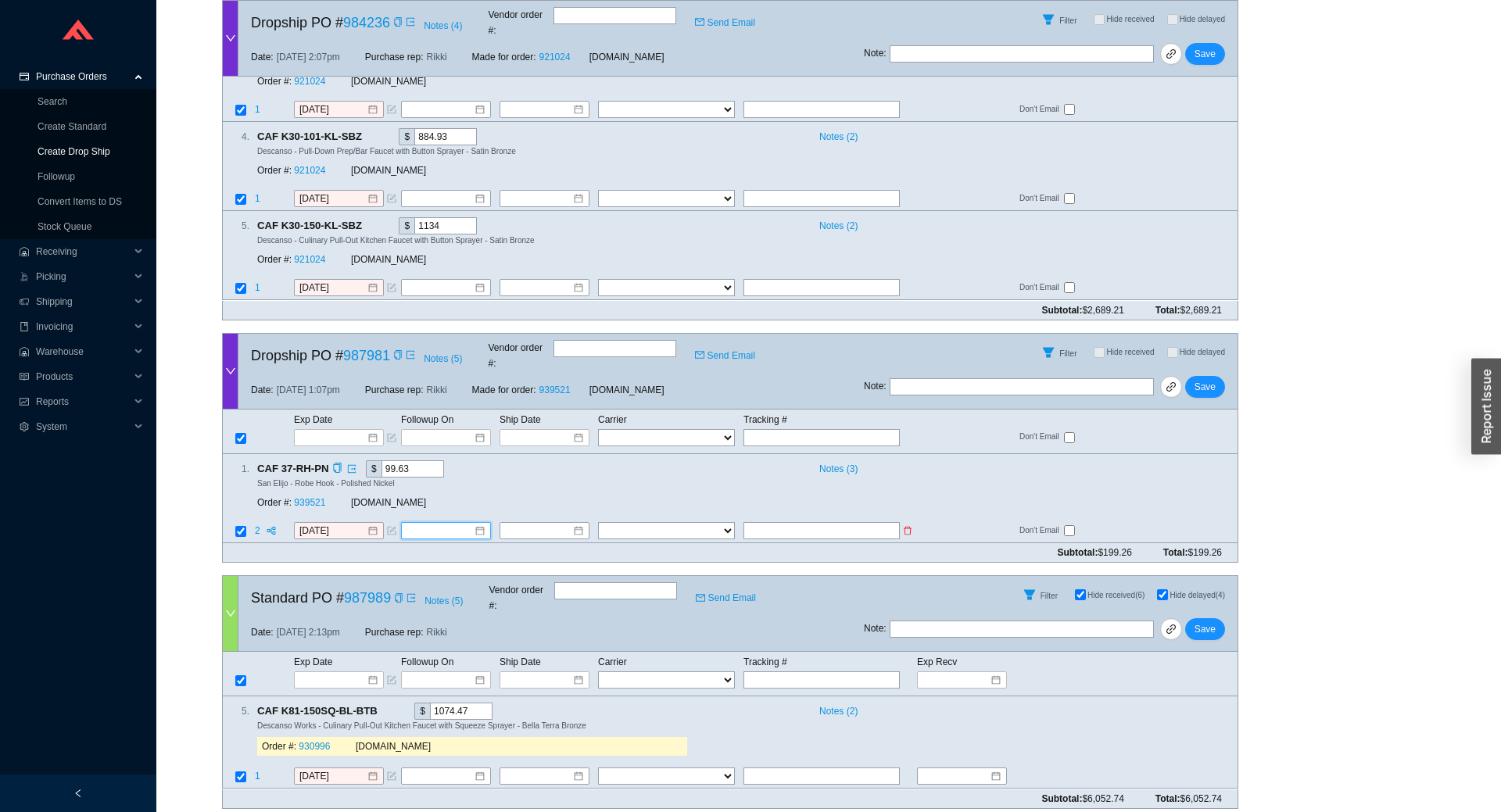
click at [443, 523] on input at bounding box center [440, 530] width 67 height 15
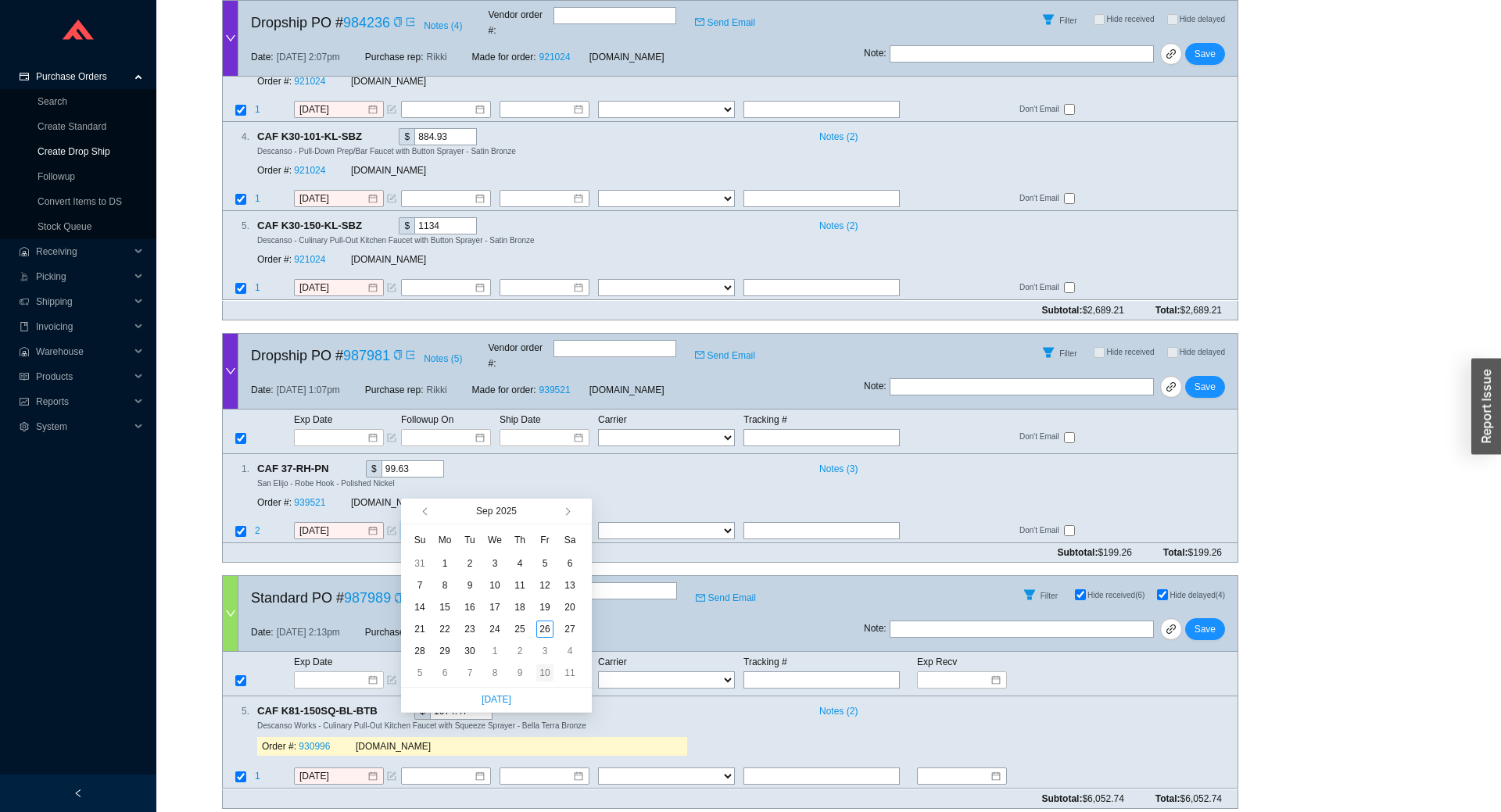
type input "10/10/2025"
click at [540, 670] on div "10" at bounding box center [545, 673] width 17 height 17
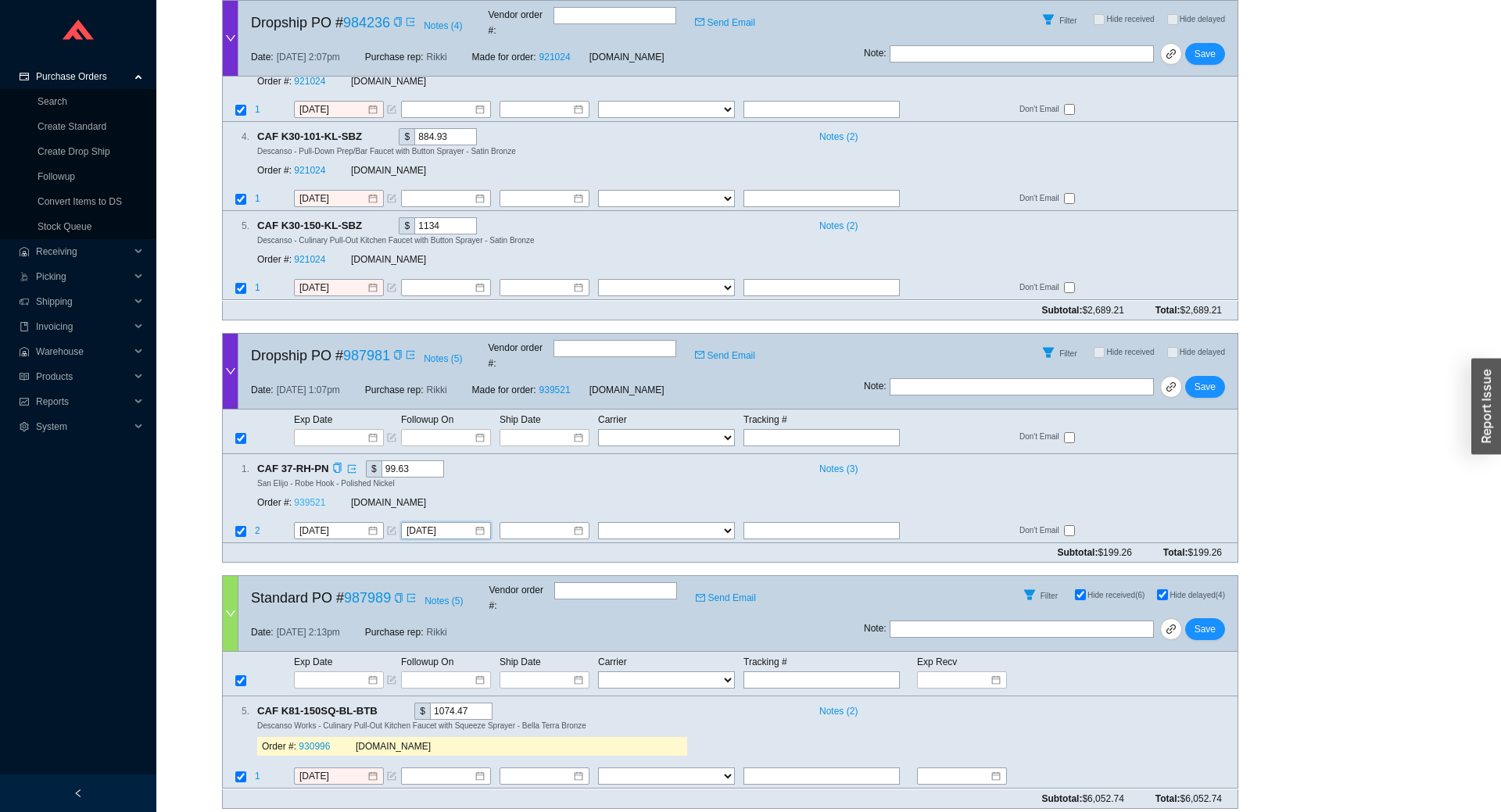
click at [302, 497] on link "939521" at bounding box center [309, 502] width 31 height 11
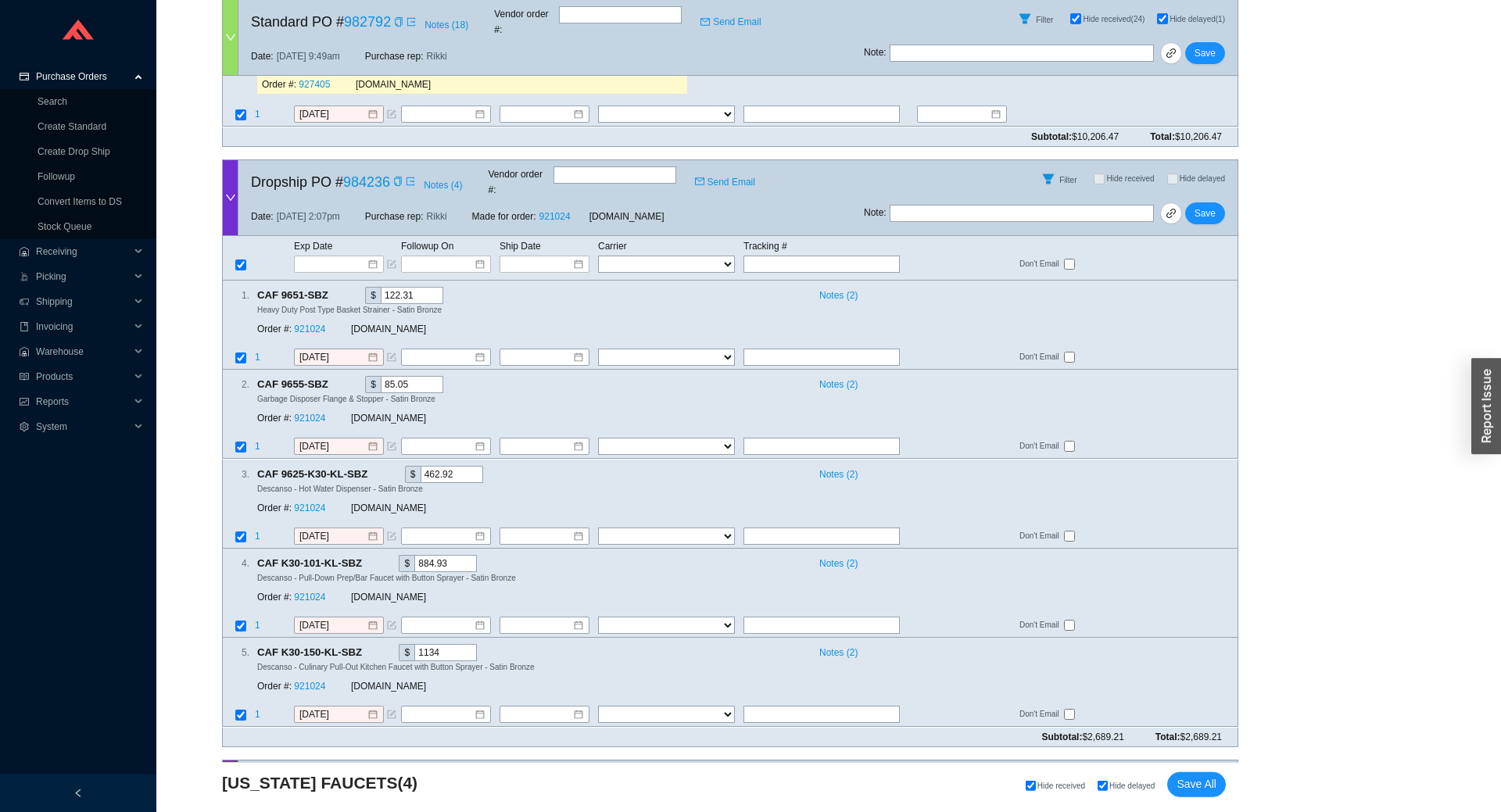
scroll to position [0, 0]
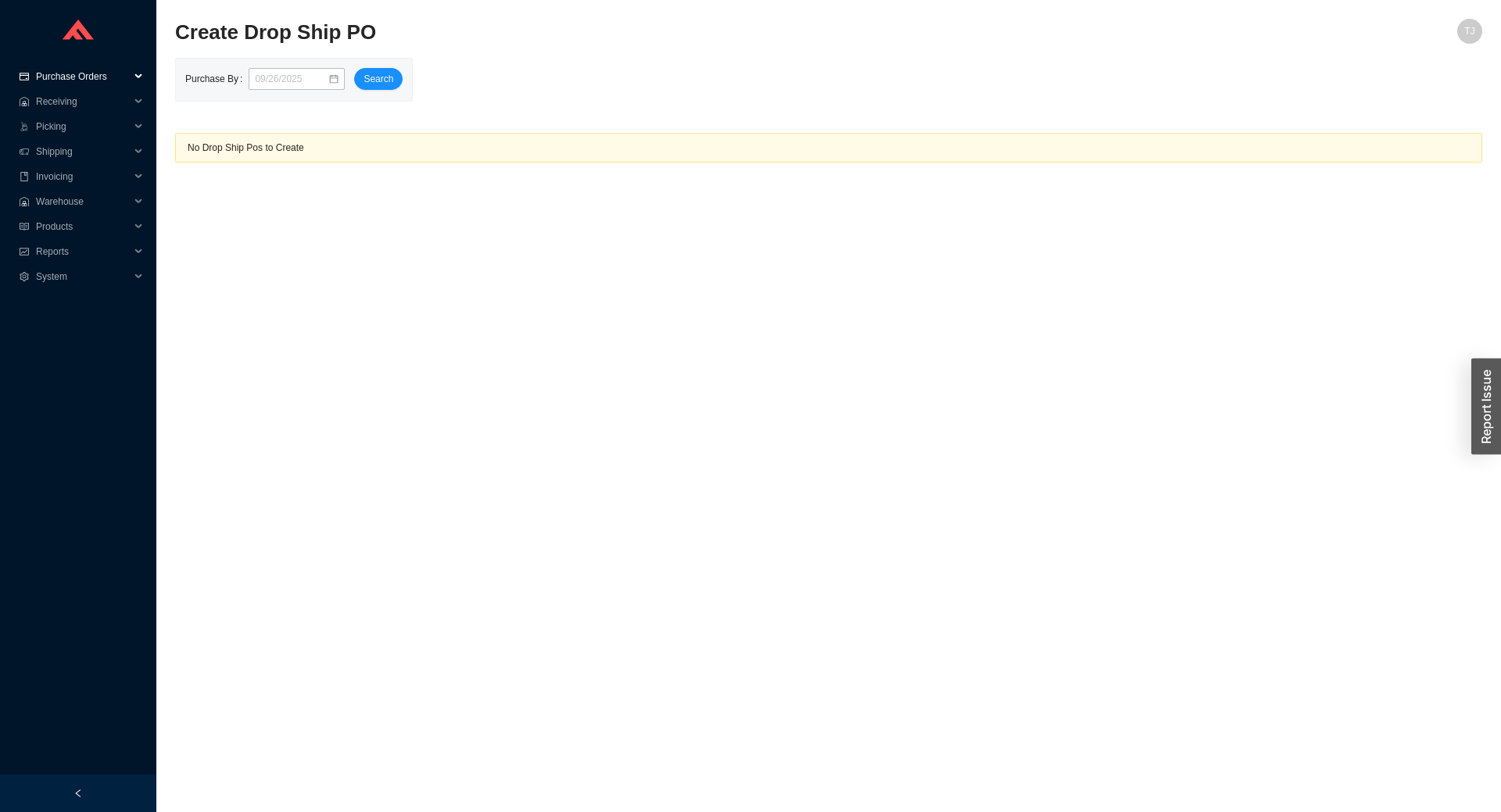
click at [63, 75] on span "Purchase Orders" at bounding box center [83, 76] width 94 height 25
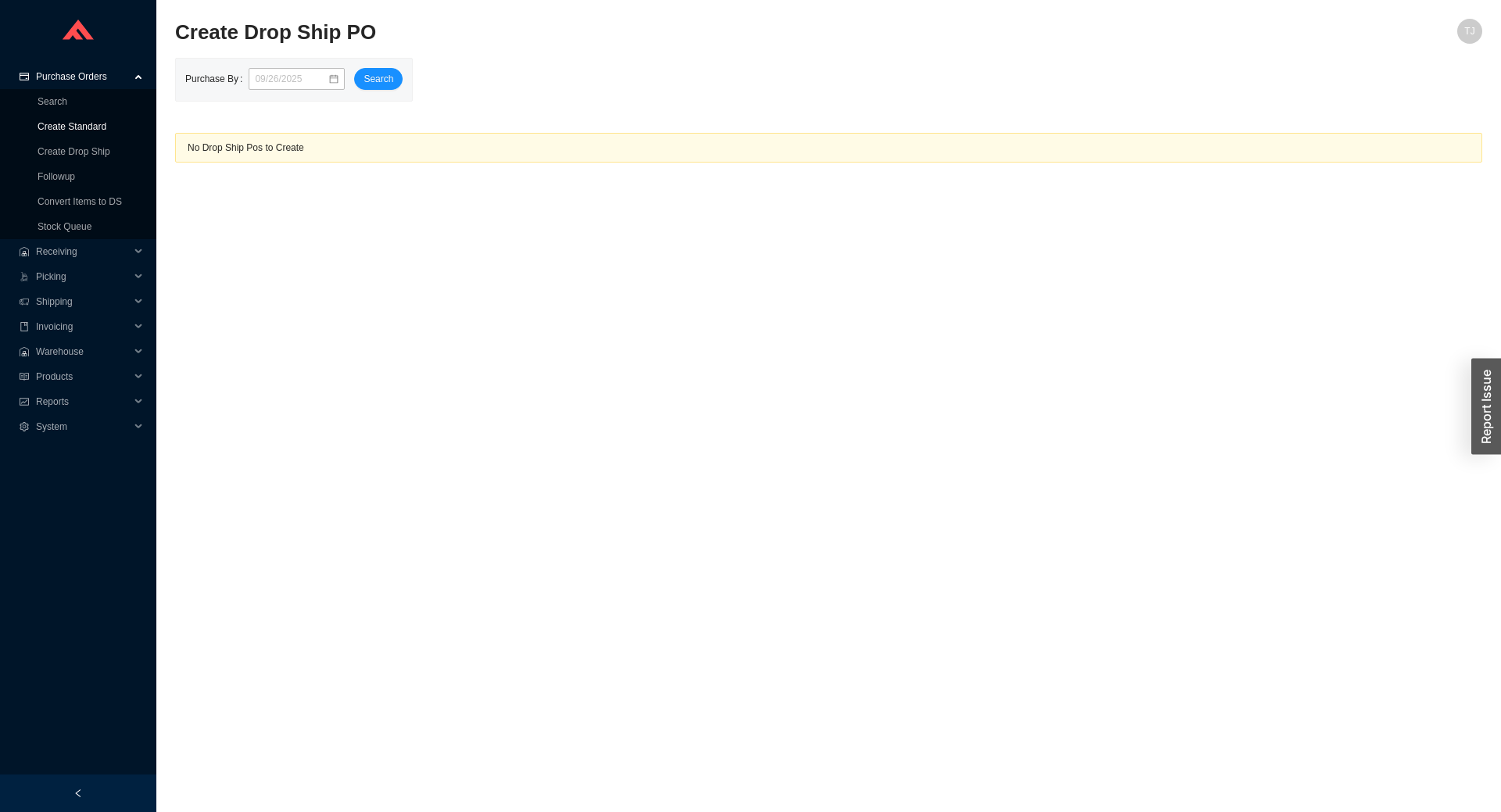
click at [64, 121] on link "Create Standard" at bounding box center [72, 127] width 69 height 11
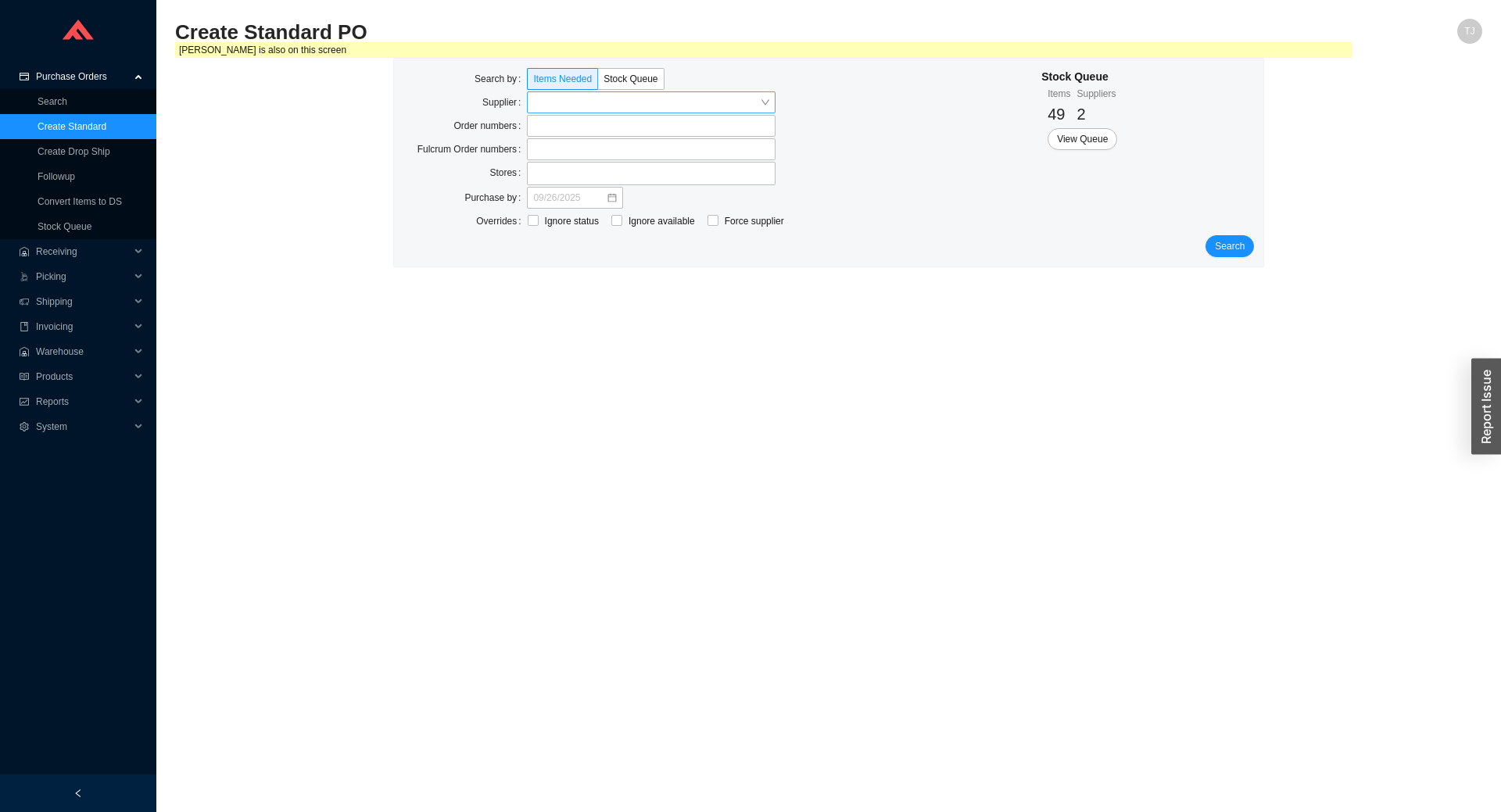
click at [573, 103] on input "search" at bounding box center [646, 102] width 226 height 21
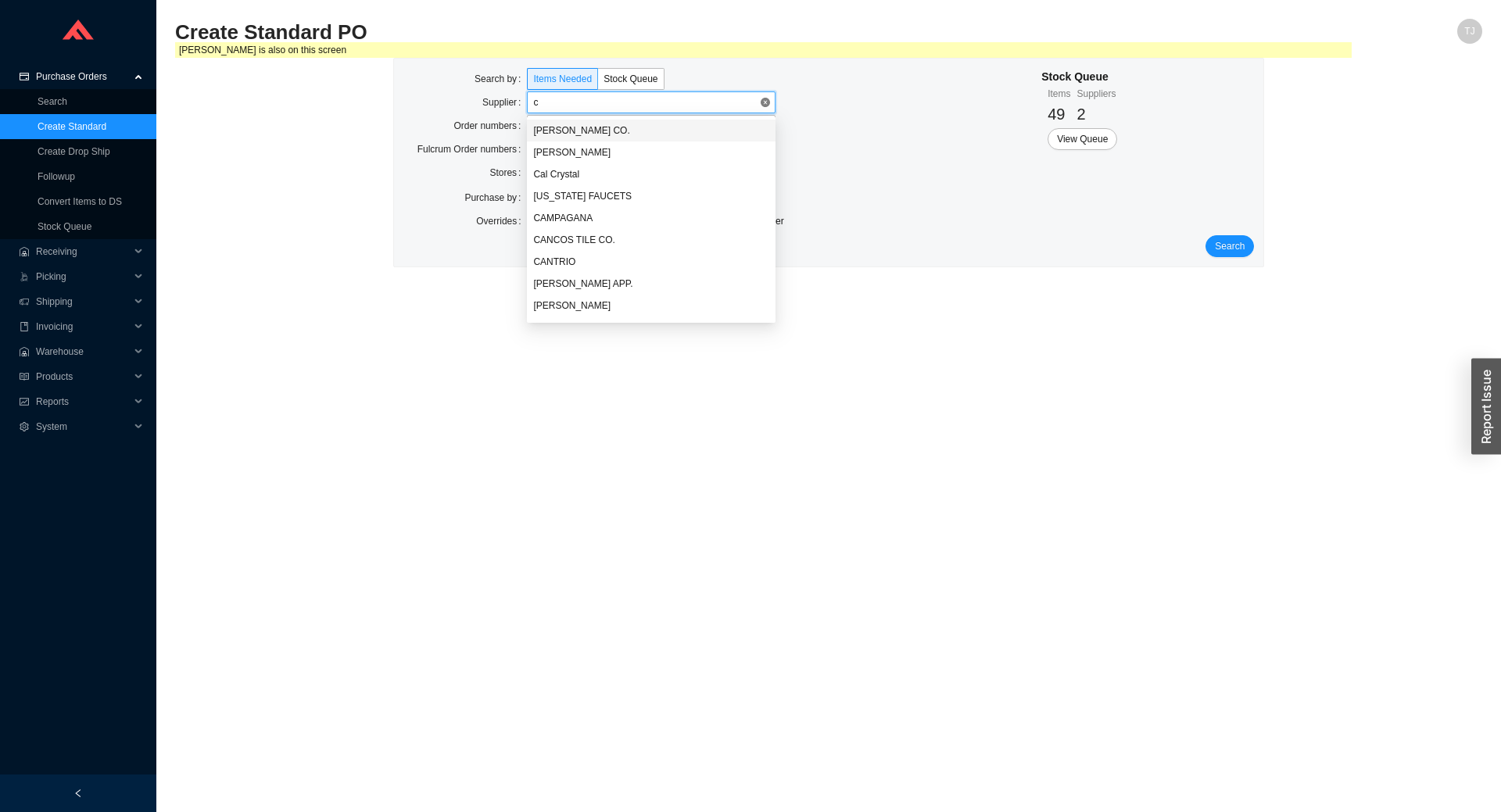
type input "ca"
click at [559, 150] on div "[US_STATE] FAUCETS" at bounding box center [651, 152] width 236 height 14
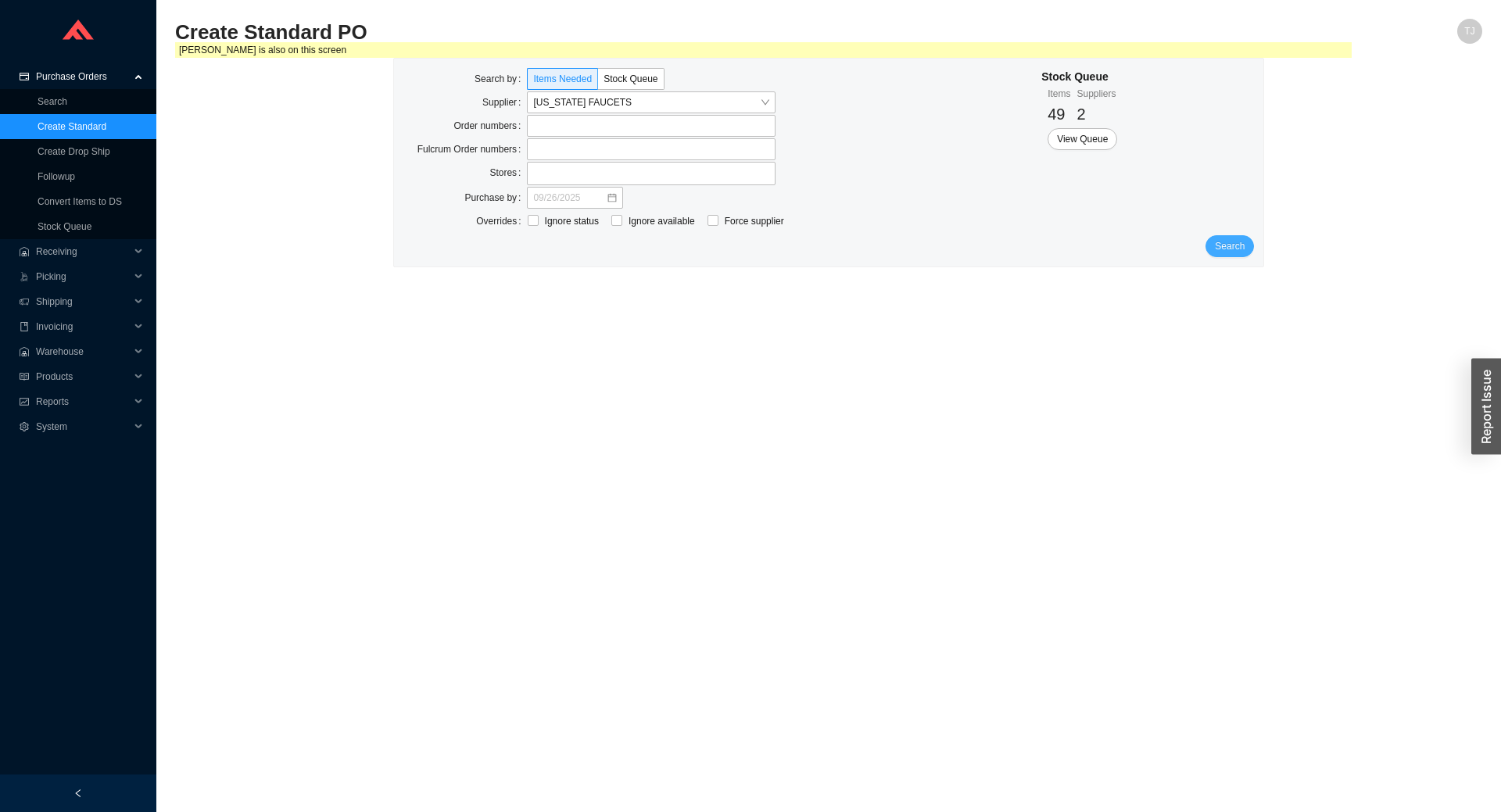
click at [1224, 249] on span "Search" at bounding box center [1229, 246] width 29 height 15
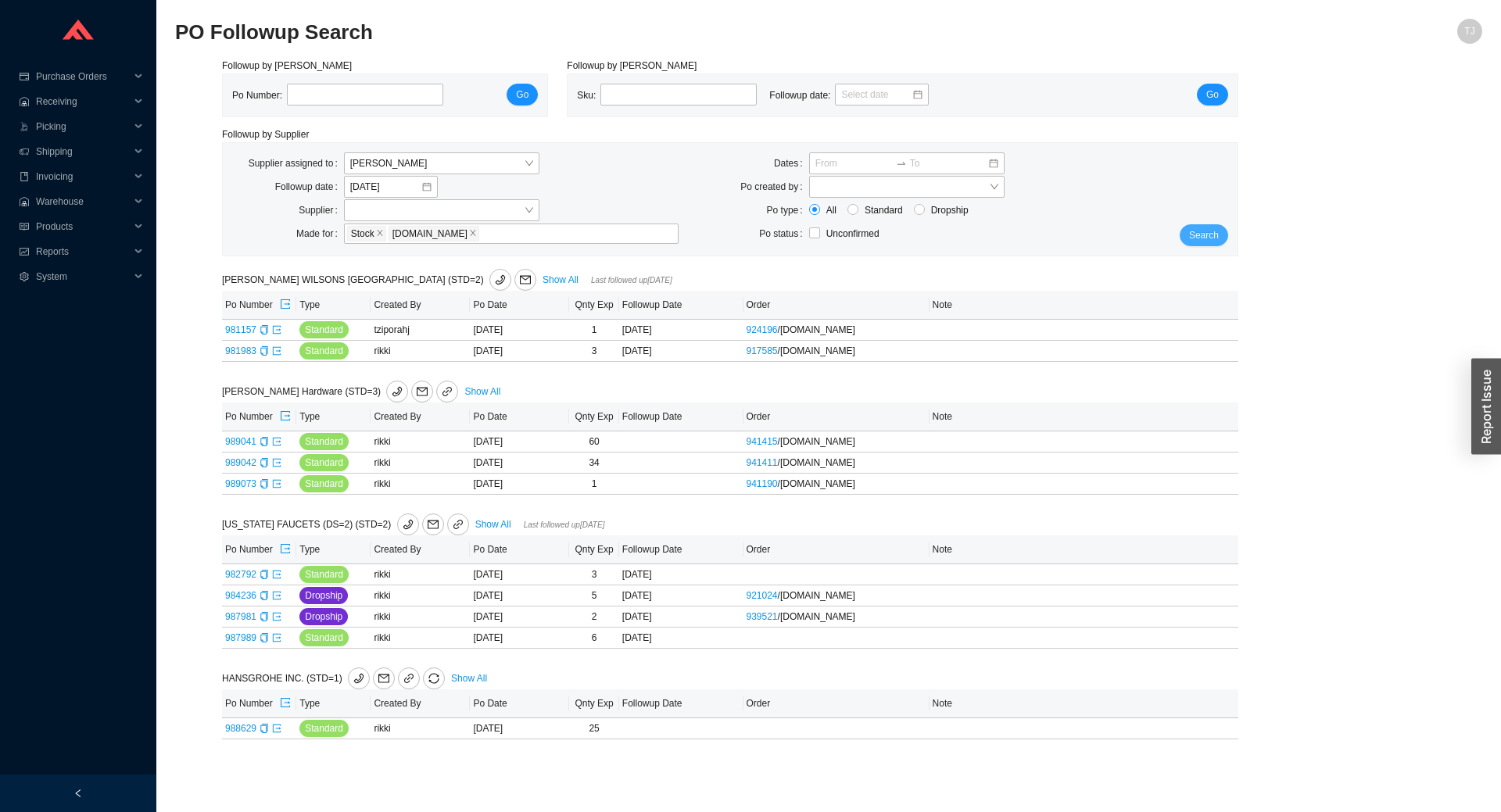
click at [1200, 228] on span "Search" at bounding box center [1203, 235] width 29 height 15
click at [495, 282] on icon "phone" at bounding box center [499, 280] width 9 height 10
click at [1201, 234] on span "Search" at bounding box center [1203, 235] width 29 height 15
click at [494, 276] on icon "phone" at bounding box center [499, 280] width 11 height 11
click at [1207, 237] on span "Search" at bounding box center [1203, 235] width 29 height 15
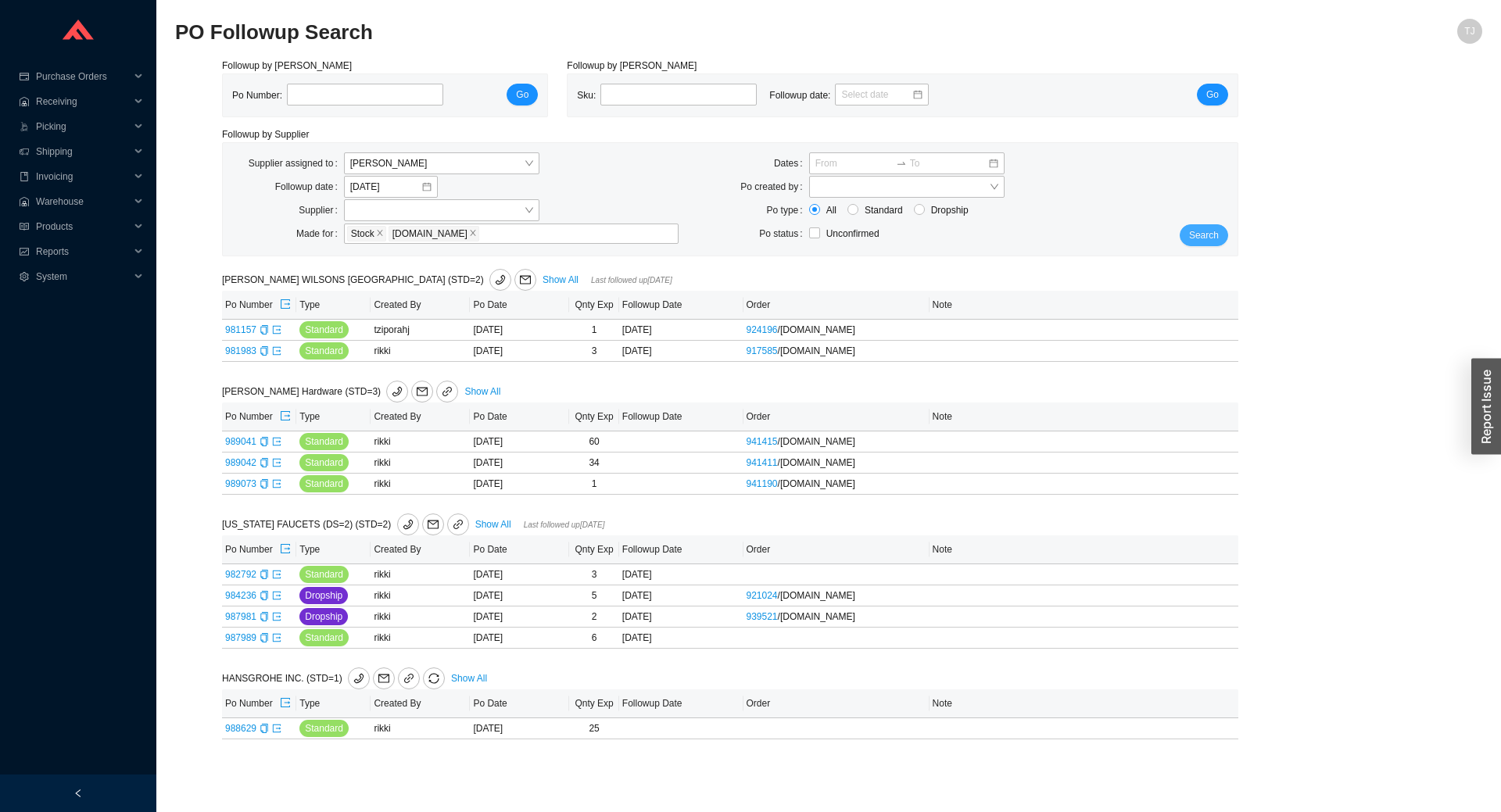
click at [1207, 237] on span "Search" at bounding box center [1203, 235] width 29 height 15
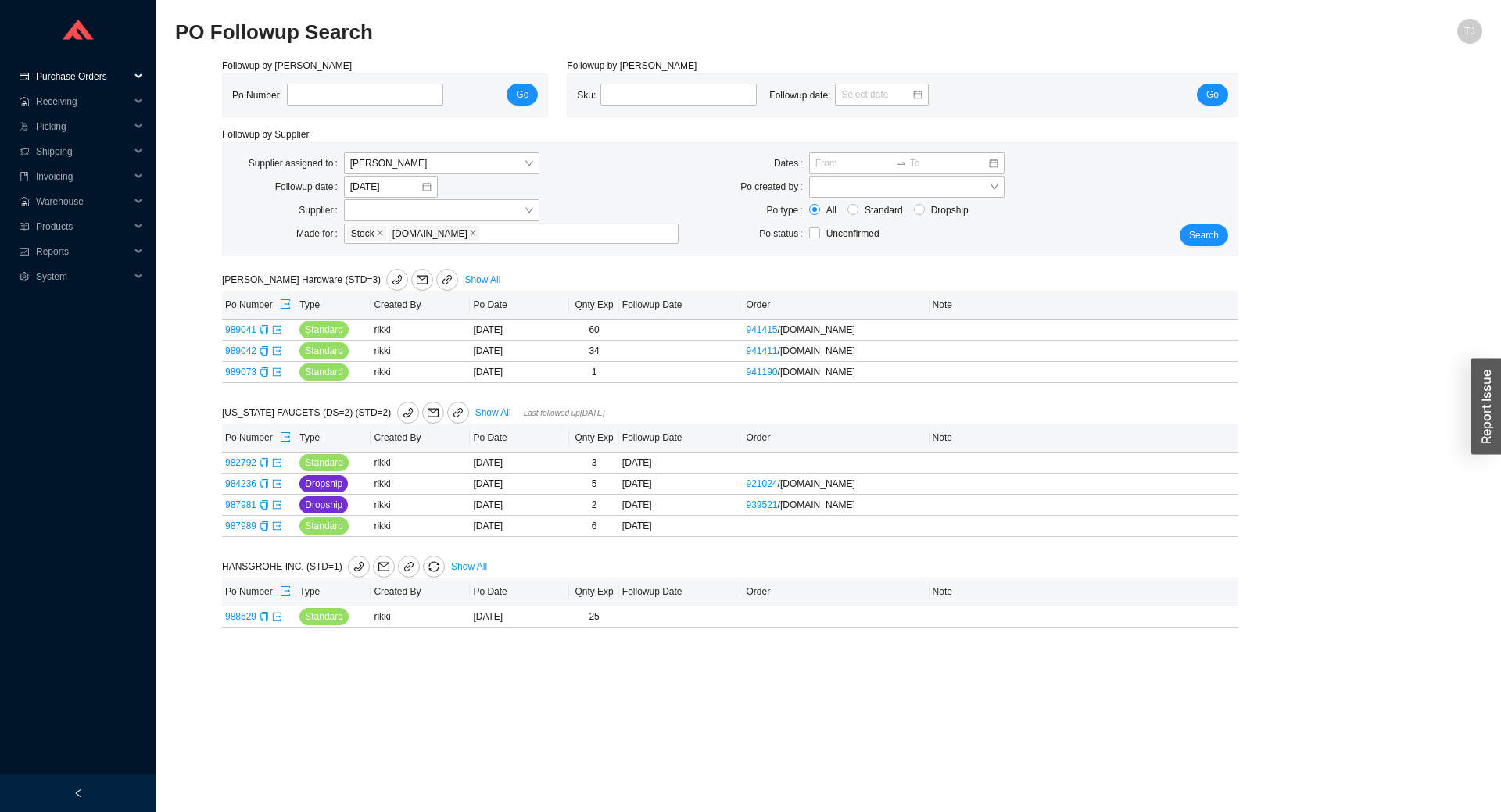
click at [55, 81] on span "Purchase Orders" at bounding box center [83, 76] width 94 height 25
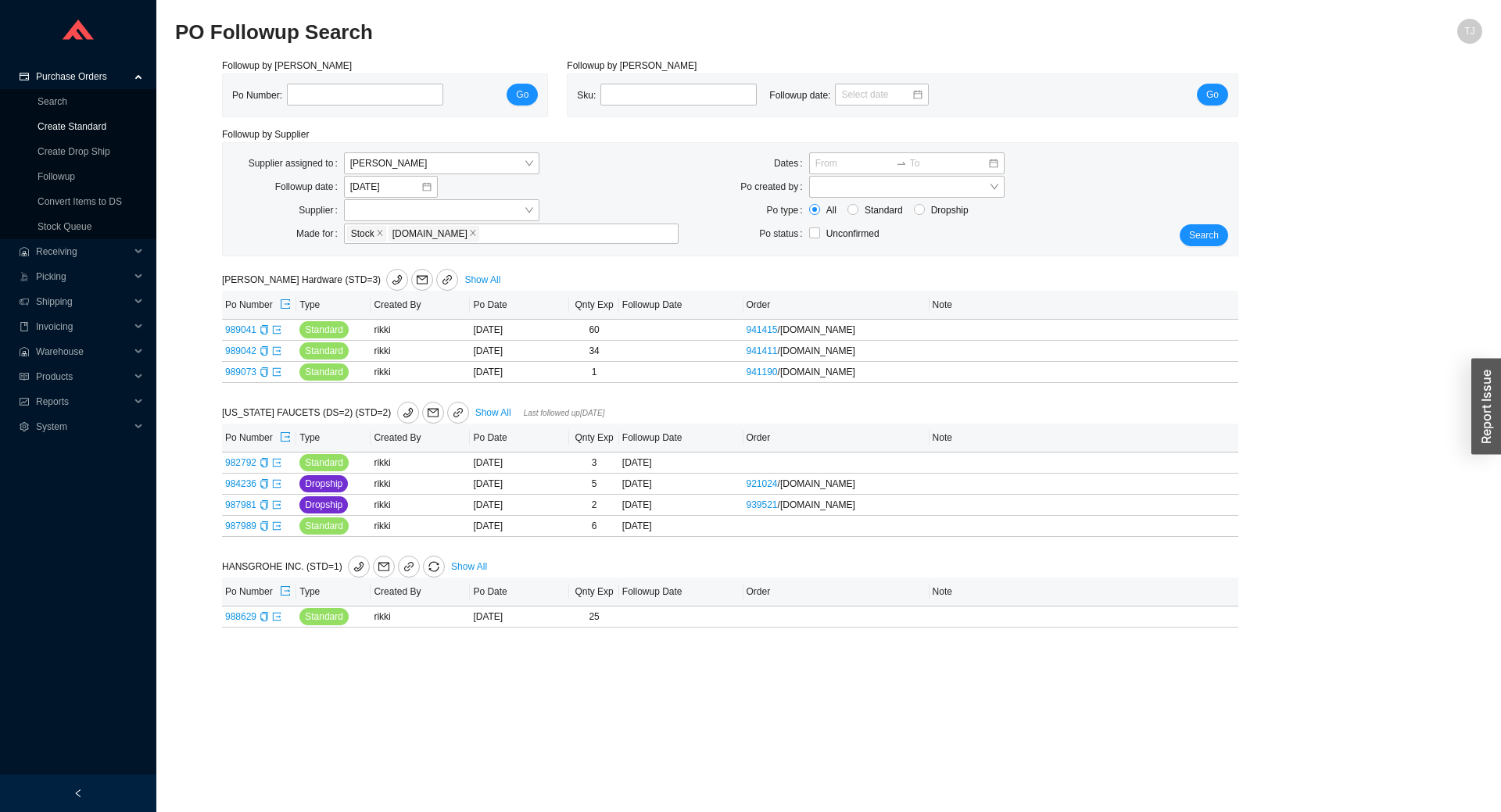
click at [63, 121] on link "Create Standard" at bounding box center [72, 127] width 69 height 11
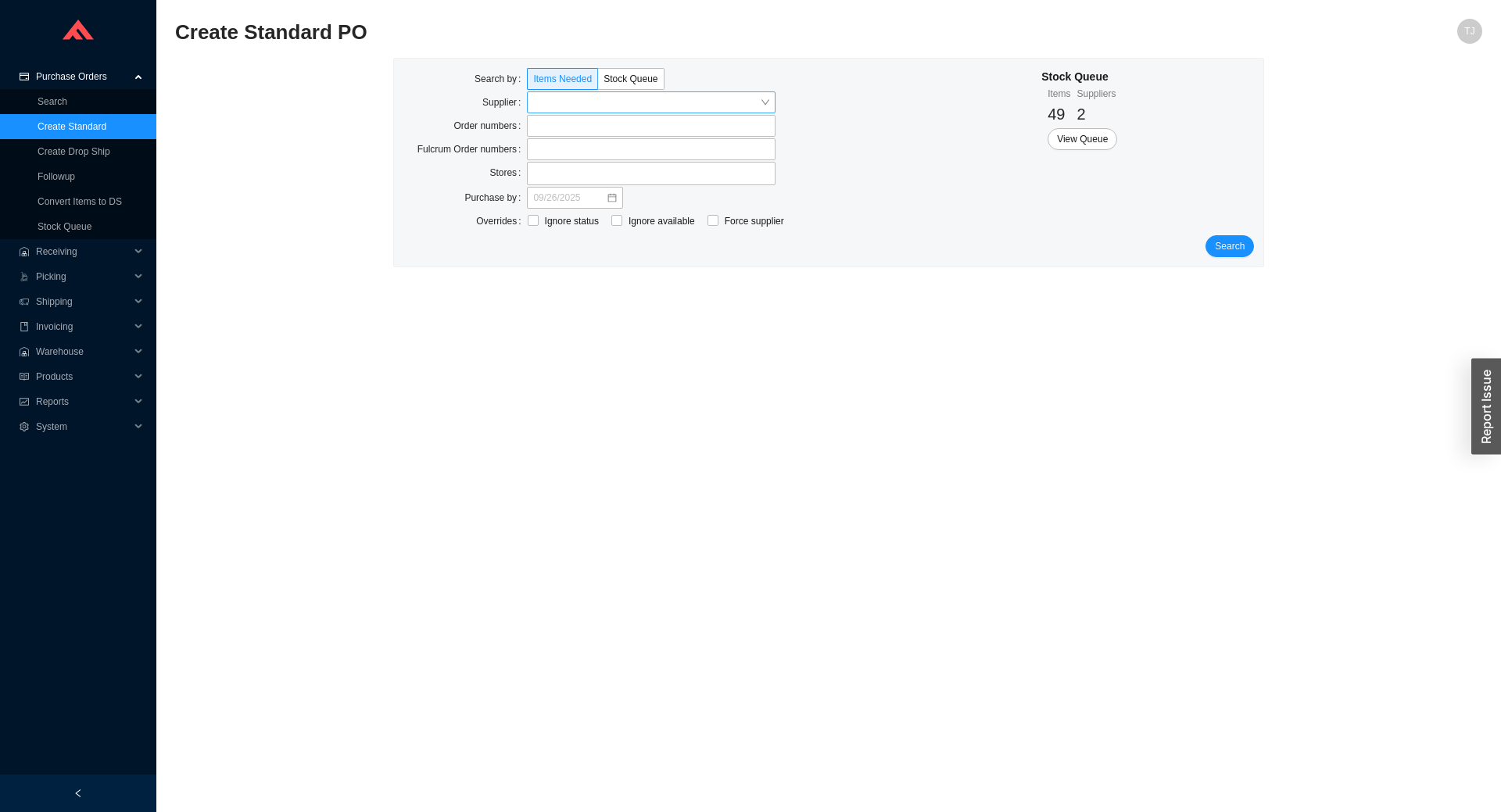
click at [610, 105] on input "search" at bounding box center [646, 102] width 226 height 21
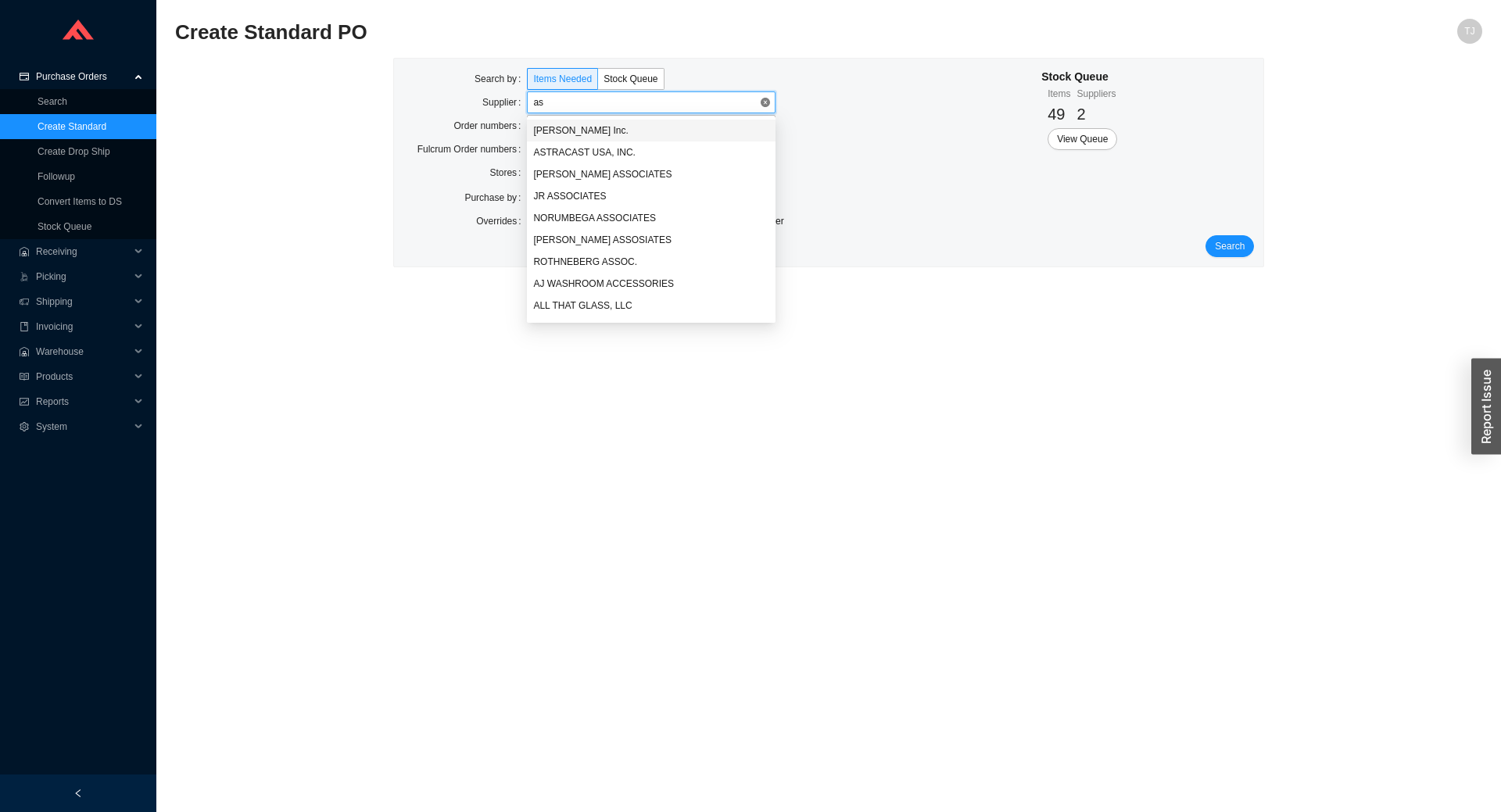
type input "ash"
click at [616, 126] on div "Ashley Norton Inc." at bounding box center [651, 130] width 236 height 14
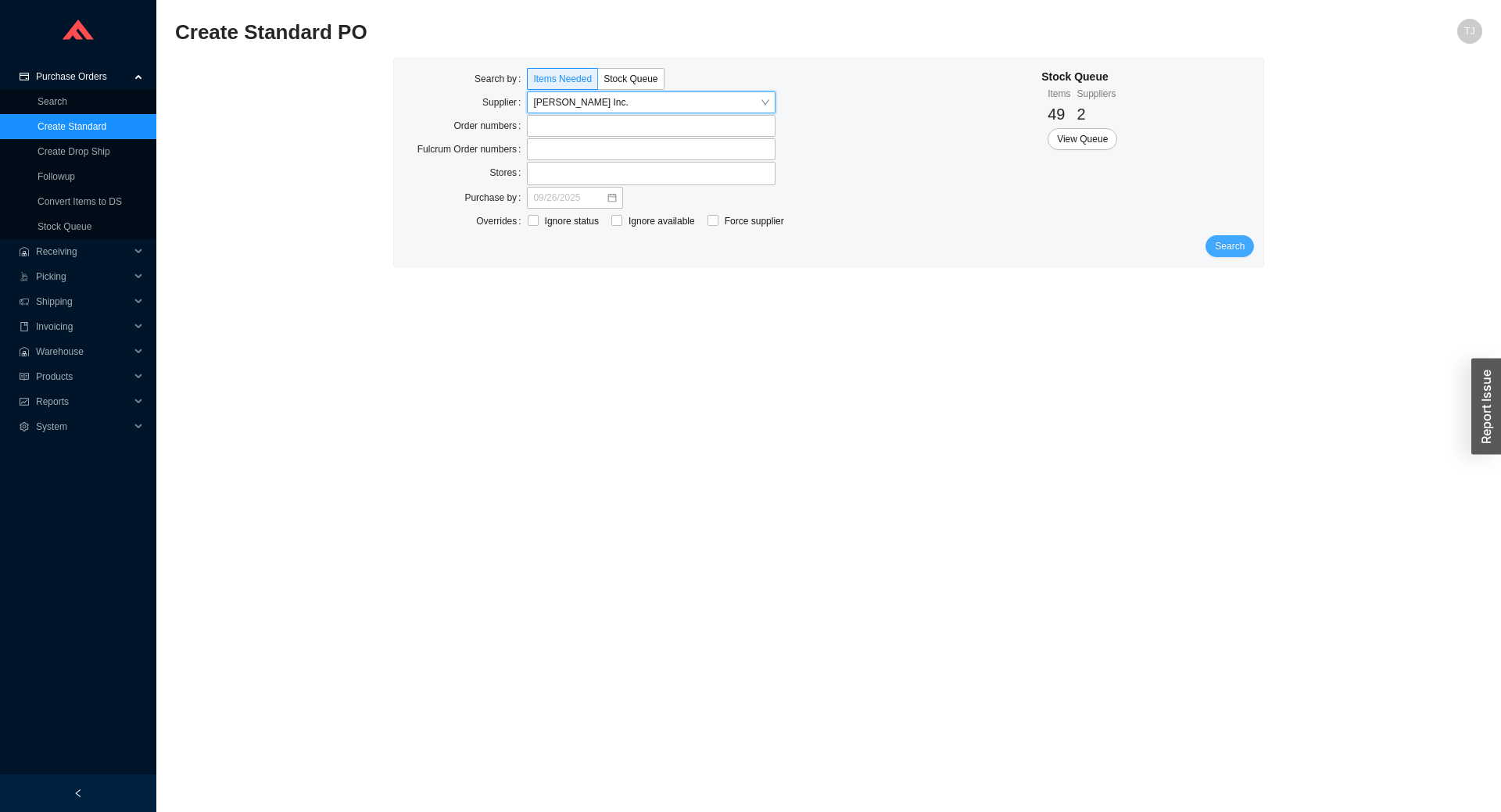
click at [1213, 246] on button "Search" at bounding box center [1229, 245] width 48 height 22
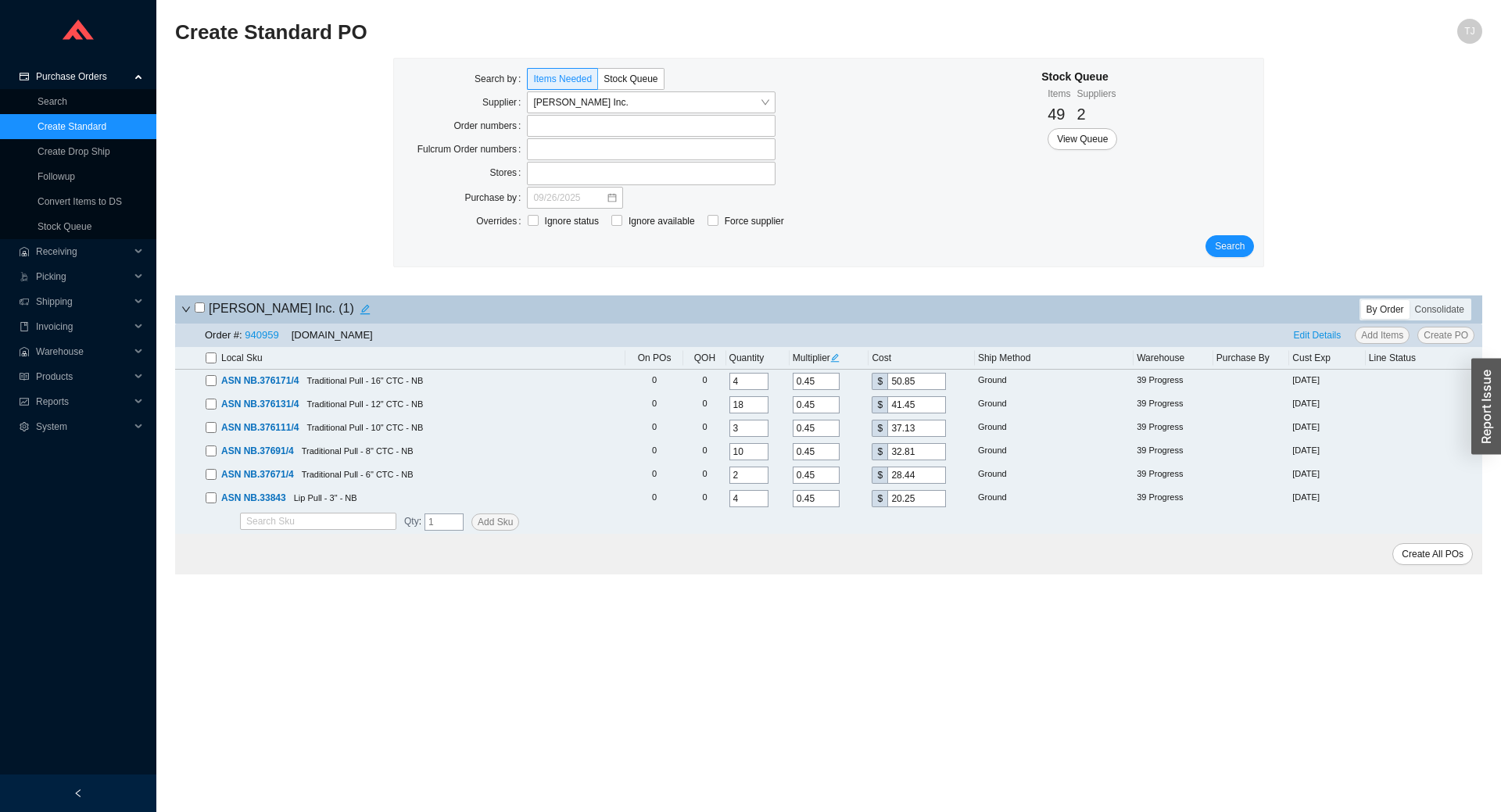
click at [208, 359] on input "checkbox" at bounding box center [211, 357] width 11 height 11
checkbox input "true"
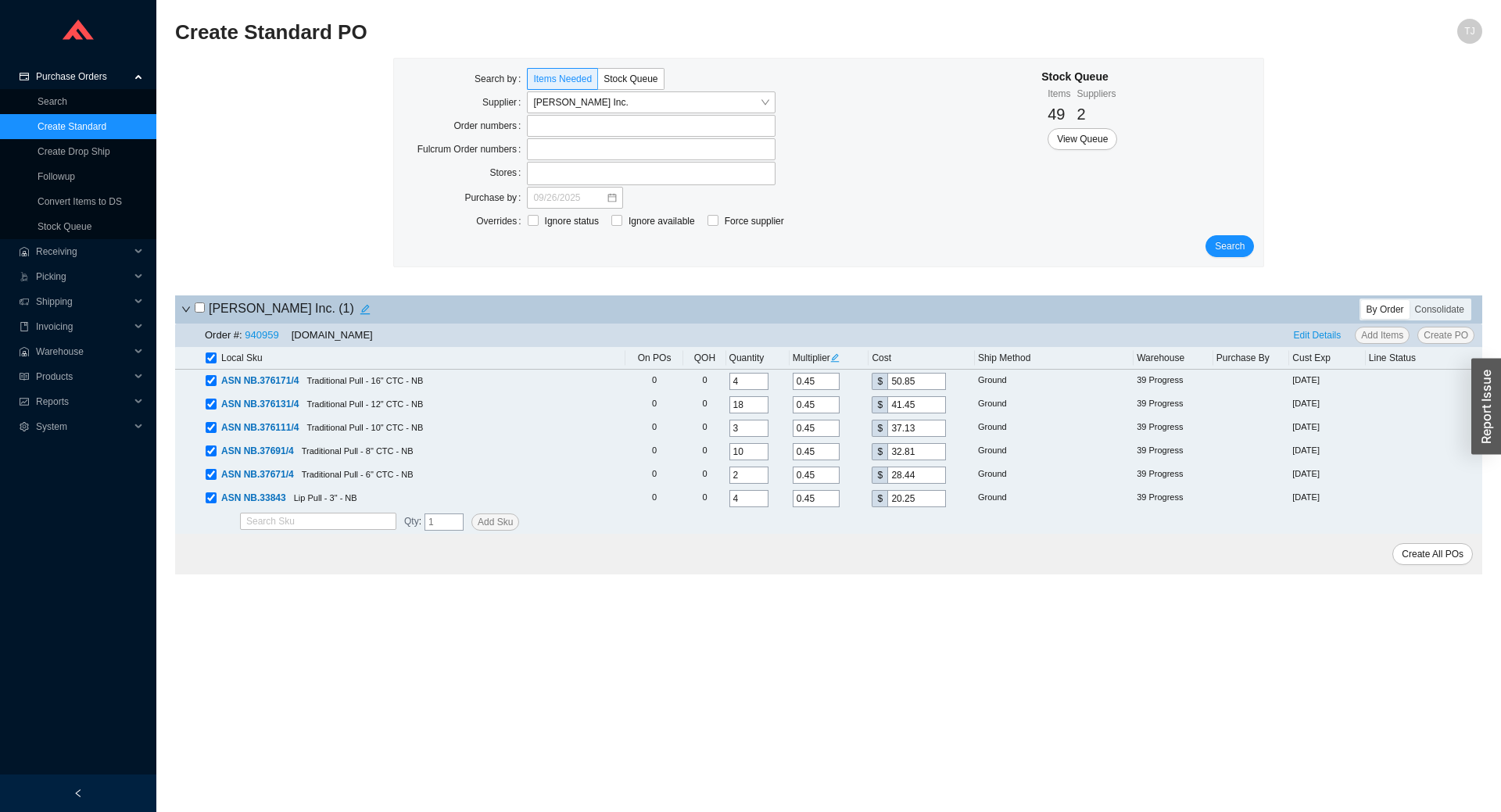
checkbox input "true"
click at [1452, 334] on span "Create PO" at bounding box center [1446, 335] width 45 height 15
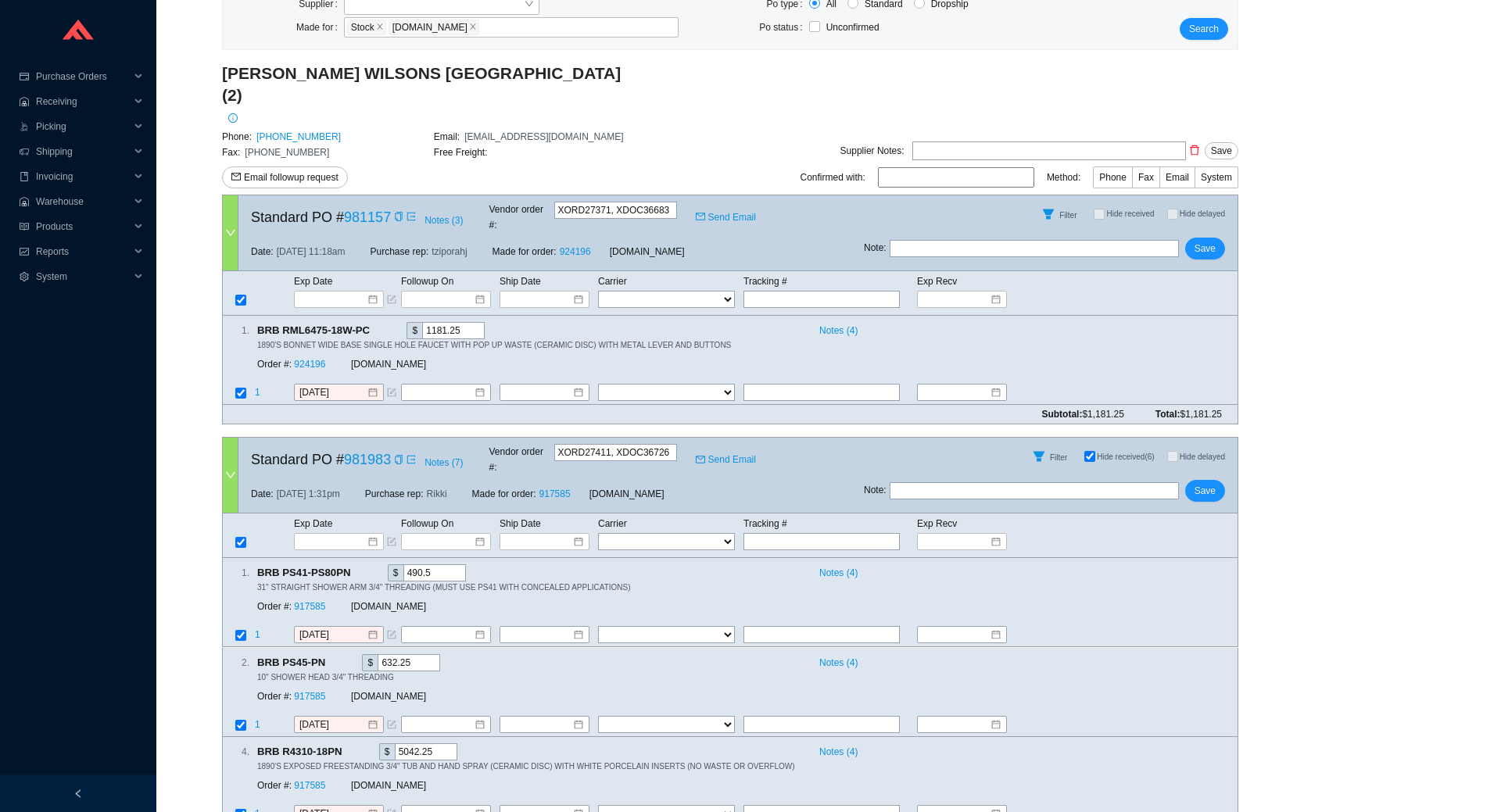
scroll to position [229, 0]
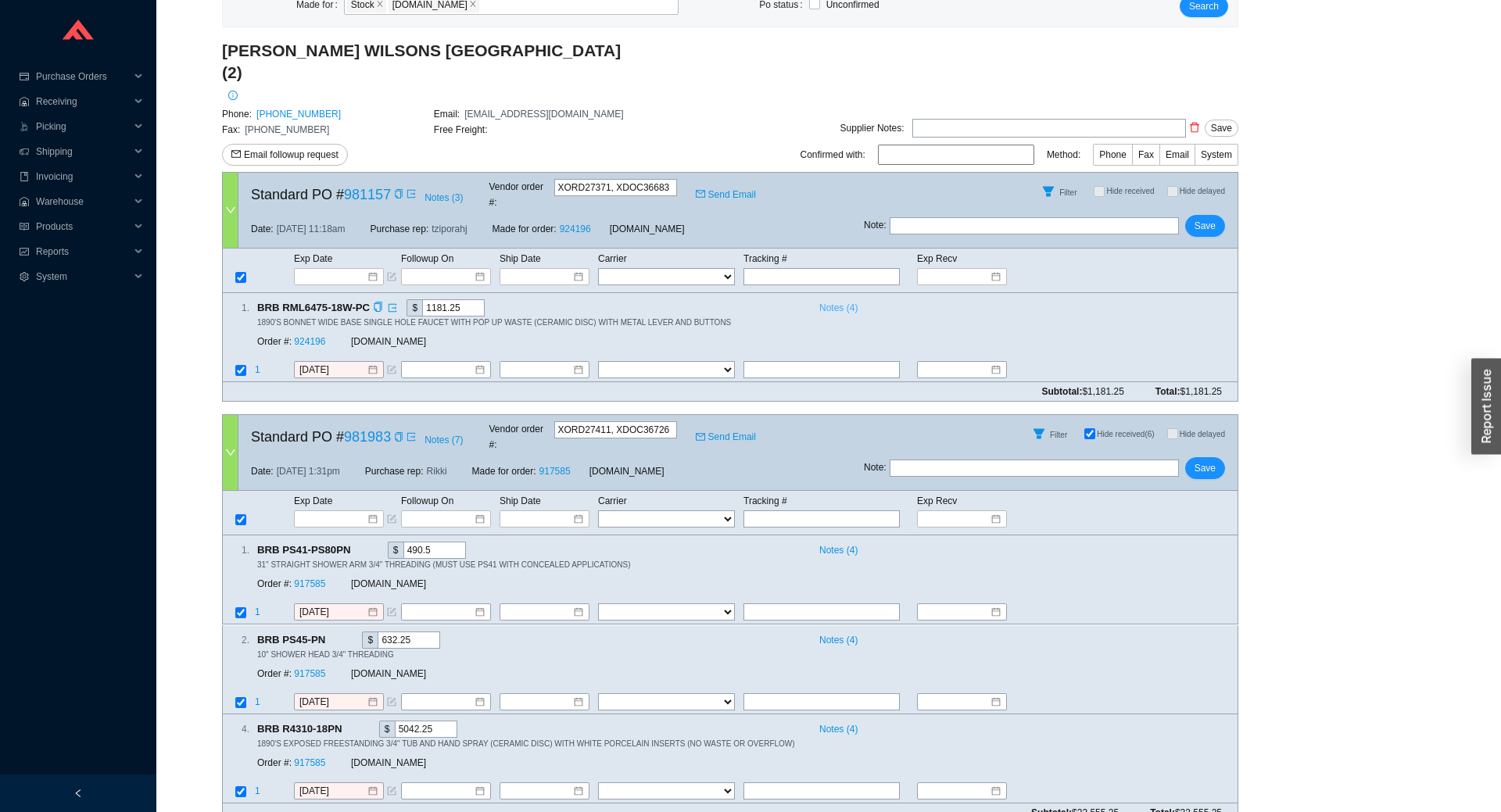
click at [834, 301] on span "Notes ( 4 )" at bounding box center [838, 308] width 38 height 15
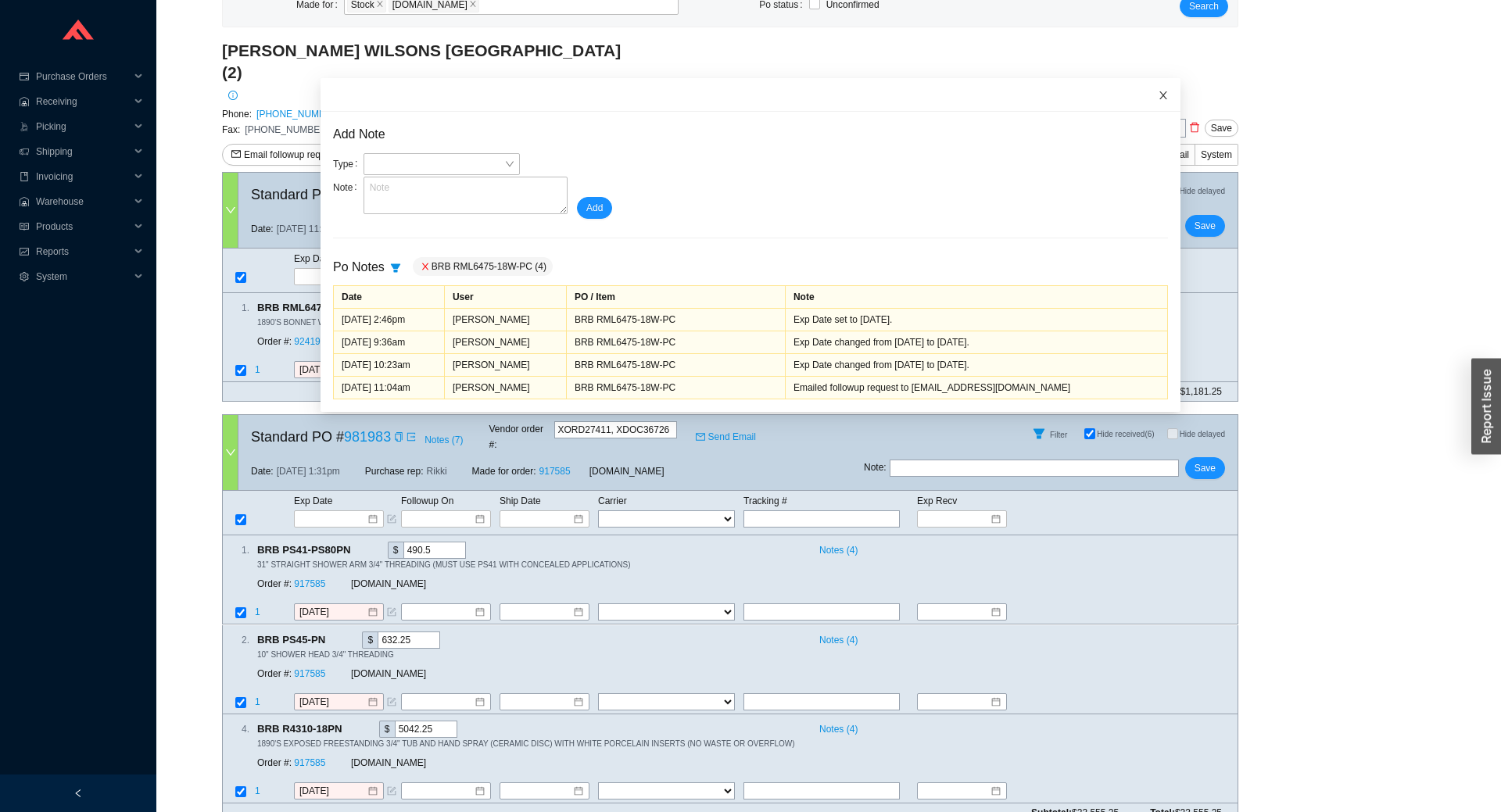
click at [1155, 91] on span "Close" at bounding box center [1163, 96] width 34 height 34
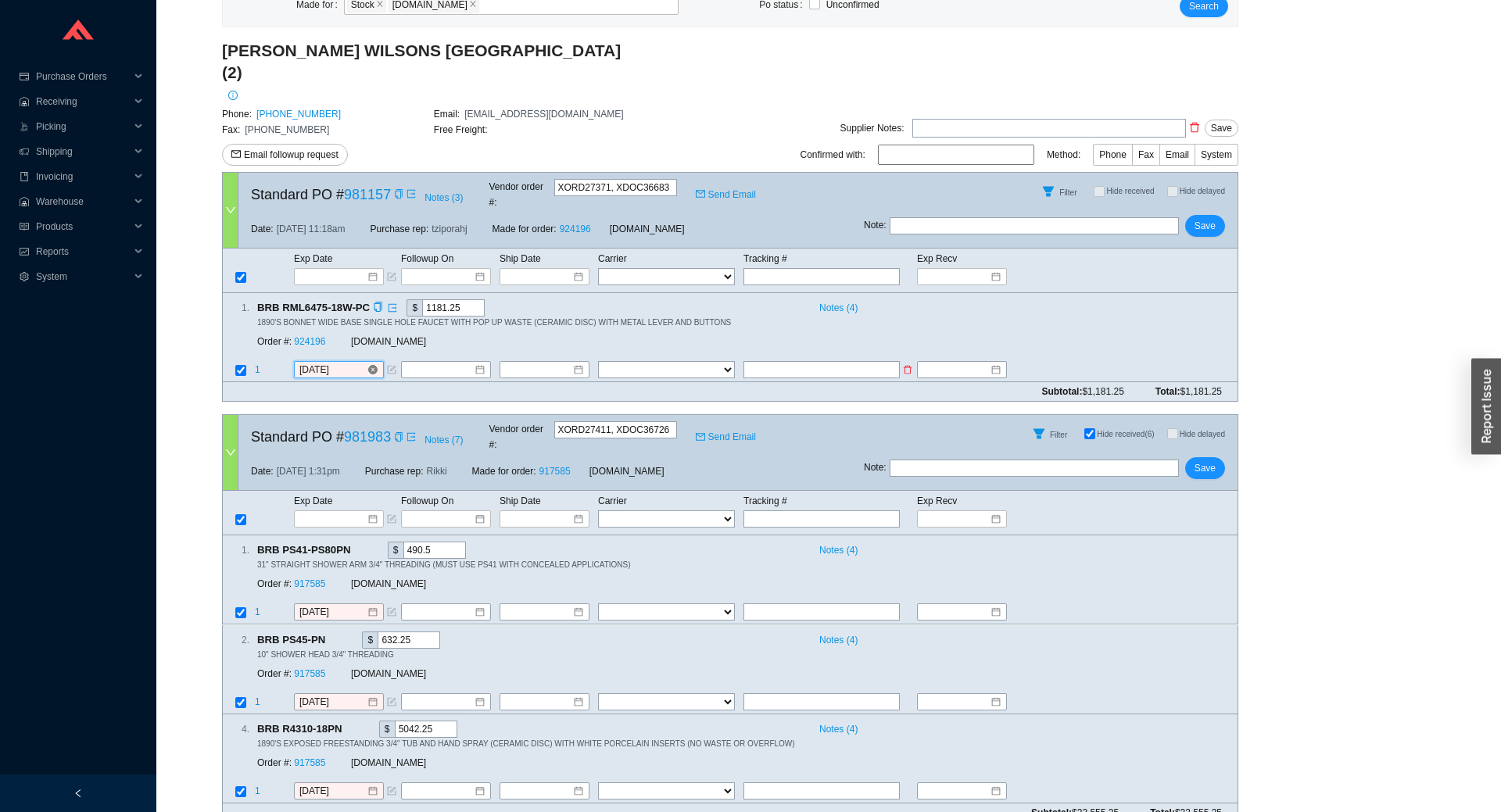
click at [321, 362] on input "9/24/2025" at bounding box center [333, 369] width 67 height 15
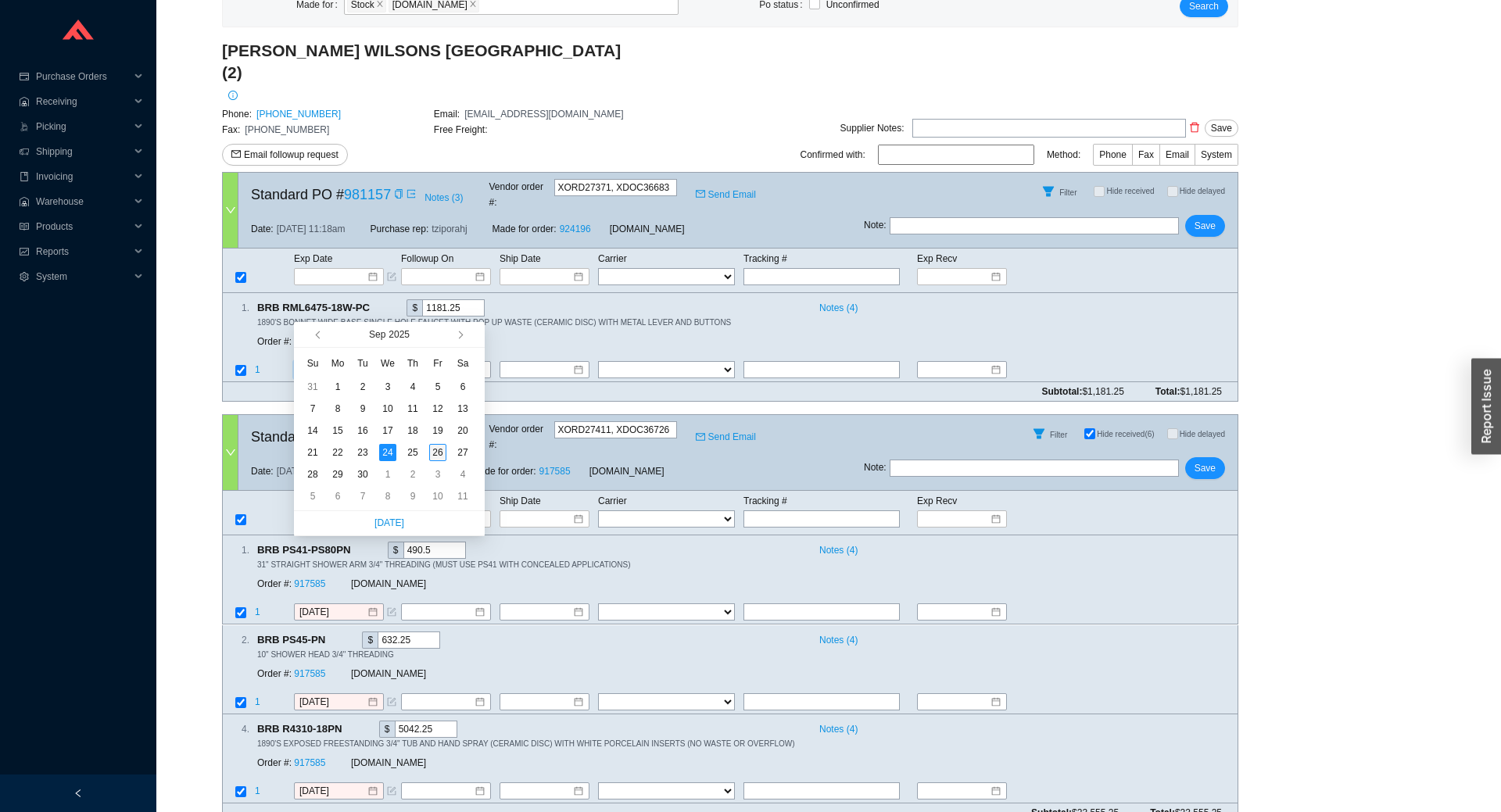
type input "[DATE]"
click at [433, 457] on div "26" at bounding box center [437, 452] width 17 height 17
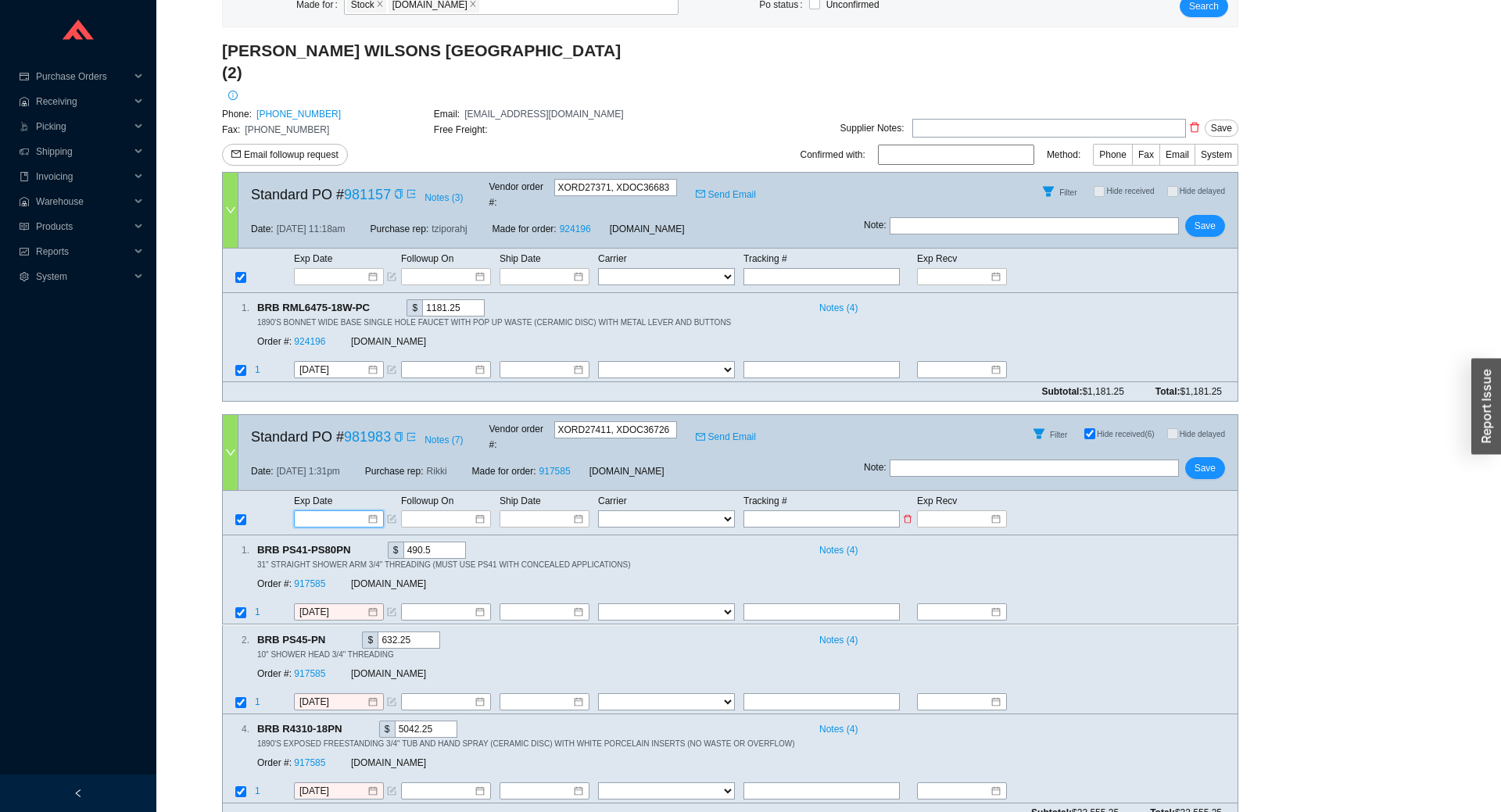
click at [345, 511] on input at bounding box center [333, 519] width 66 height 15
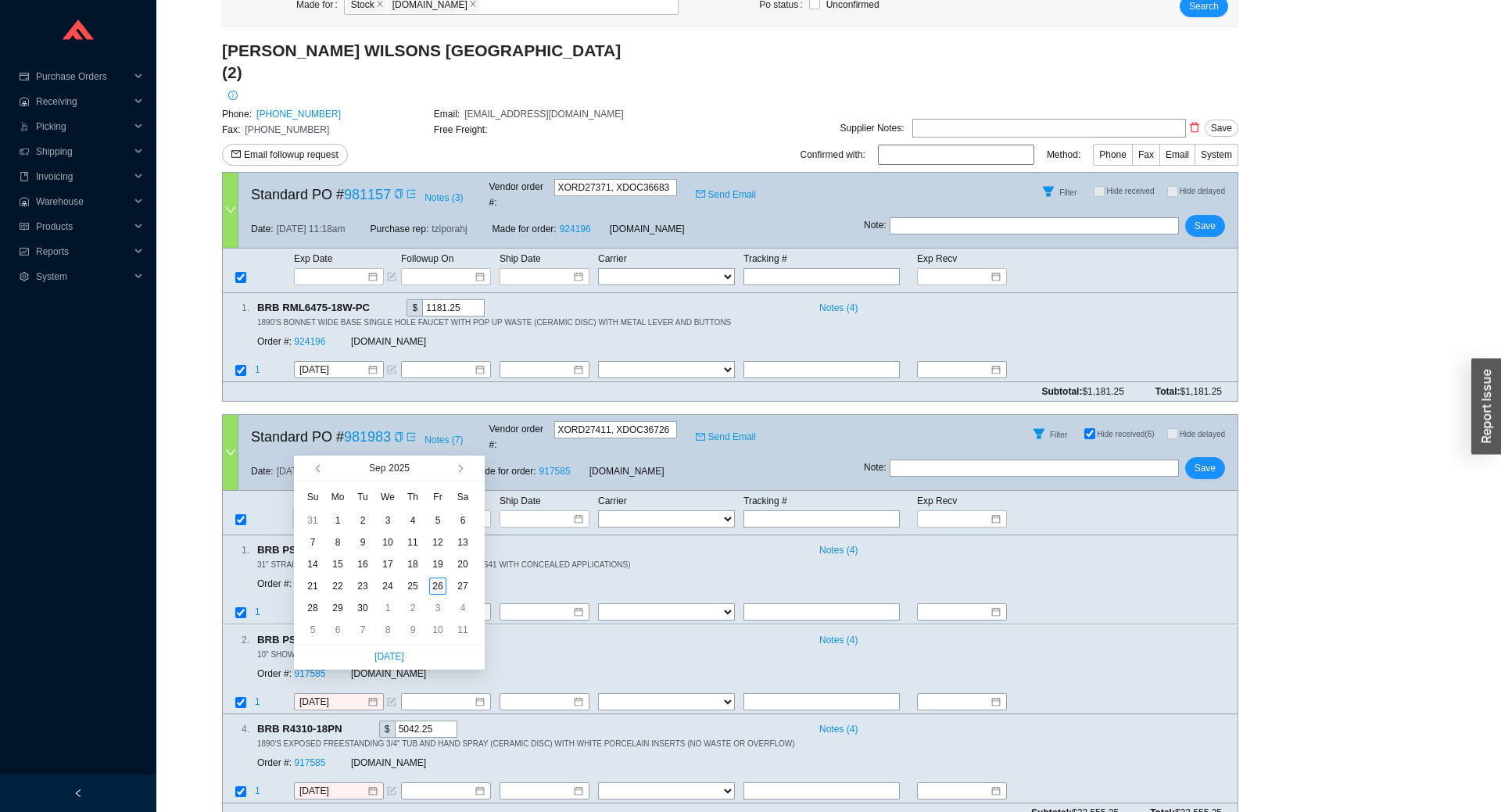
type input "[DATE]"
click at [441, 587] on div "26" at bounding box center [437, 586] width 17 height 17
type input "[DATE]"
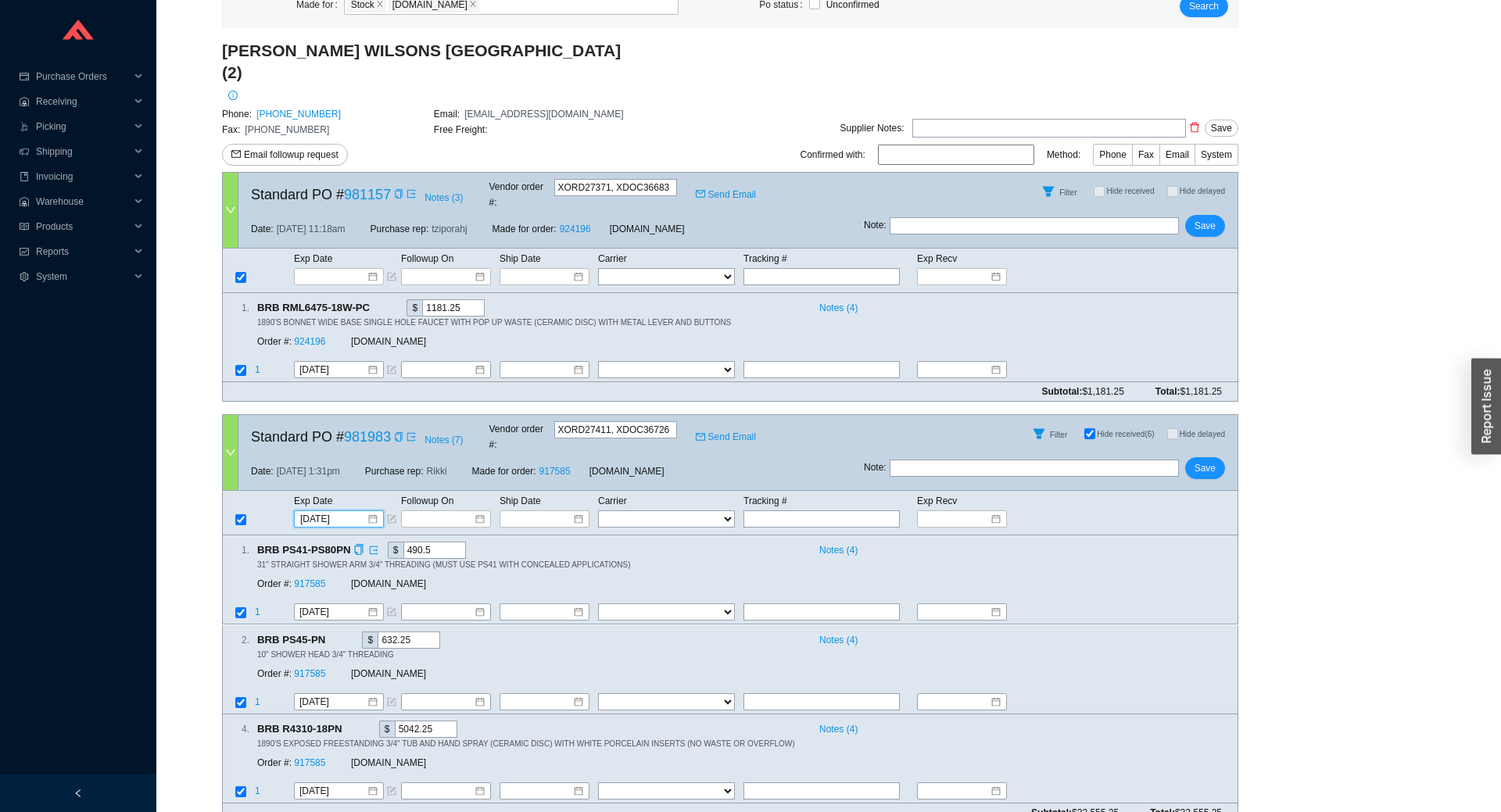
click at [698, 559] on div "31" STRAIGHT SHOWER ARM 3/4" THREADING (MUST USE PS41 WITH CONCEALED APPLICATIO…" at bounding box center [741, 564] width 968 height 11
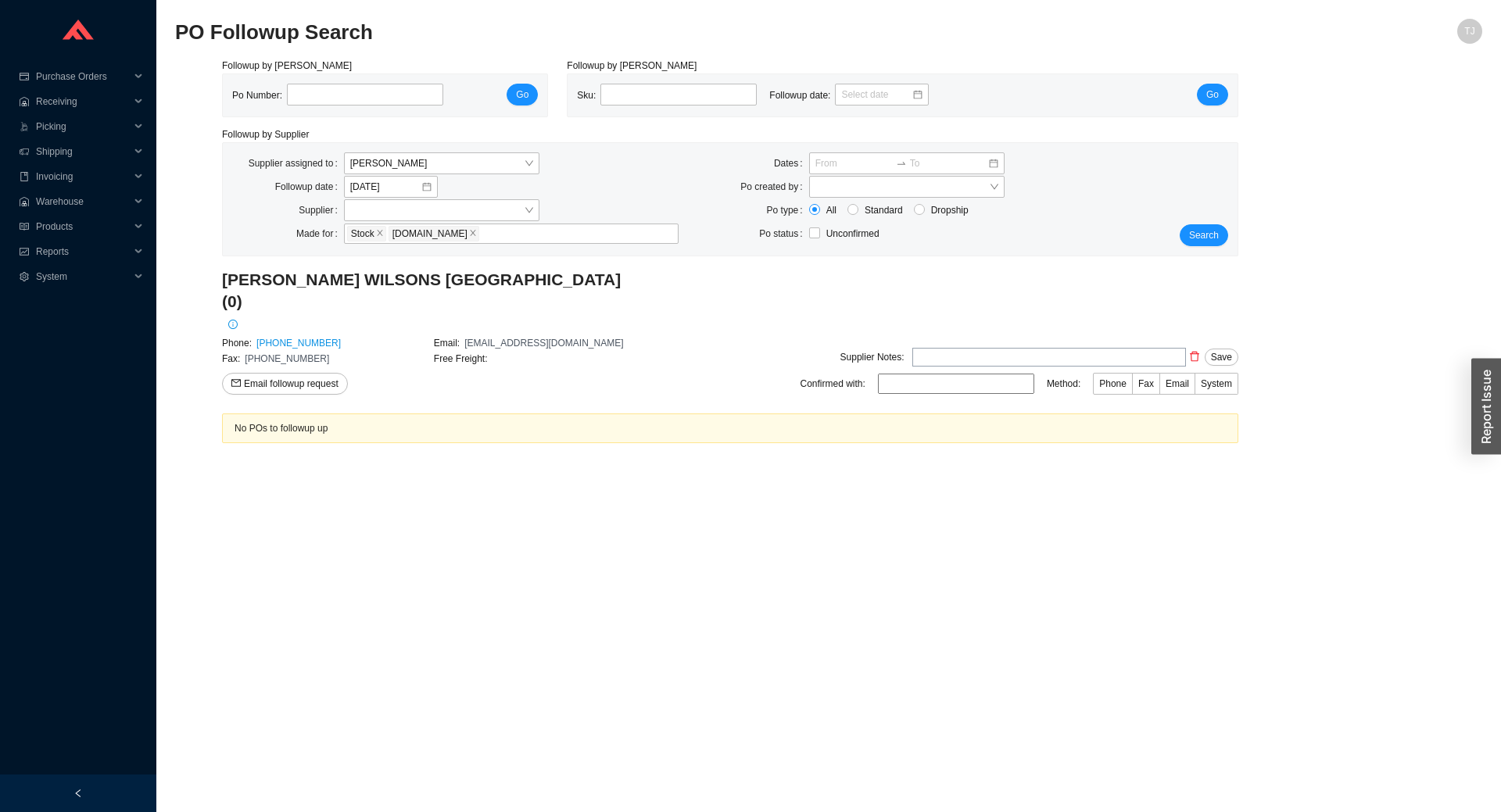
scroll to position [0, 0]
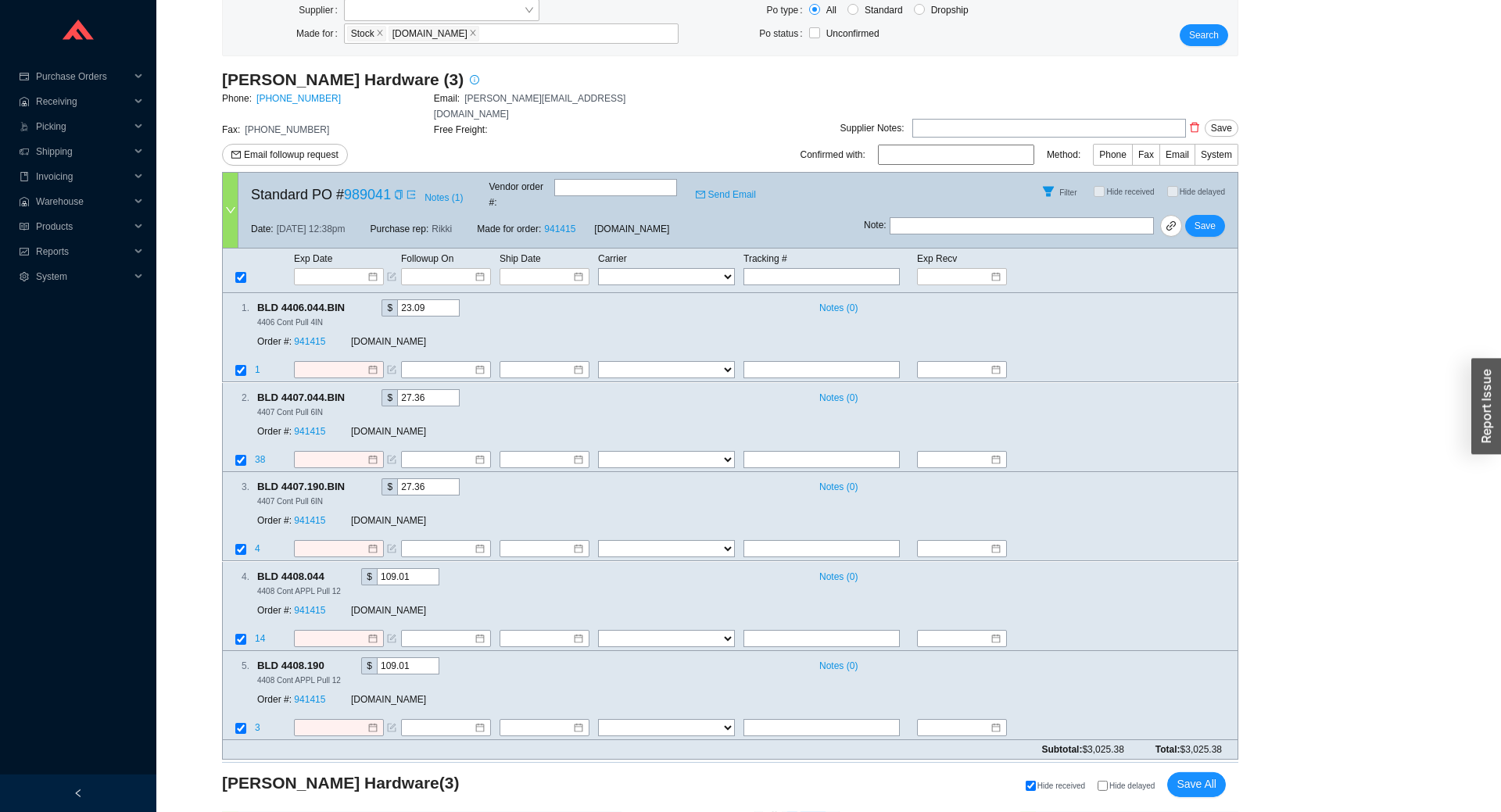
scroll to position [345, 0]
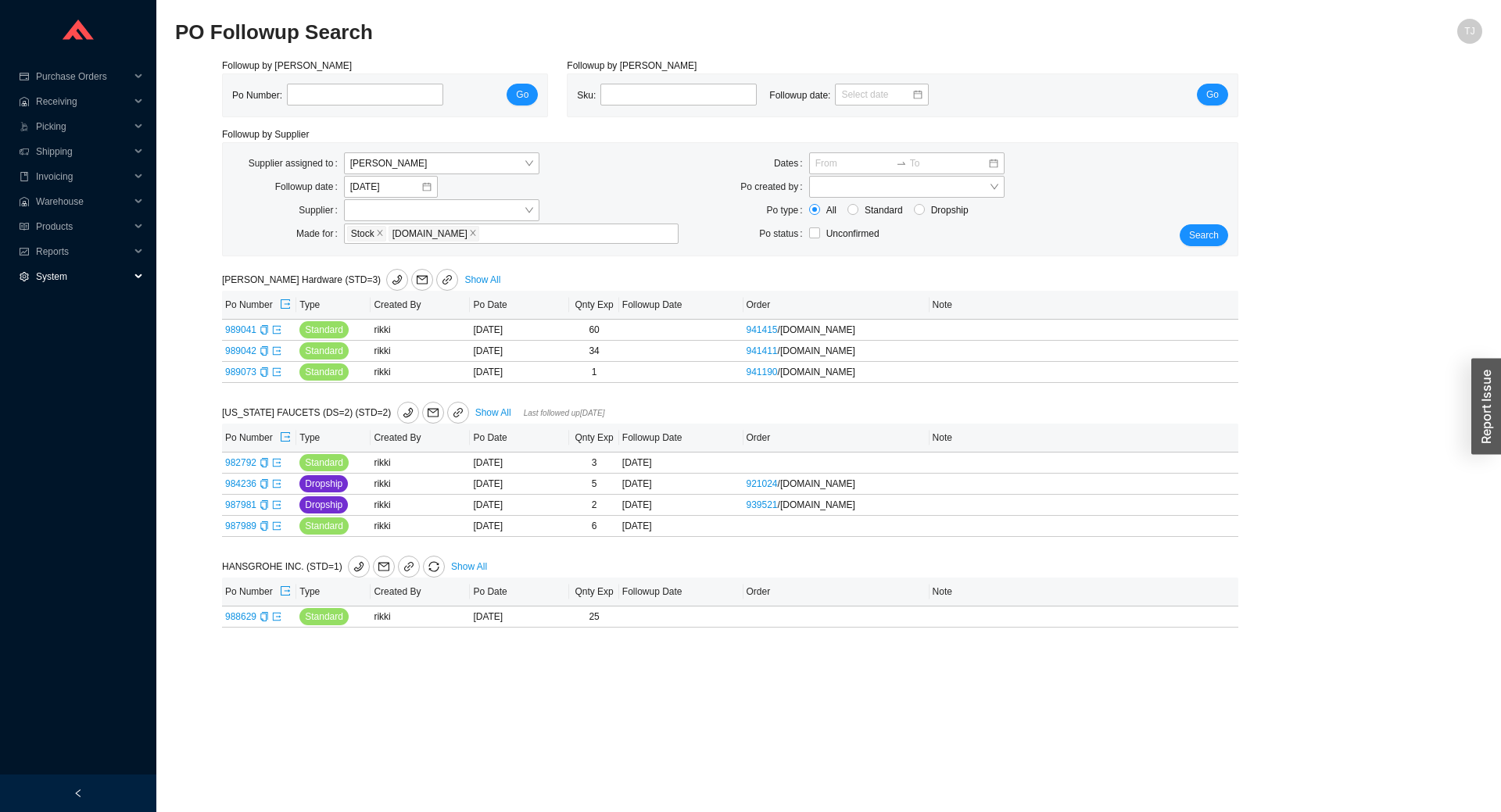
click at [31, 277] on div "System" at bounding box center [78, 276] width 157 height 25
click at [59, 251] on span "Reports" at bounding box center [83, 251] width 94 height 25
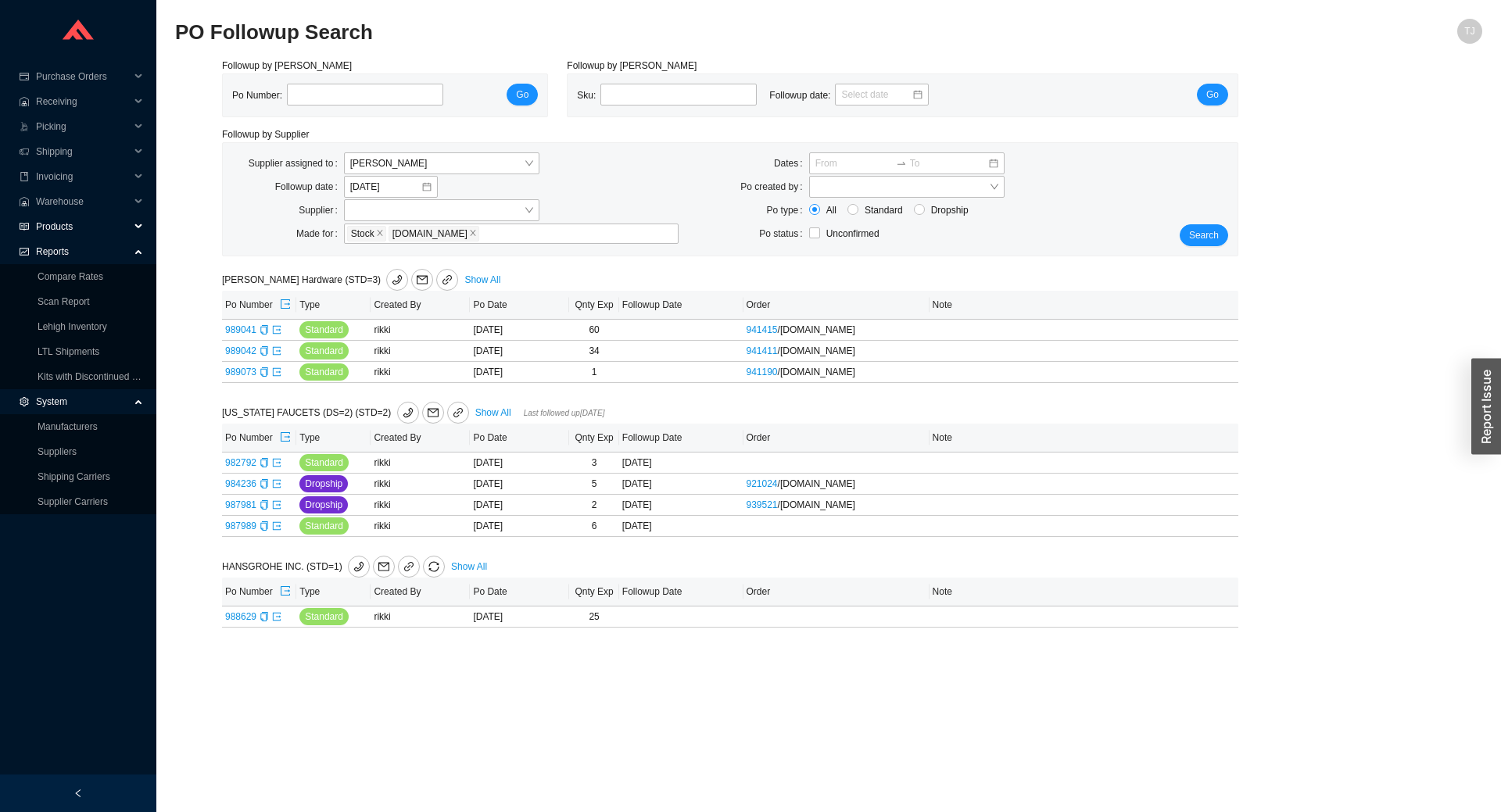
click at [59, 230] on span "Products" at bounding box center [83, 226] width 94 height 25
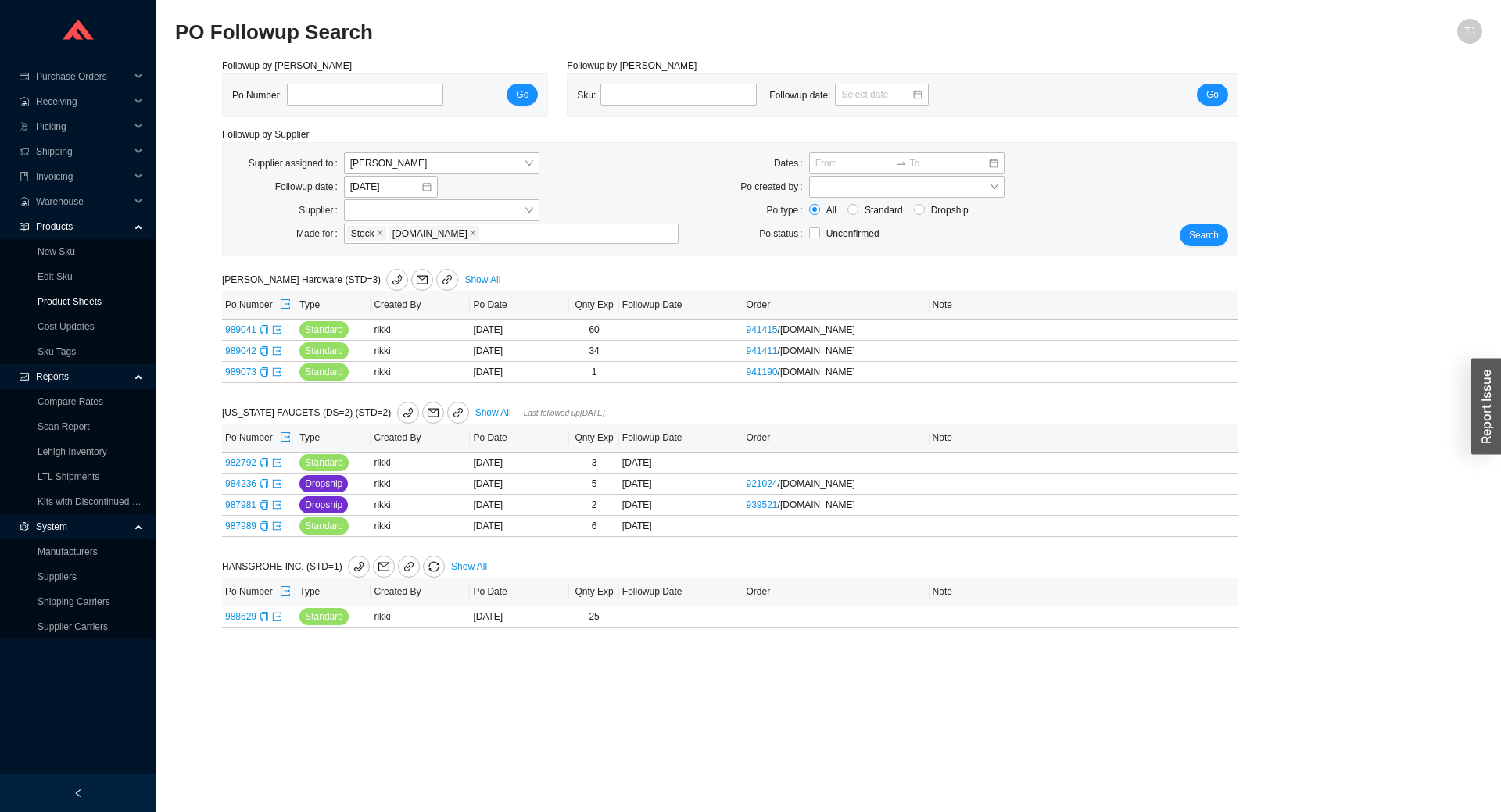
click at [60, 305] on link "Product Sheets" at bounding box center [70, 301] width 64 height 11
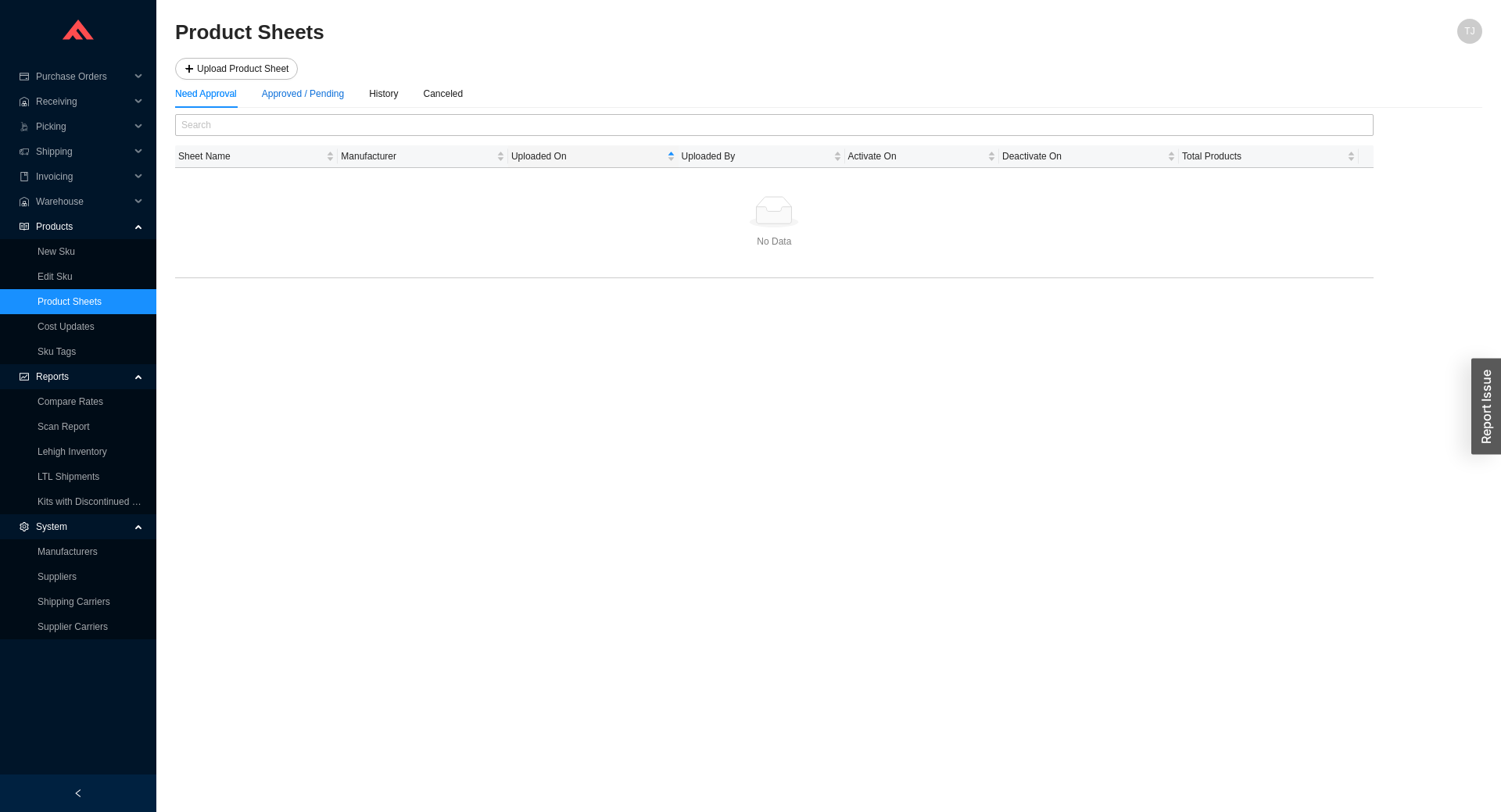
click at [308, 96] on div "Approved / Pending" at bounding box center [302, 94] width 82 height 15
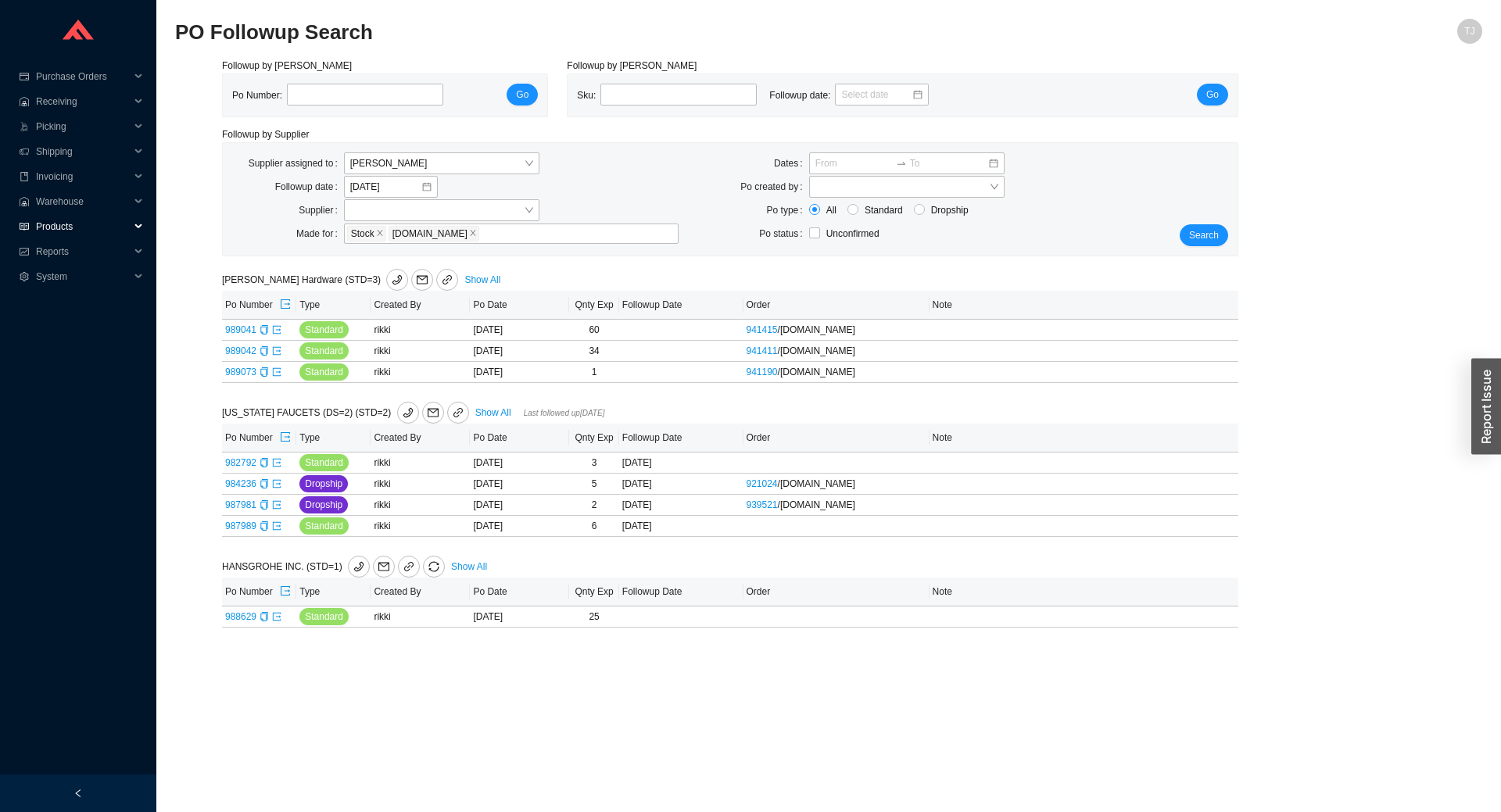
click at [71, 222] on span "Products" at bounding box center [83, 226] width 94 height 25
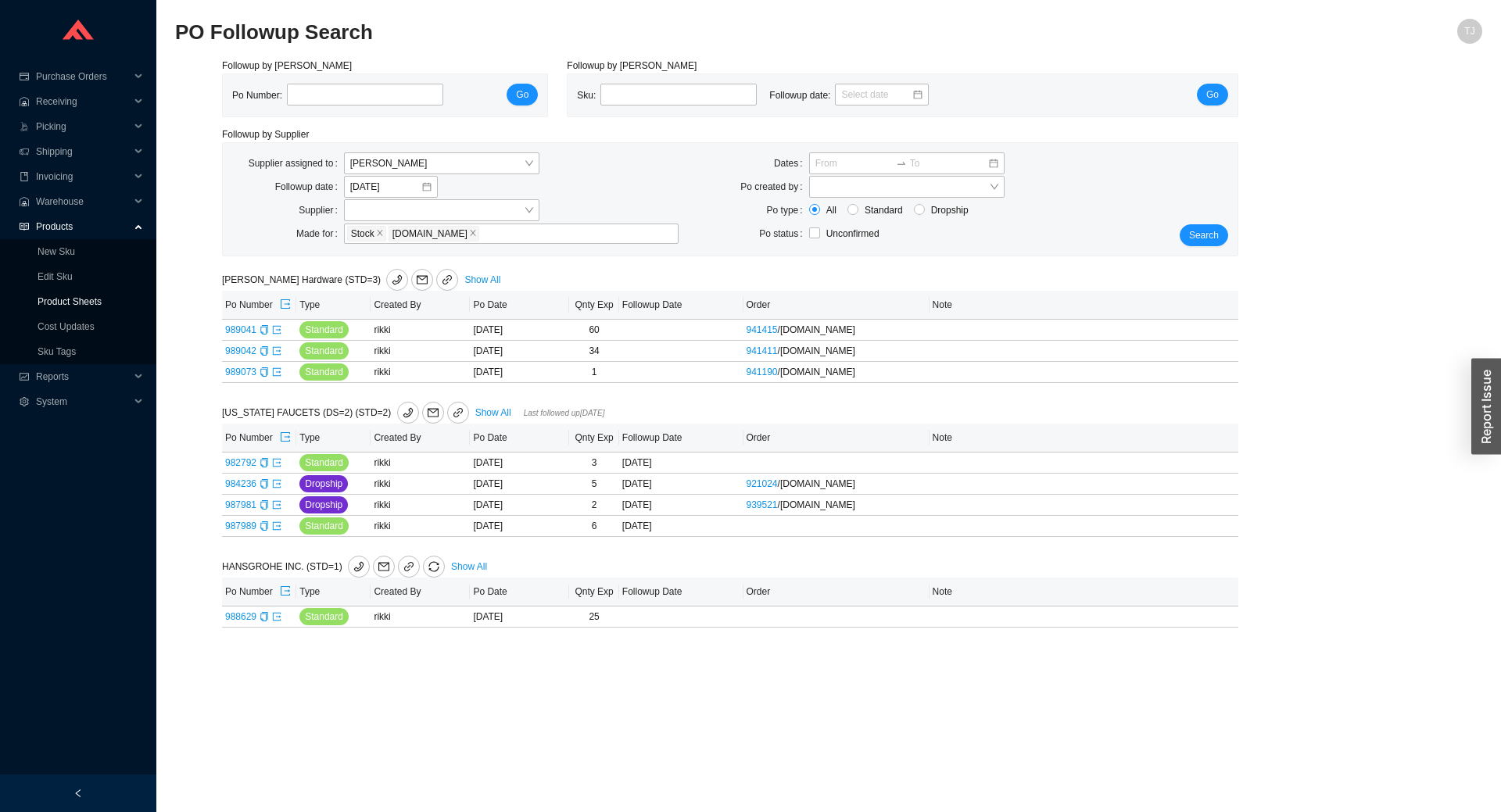
click at [72, 300] on link "Product Sheets" at bounding box center [70, 301] width 64 height 11
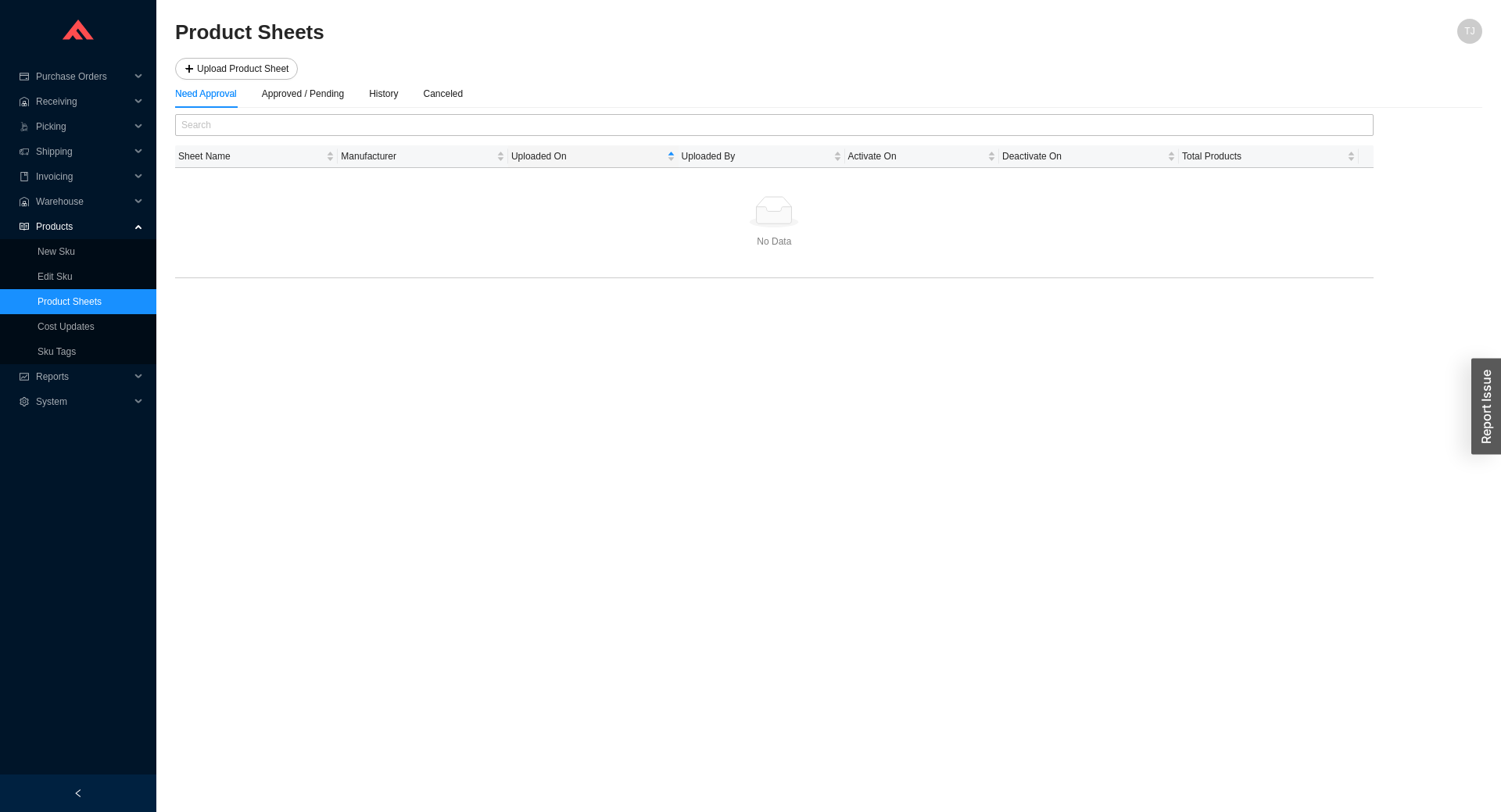
click at [262, 42] on h2 "Product Sheets" at bounding box center [665, 33] width 980 height 28
click at [254, 76] on span "Upload Product Sheet" at bounding box center [243, 69] width 91 height 15
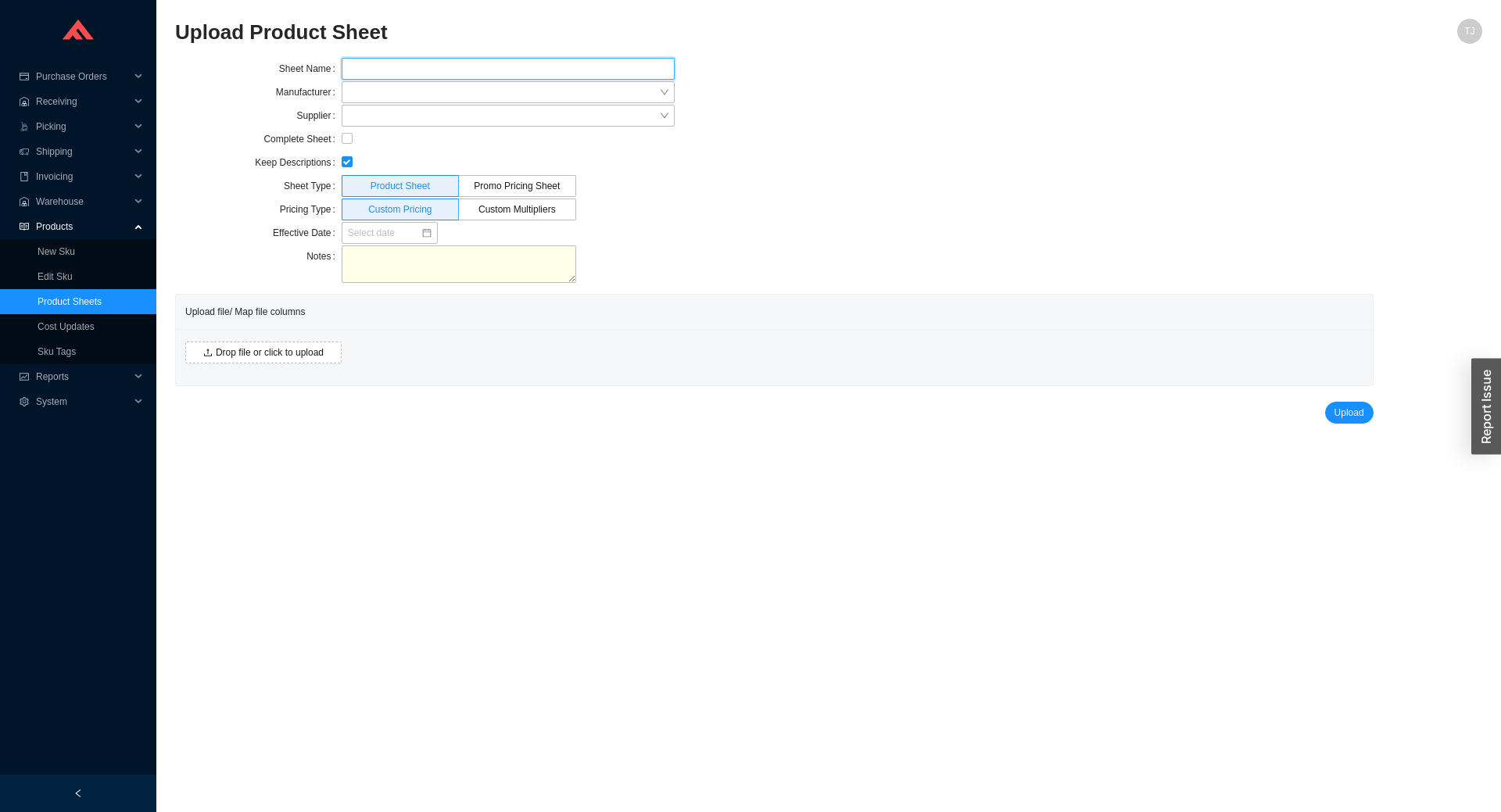
click at [389, 68] on input "text" at bounding box center [508, 68] width 333 height 22
type input "Duravit Nets October 2025"
type input "durav"
click at [386, 116] on div "Duravit" at bounding box center [508, 121] width 320 height 14
click at [460, 173] on div at bounding box center [508, 162] width 333 height 22
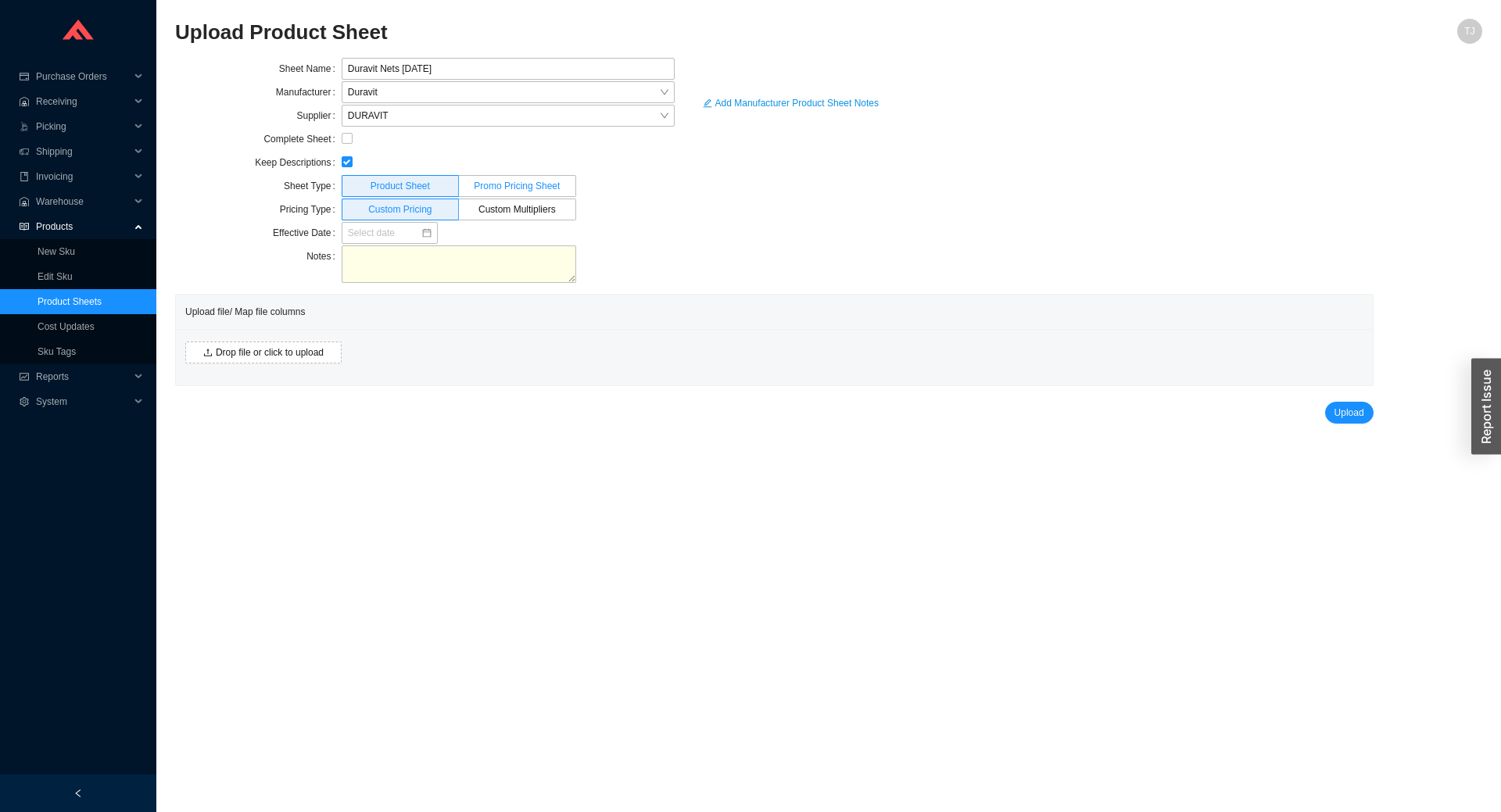
click at [482, 187] on span "Promo Pricing Sheet" at bounding box center [517, 186] width 86 height 11
click at [517, 189] on input "Promo Pricing Sheet" at bounding box center [517, 189] width 0 height 0
click at [400, 232] on input at bounding box center [384, 232] width 72 height 15
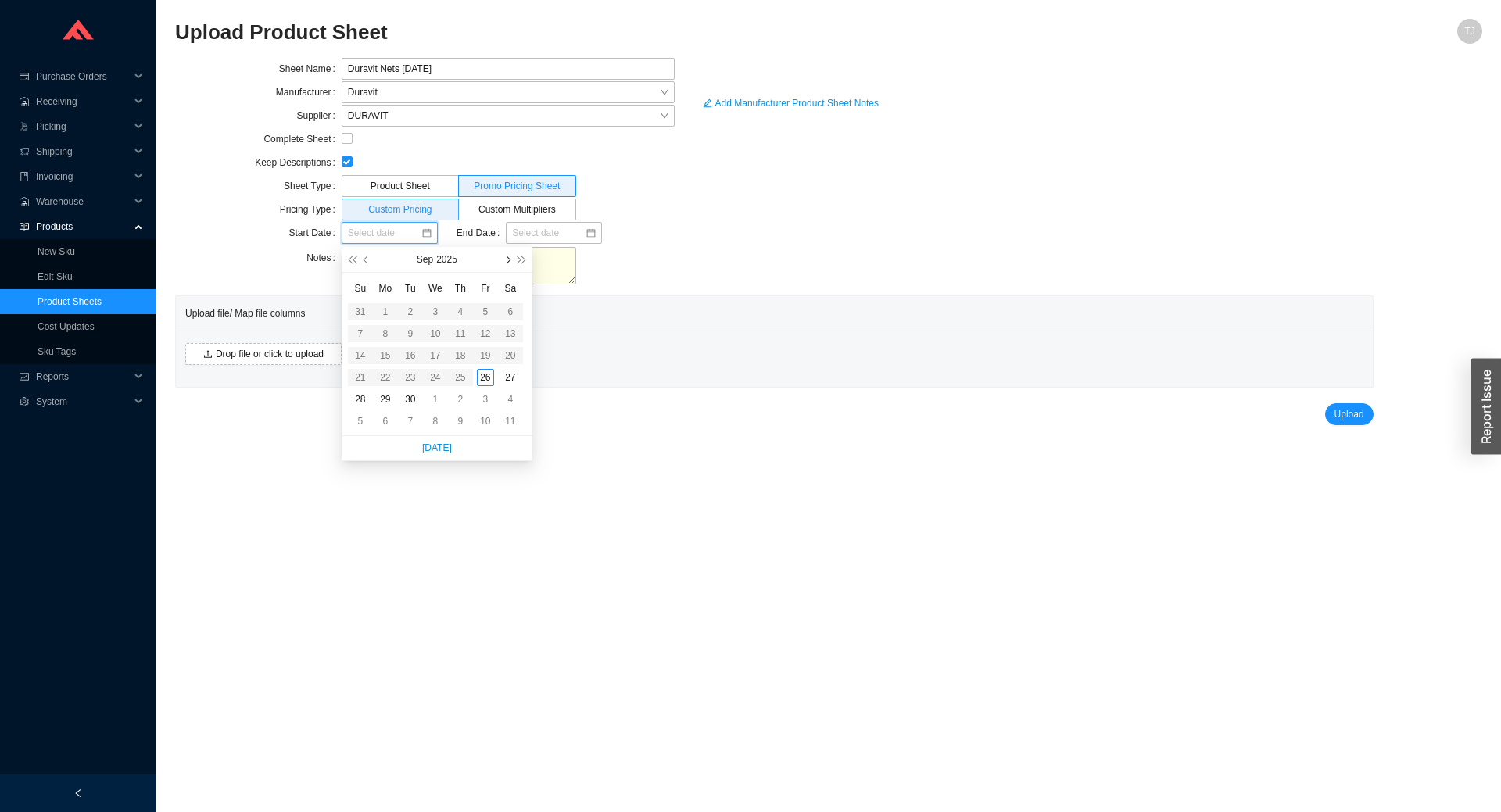
click at [500, 261] on button "button" at bounding box center [506, 259] width 15 height 25
type input "10/01/2025"
click at [429, 317] on div "1" at bounding box center [436, 312] width 17 height 17
click at [529, 236] on input at bounding box center [548, 232] width 72 height 15
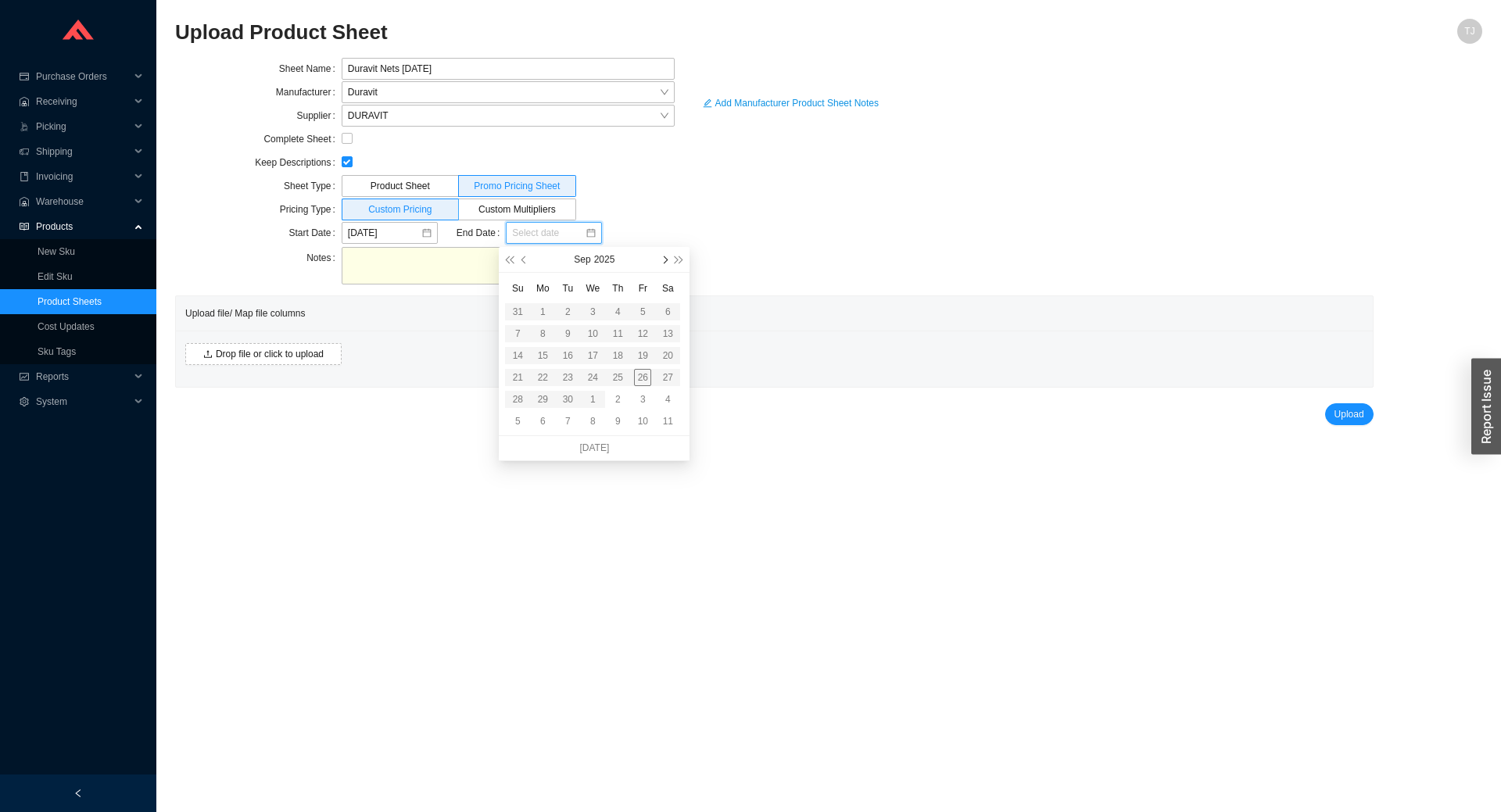
click at [664, 262] on span "button" at bounding box center [664, 260] width 8 height 8
click at [664, 257] on button "button" at bounding box center [663, 259] width 15 height 25
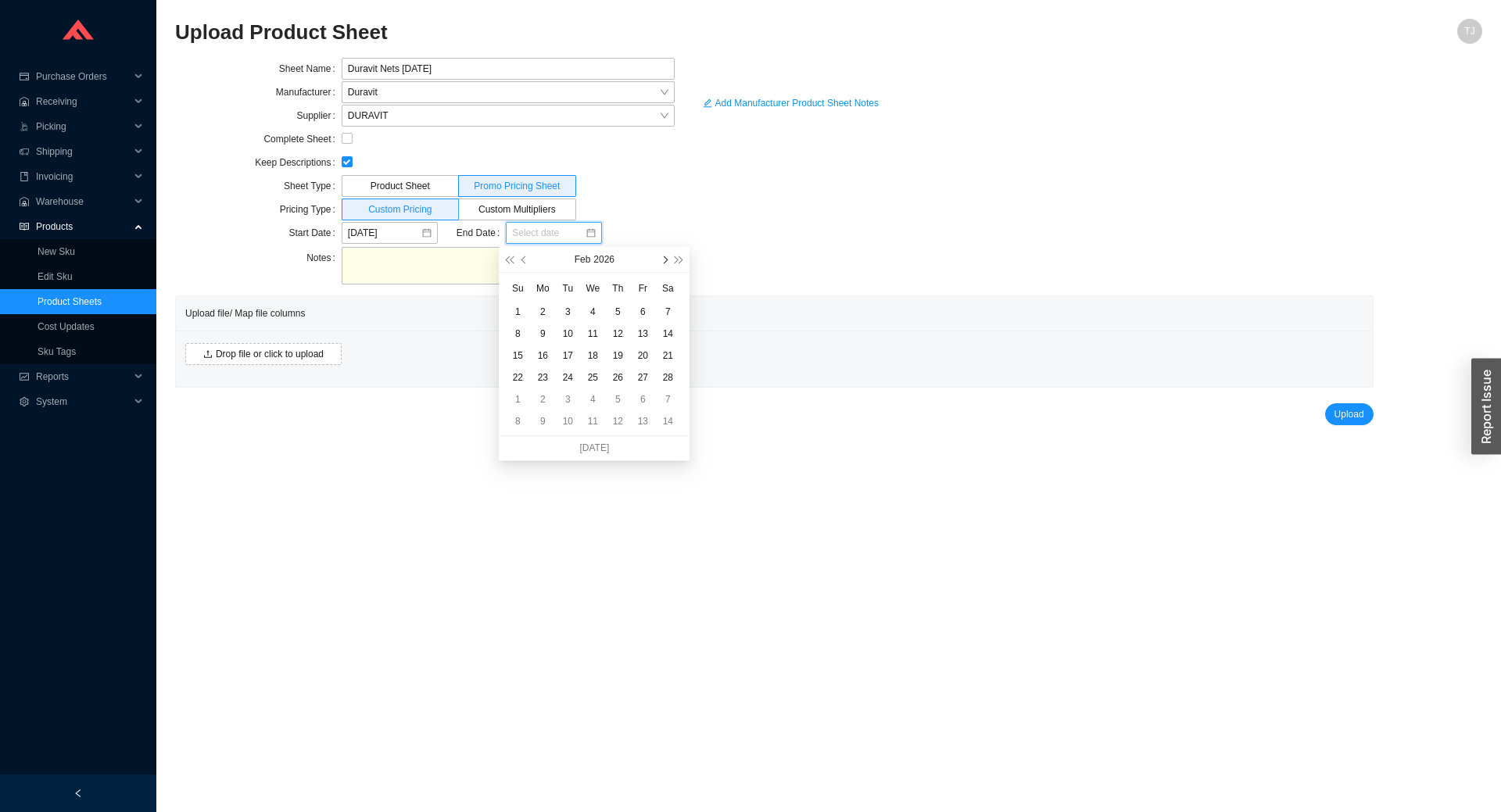
click at [664, 257] on button "button" at bounding box center [663, 259] width 15 height 25
click at [755, 204] on div "Add Manufacturer Product Sheet Notes" at bounding box center [874, 171] width 400 height 228
click at [265, 353] on span "Drop file or click to upload" at bounding box center [269, 354] width 108 height 15
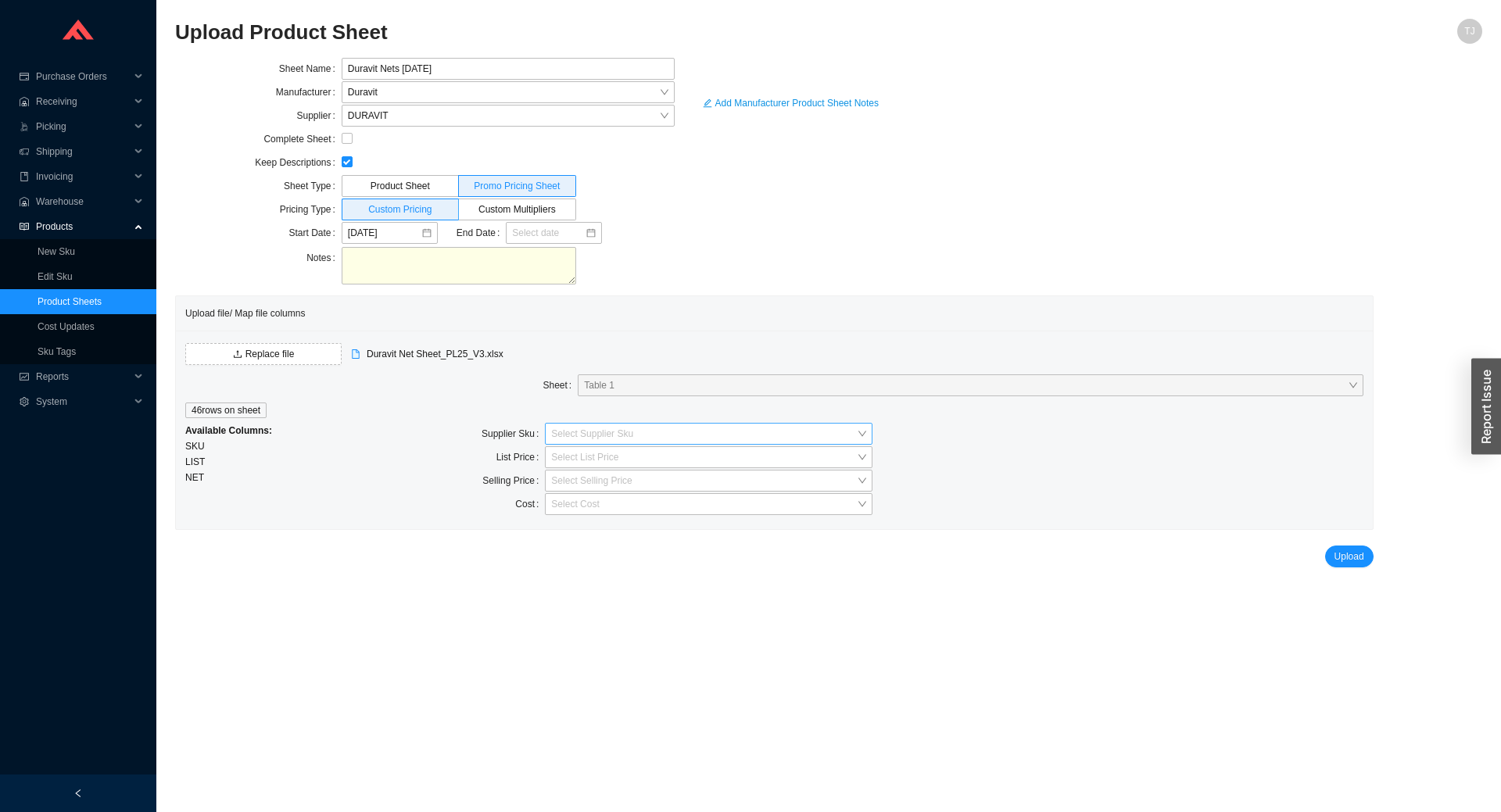
click at [568, 431] on input "search" at bounding box center [704, 434] width 306 height 21
click at [591, 460] on div "SKU - 100 %" at bounding box center [709, 462] width 315 height 14
click at [562, 478] on input "search" at bounding box center [704, 480] width 306 height 21
click at [472, 504] on div "Cost" at bounding box center [463, 505] width 164 height 23
click at [562, 501] on input "search" at bounding box center [704, 505] width 306 height 21
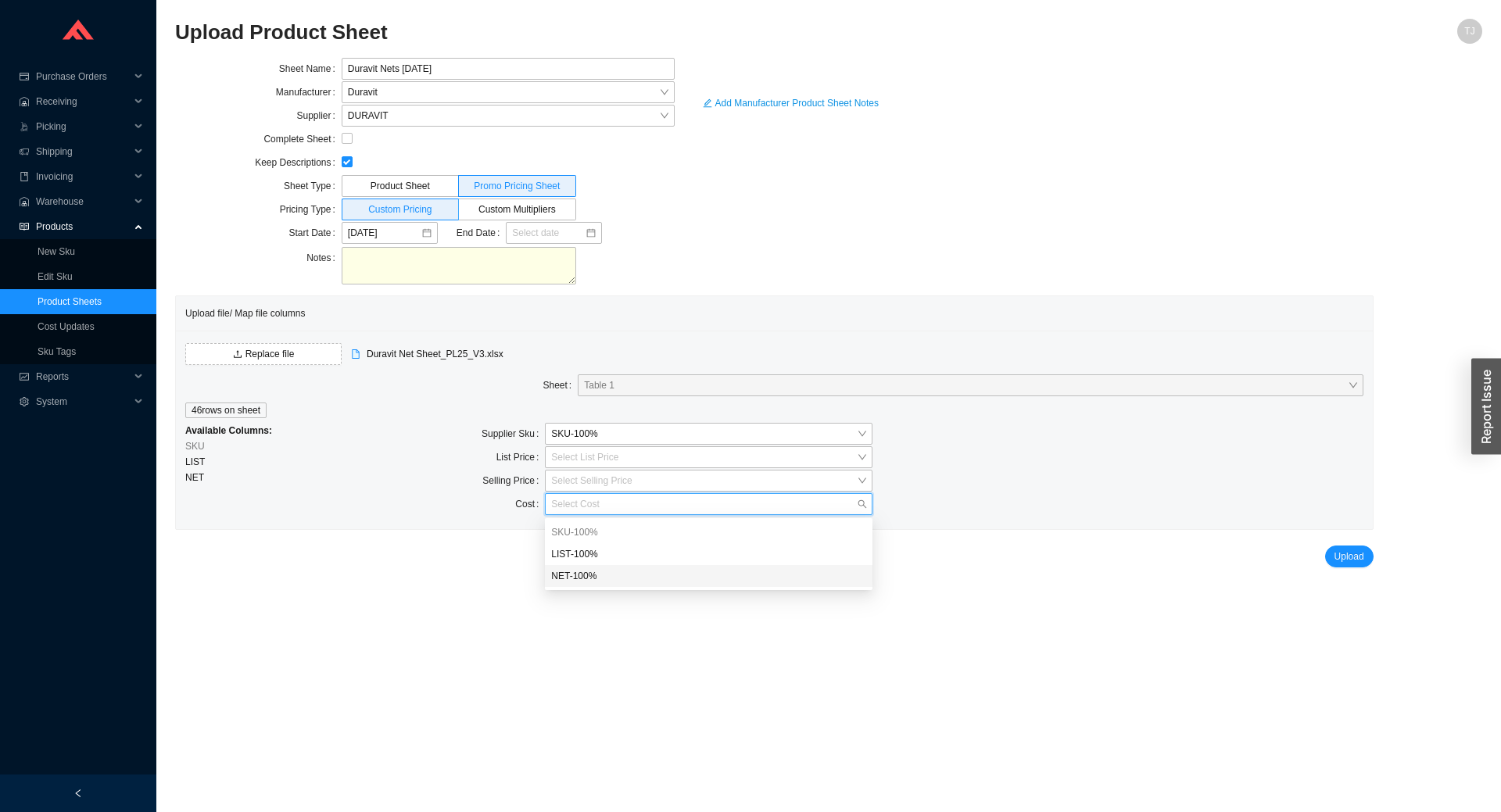
click at [577, 577] on div "NET - 100 %" at bounding box center [709, 576] width 315 height 14
click at [1355, 552] on span "Upload" at bounding box center [1349, 556] width 29 height 15
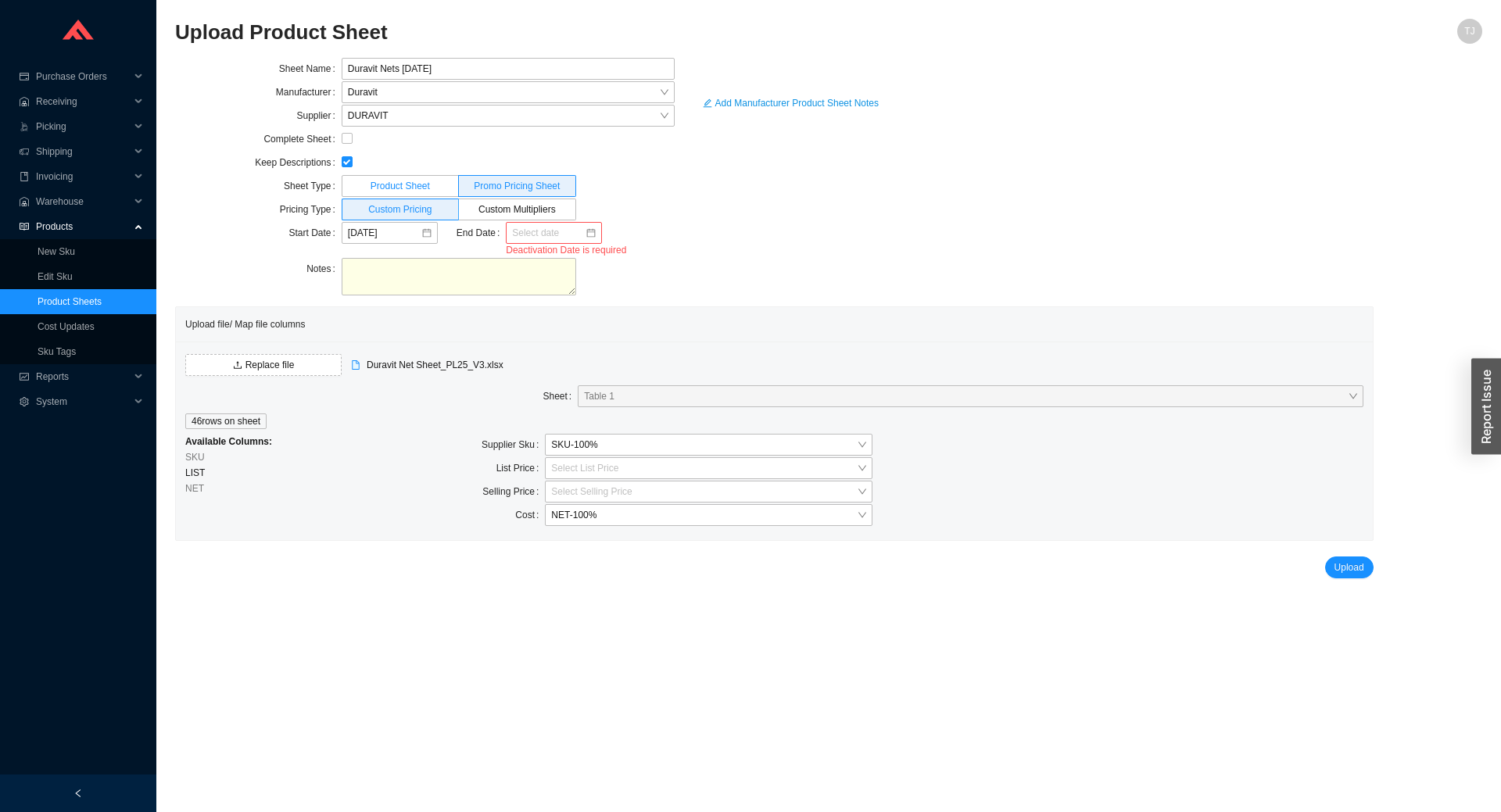
click at [410, 191] on span "Product Sheet" at bounding box center [400, 186] width 59 height 11
click at [400, 189] on input "Product Sheet" at bounding box center [400, 189] width 0 height 0
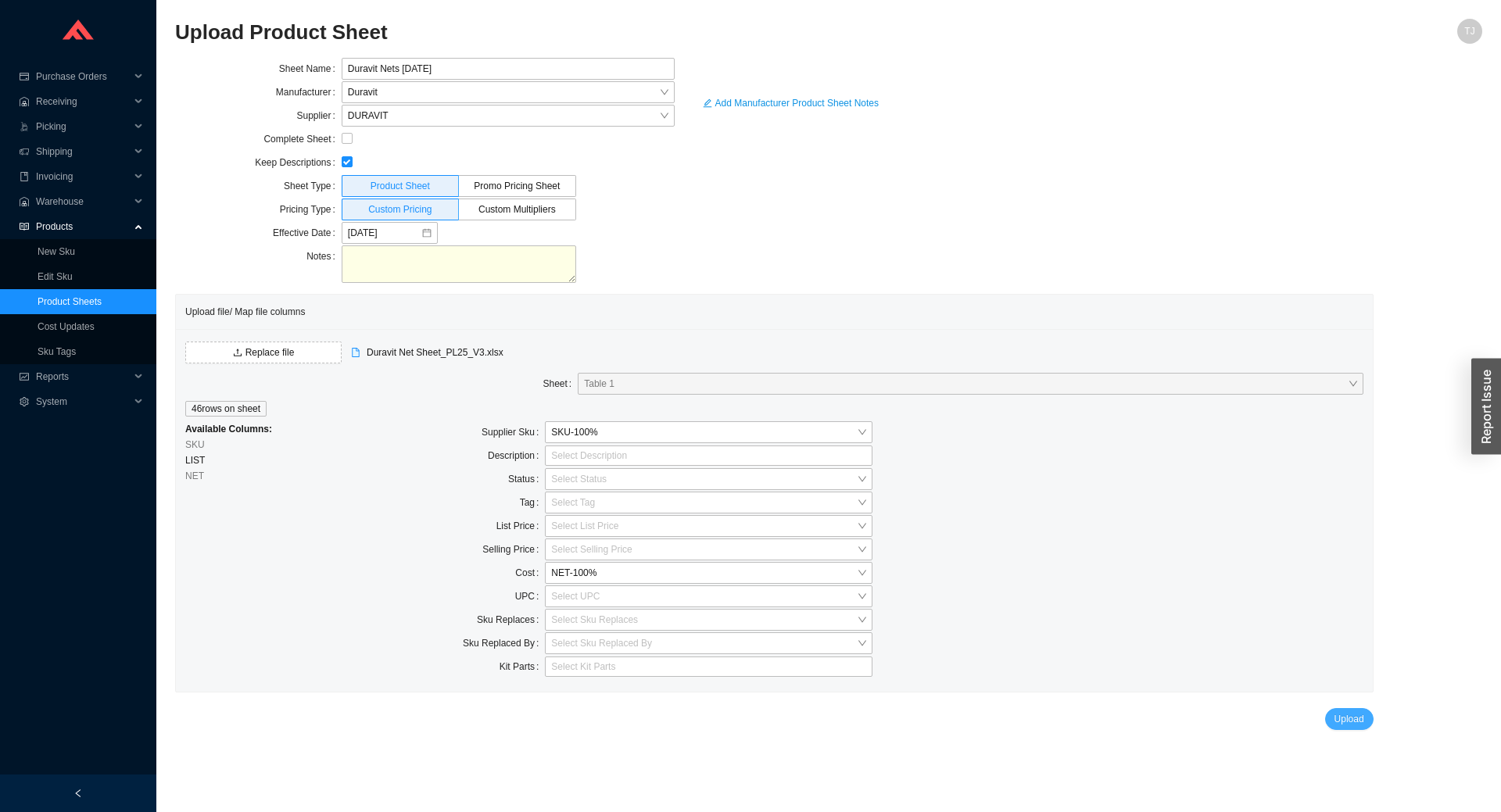
click at [1343, 718] on span "Upload" at bounding box center [1349, 719] width 29 height 15
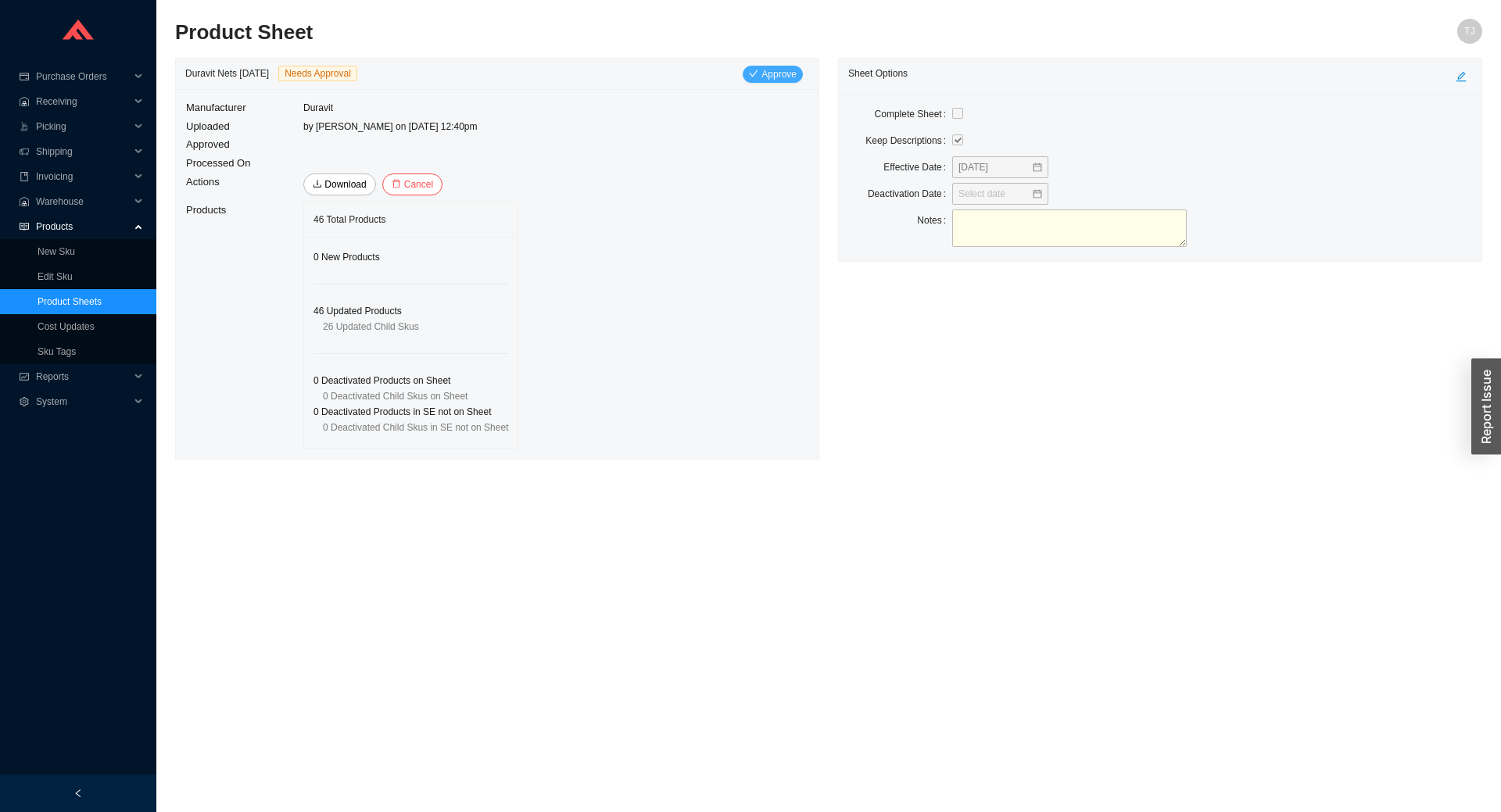
click at [773, 74] on span "Approve" at bounding box center [778, 74] width 35 height 15
click at [883, 146] on span "Yes" at bounding box center [878, 140] width 16 height 15
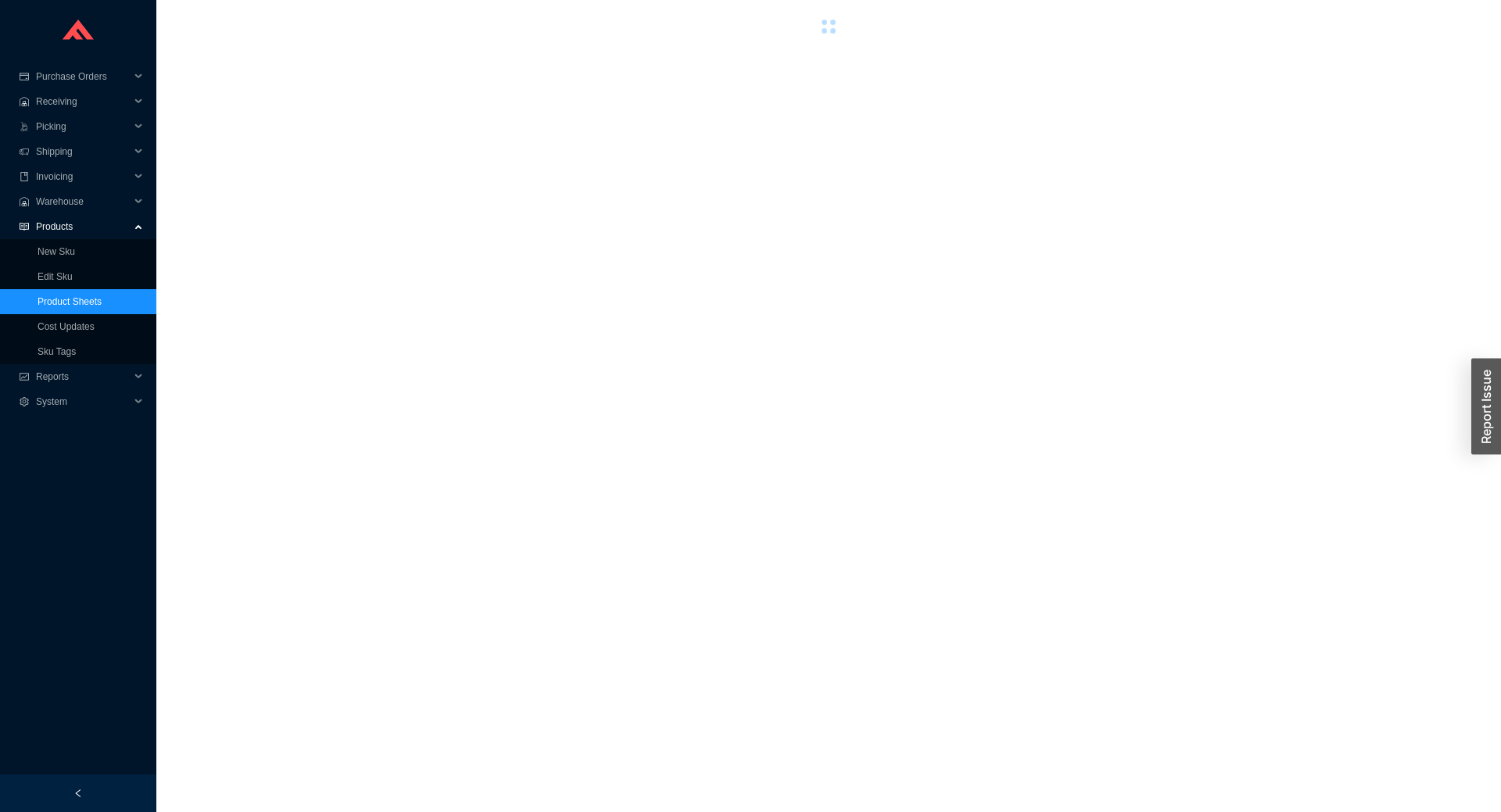
type input "edi"
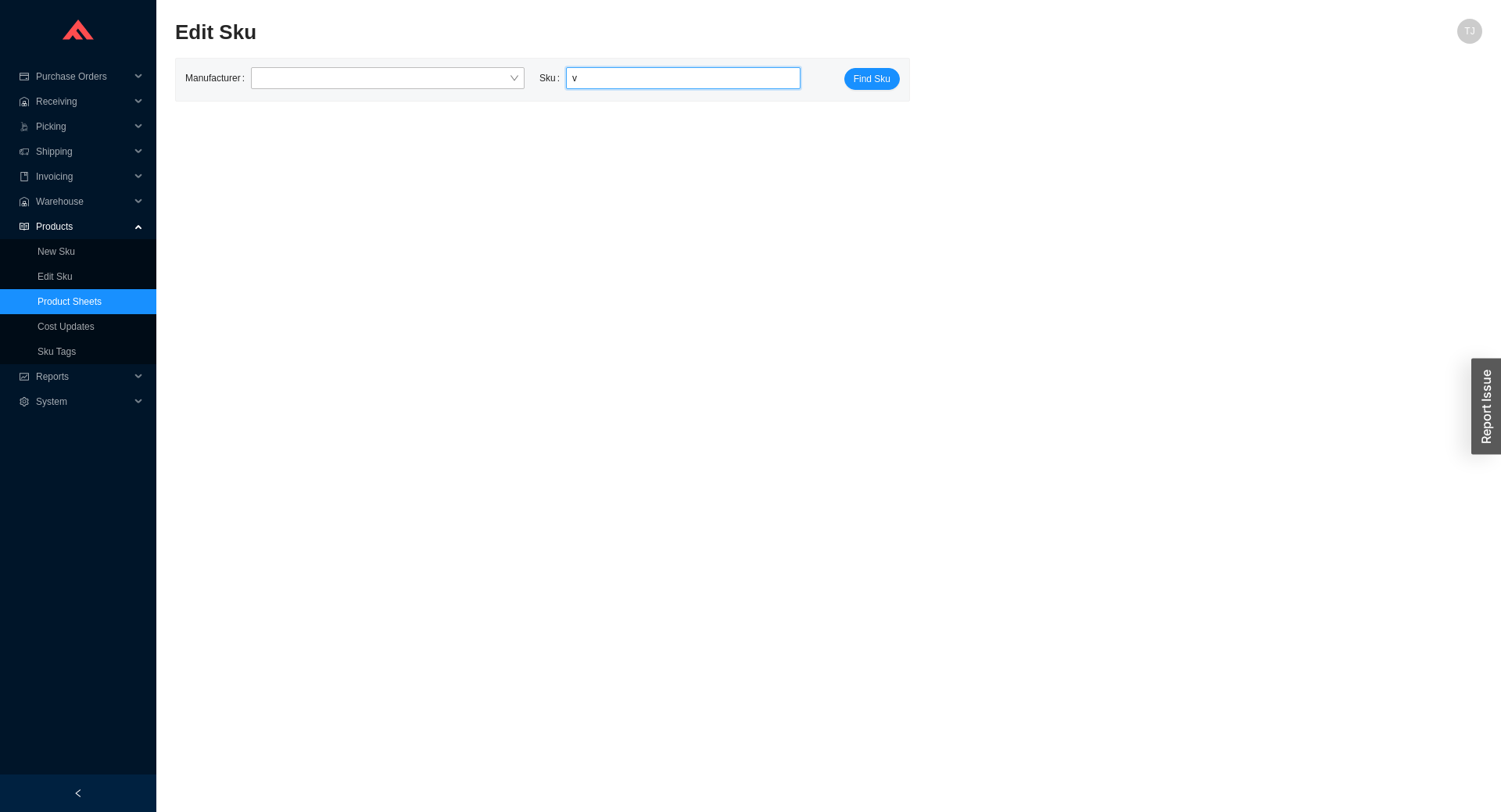
drag, startPoint x: 617, startPoint y: 84, endPoint x: 545, endPoint y: 84, distance: 72.0
click at [572, 84] on input "v" at bounding box center [683, 78] width 222 height 21
click at [659, 105] on span "720252000000090" at bounding box center [631, 106] width 78 height 11
type input "DRV 720252000000090"
click at [876, 82] on span "Find Sku" at bounding box center [871, 79] width 37 height 15
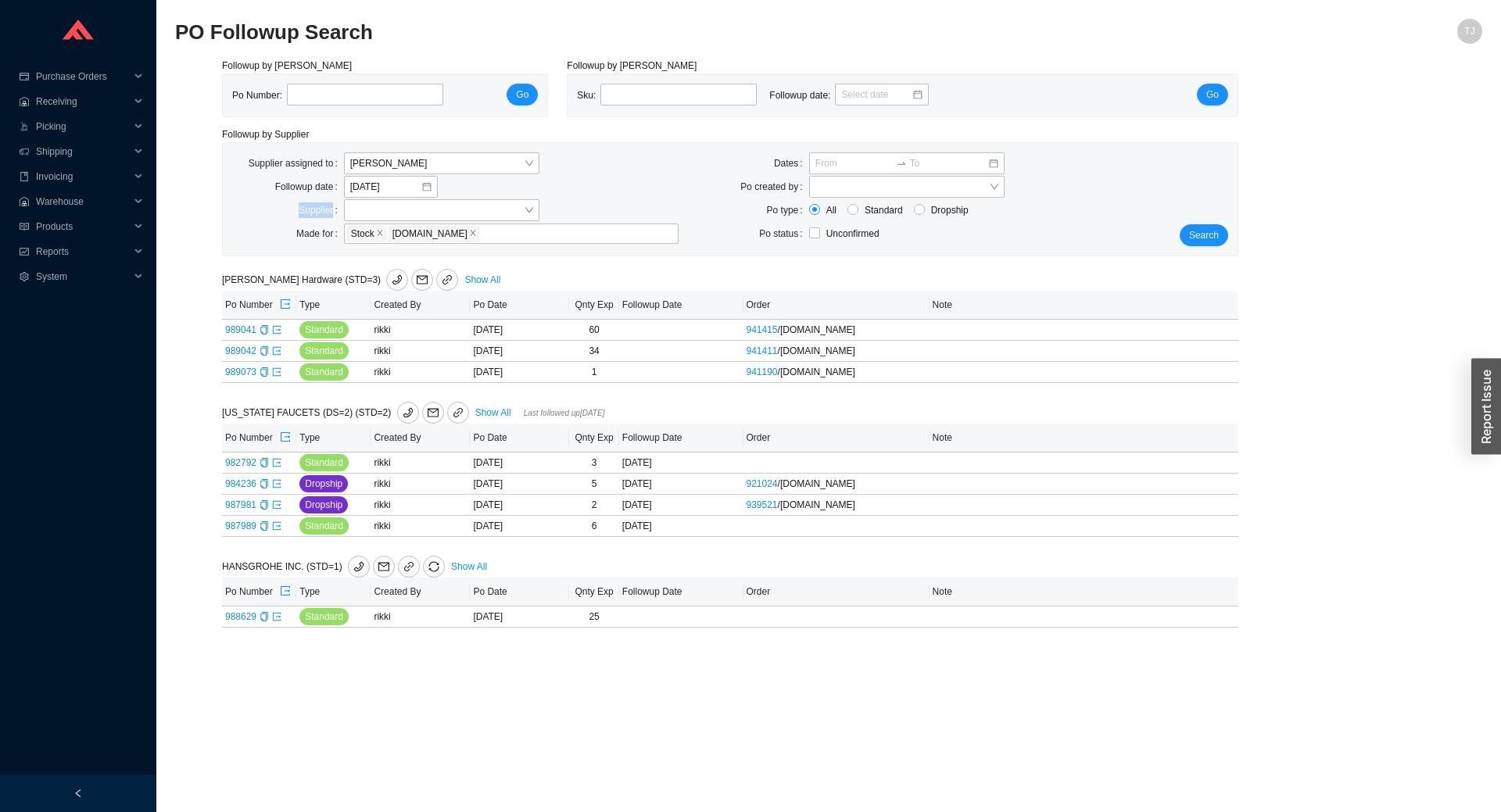
drag, startPoint x: 1202, startPoint y: 745, endPoint x: 181, endPoint y: 217, distance: 1149.4
click at [181, 217] on main "PO Followup Search TJ Followup by PO Po Number: Go Followup by Sku Sku: Followu…" at bounding box center [828, 415] width 1306 height 793
click at [217, 267] on div "Followup by PO Po Number: Go Followup by Sku Sku: Followup date: Go Followup by…" at bounding box center [828, 351] width 1306 height 588
drag, startPoint x: 171, startPoint y: 33, endPoint x: 1064, endPoint y: 663, distance: 1092.9
click at [1061, 663] on section "PO Followup Search TJ Followup by PO Po Number: Go Followup by Sku Sku: Followu…" at bounding box center [828, 406] width 1344 height 812
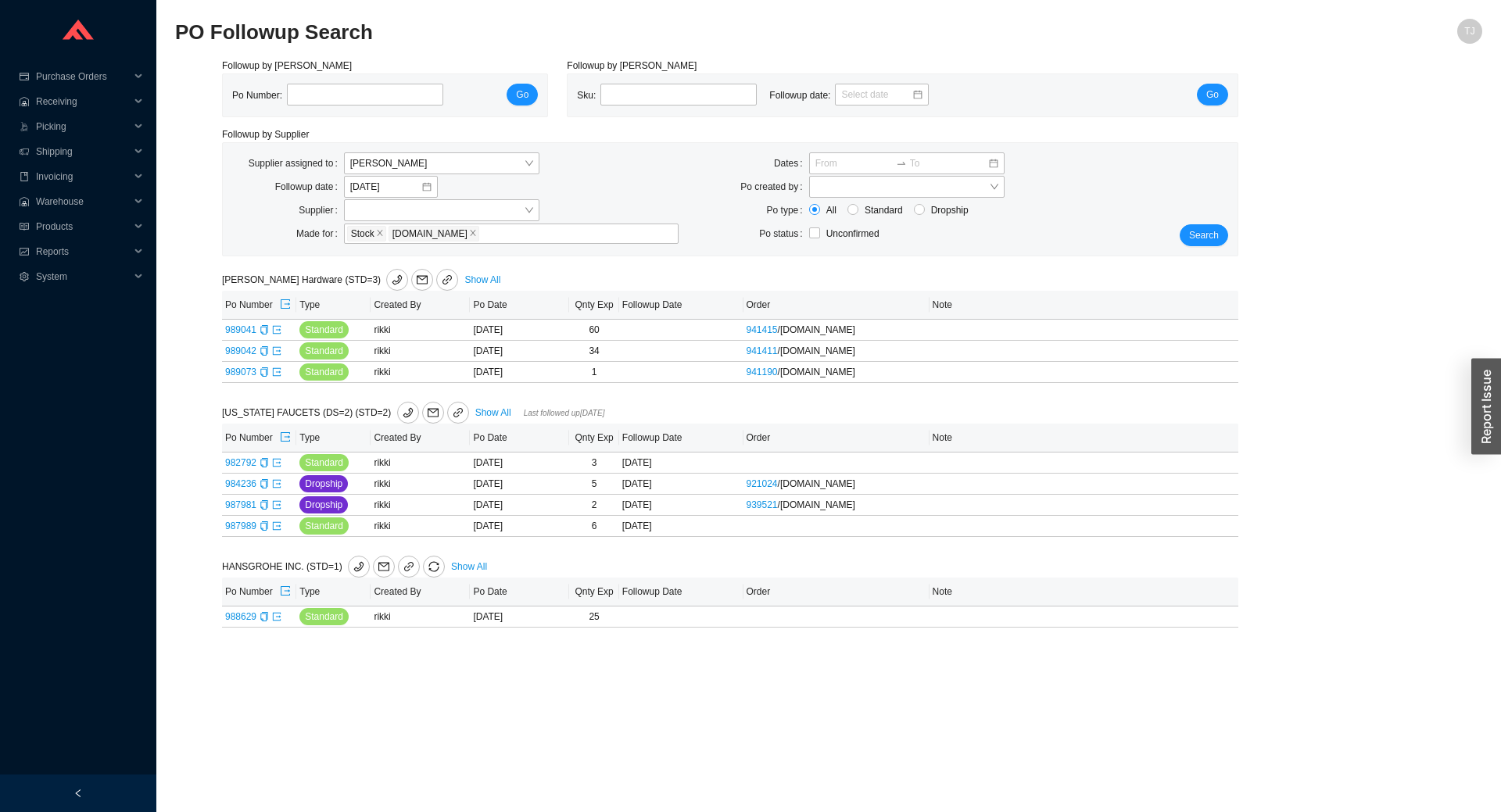
click at [1076, 675] on main "PO Followup Search TJ Followup by PO Po Number: Go Followup by Sku Sku: Followu…" at bounding box center [828, 415] width 1306 height 793
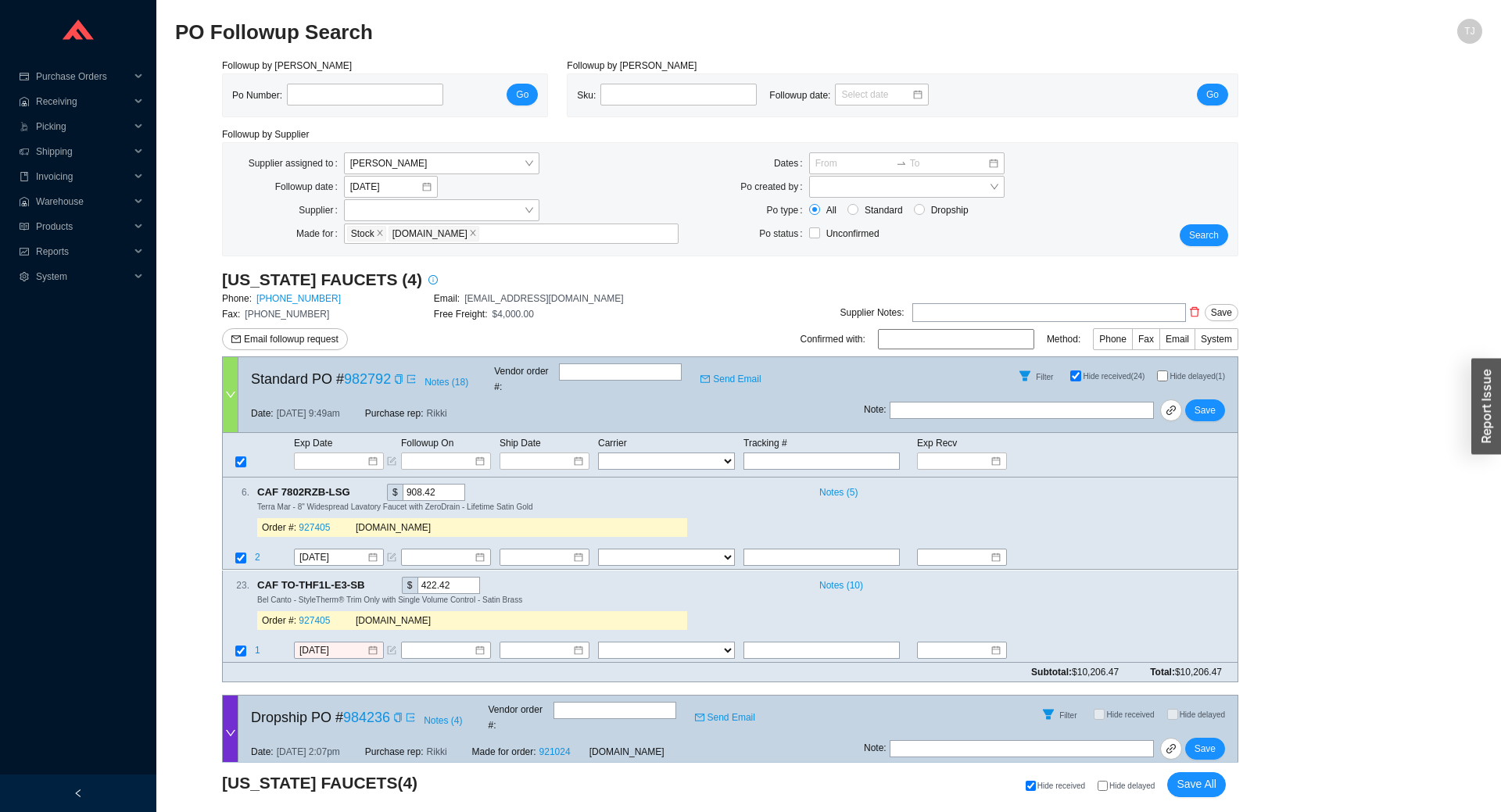
scroll to position [1334, 0]
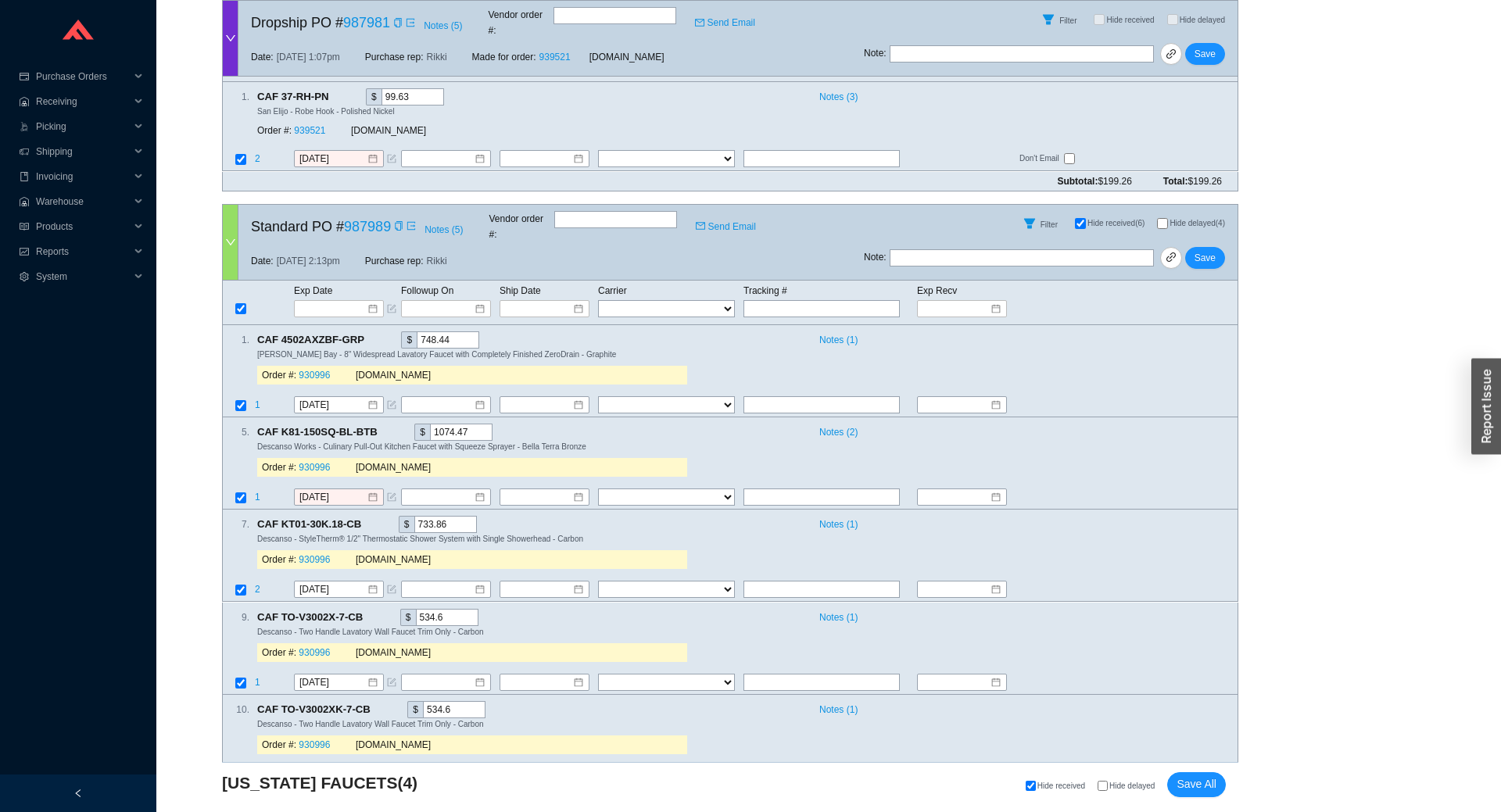
click at [1110, 783] on label "Hide delayed" at bounding box center [1132, 786] width 70 height 10
click at [1107, 783] on input "Hide delayed" at bounding box center [1102, 786] width 10 height 10
checkbox input "true"
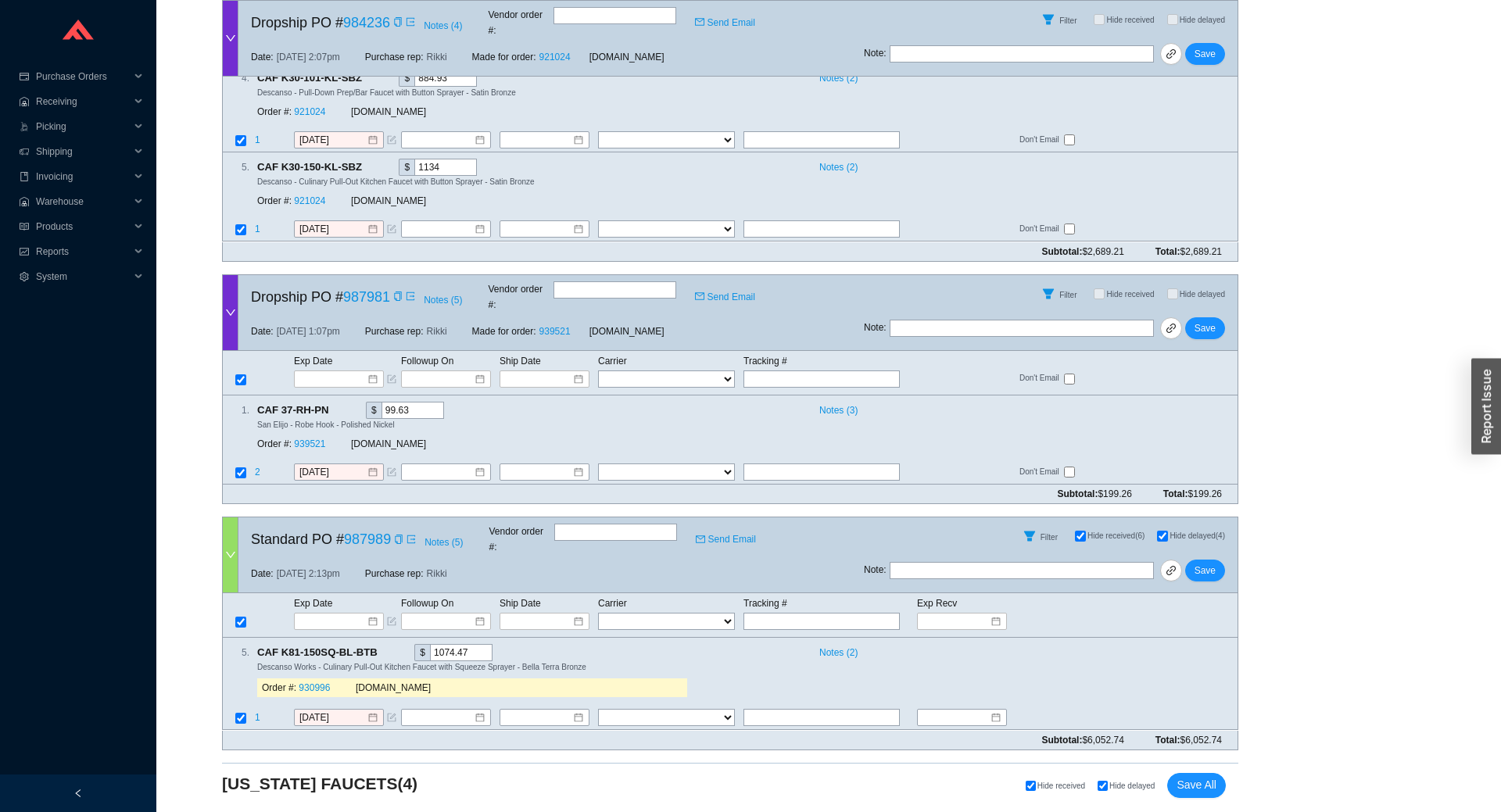
scroll to position [870, 0]
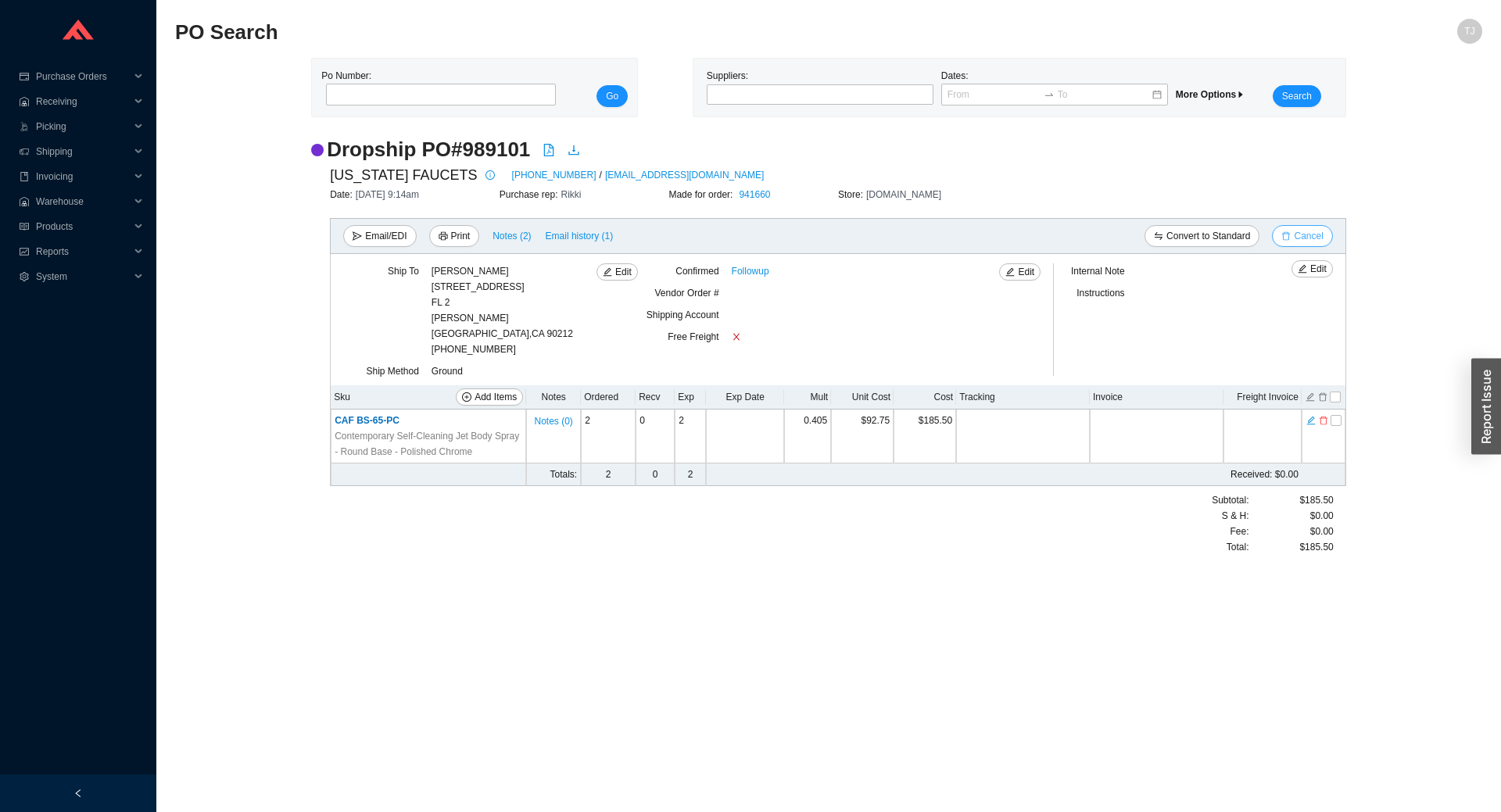
click at [1309, 236] on span "Cancel" at bounding box center [1308, 236] width 29 height 15
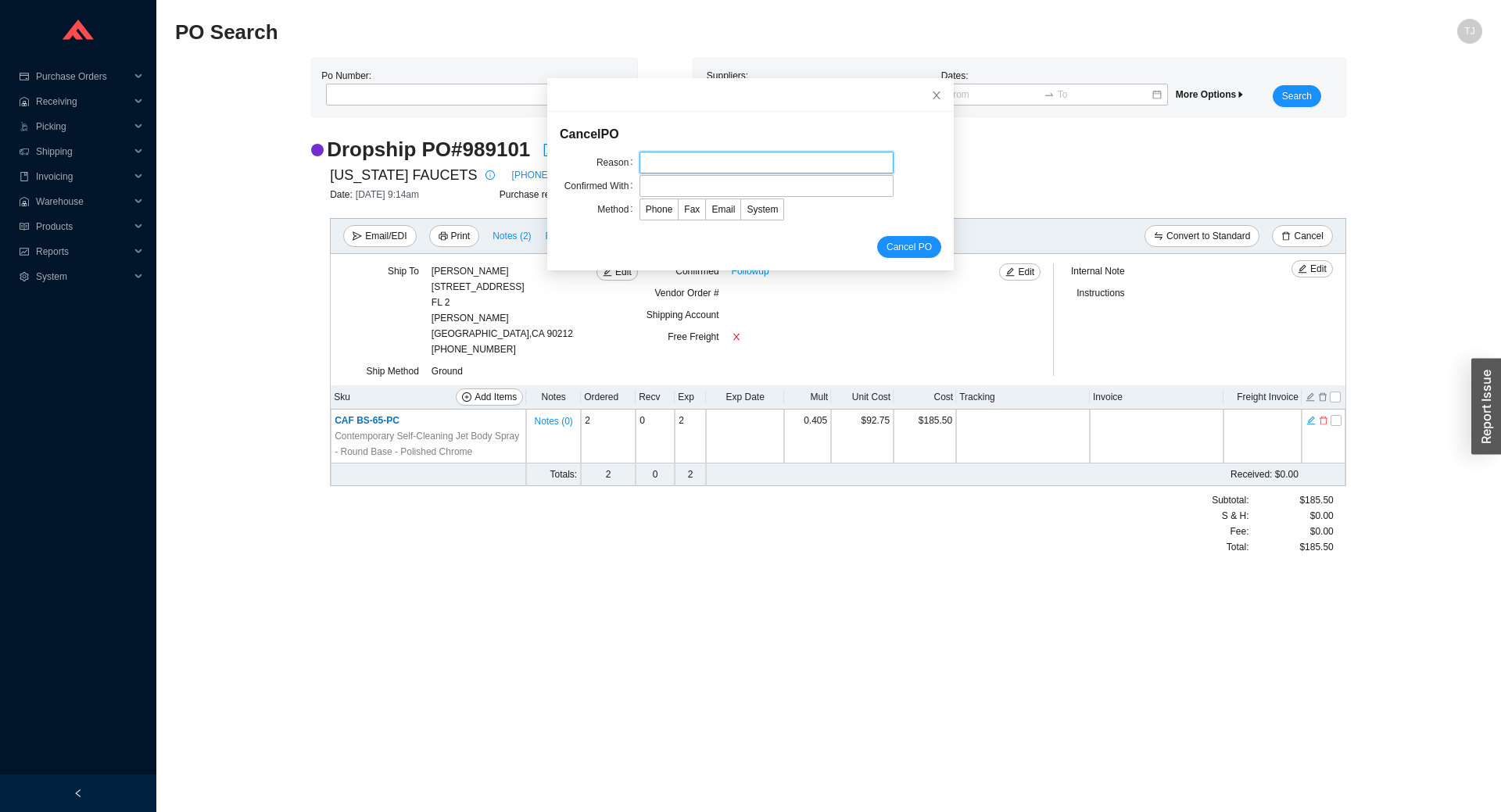
click at [712, 156] on input "text" at bounding box center [766, 162] width 254 height 22
type input "EDI issue"
click at [688, 191] on input "text" at bounding box center [766, 185] width 254 height 22
type input "[PERSON_NAME]"
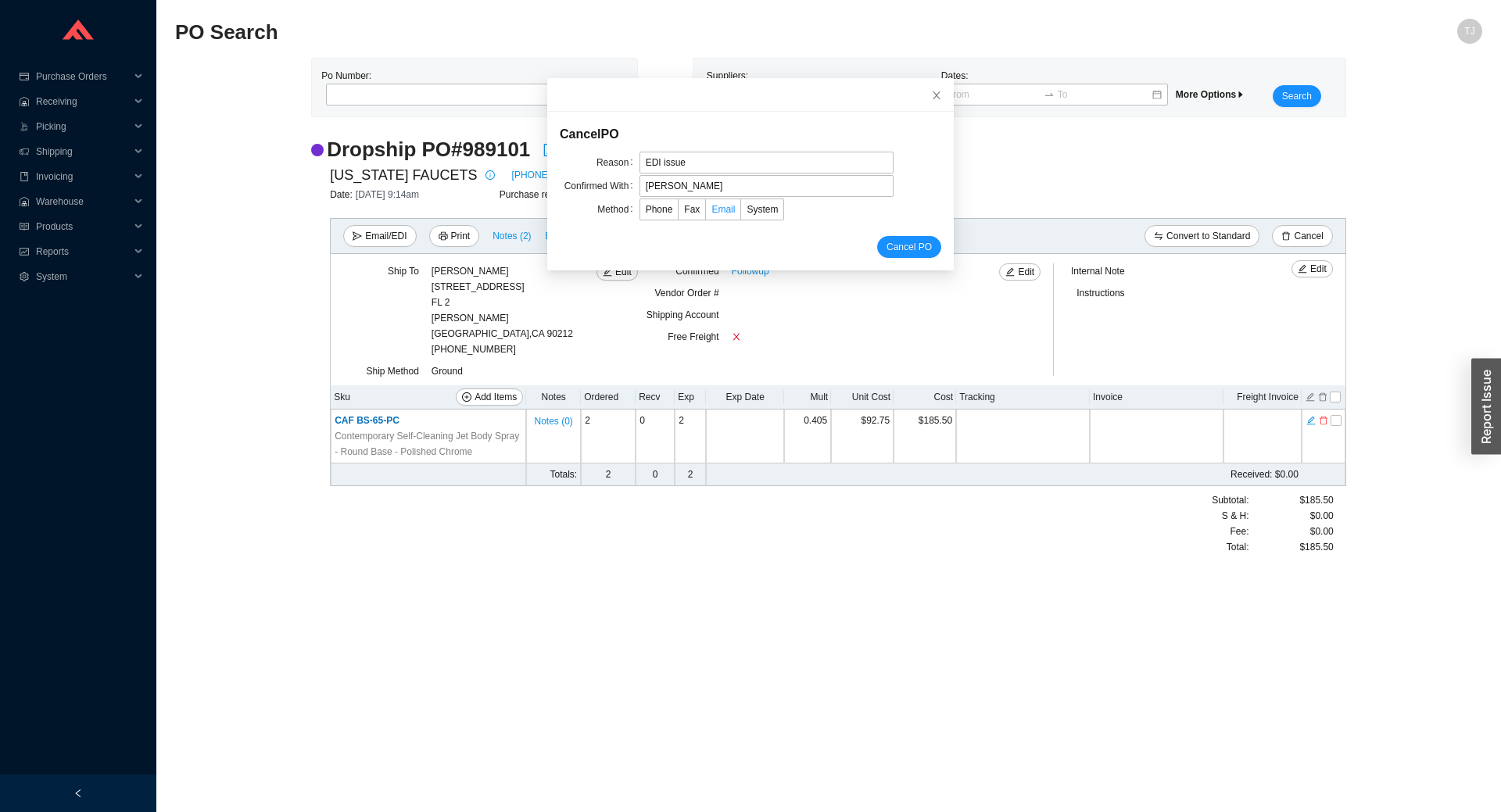
click at [725, 210] on span "Email" at bounding box center [723, 209] width 23 height 11
click at [706, 213] on input "Email" at bounding box center [706, 213] width 0 height 0
click at [905, 251] on span "Cancel PO" at bounding box center [909, 247] width 46 height 15
